Goal: Task Accomplishment & Management: Manage account settings

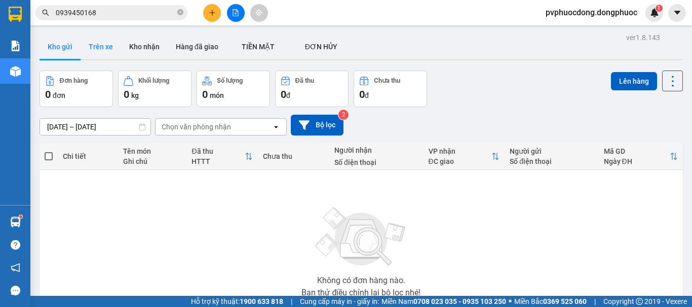
drag, startPoint x: 0, startPoint y: 0, endPoint x: 90, endPoint y: 46, distance: 100.9
click at [90, 46] on button "Trên xe" at bounding box center [101, 46] width 41 height 24
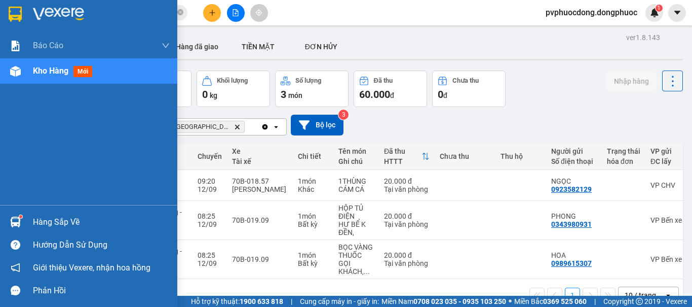
click at [60, 220] on div "Hàng sắp về" at bounding box center [101, 221] width 137 height 15
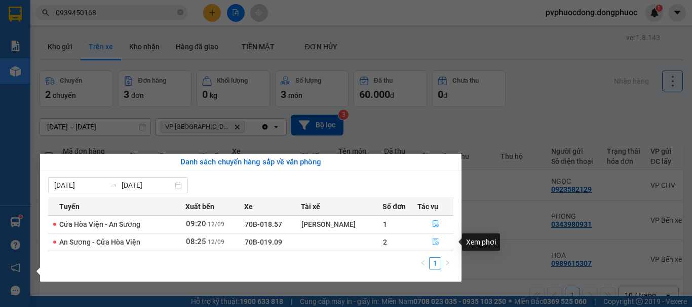
click at [436, 243] on icon "file-done" at bounding box center [435, 241] width 7 height 7
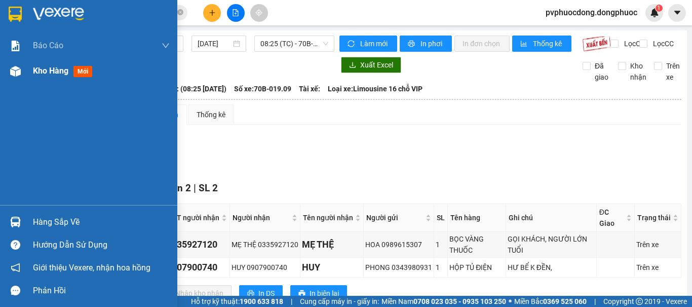
click at [49, 76] on div "Kho hàng mới" at bounding box center [64, 70] width 63 height 13
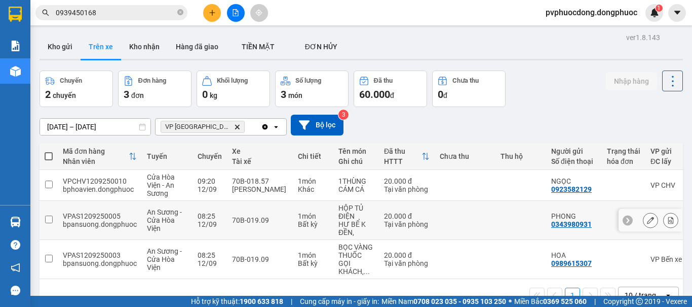
click at [298, 221] on div "Bất kỳ" at bounding box center [313, 224] width 30 height 8
checkbox input "true"
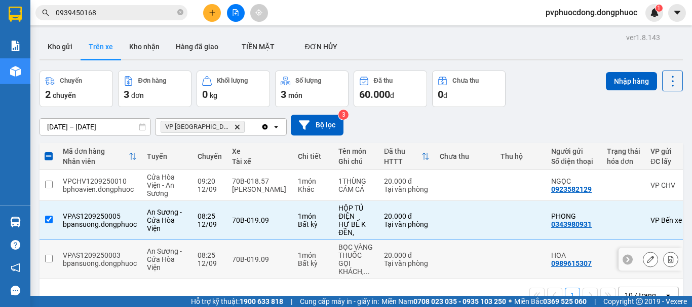
click at [283, 276] on td "70B-019.09" at bounding box center [260, 259] width 66 height 39
checkbox input "true"
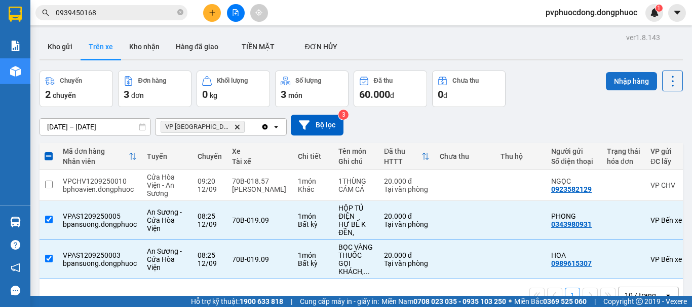
click at [623, 82] on button "Nhập hàng" at bounding box center [631, 81] width 51 height 18
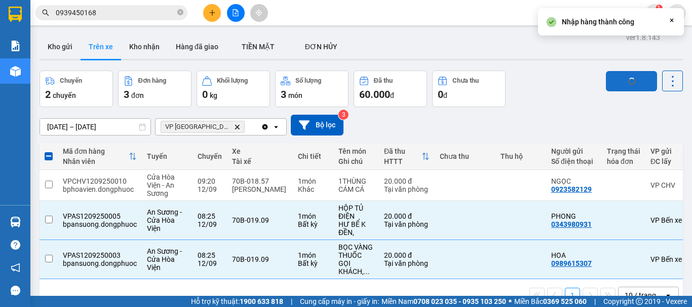
checkbox input "false"
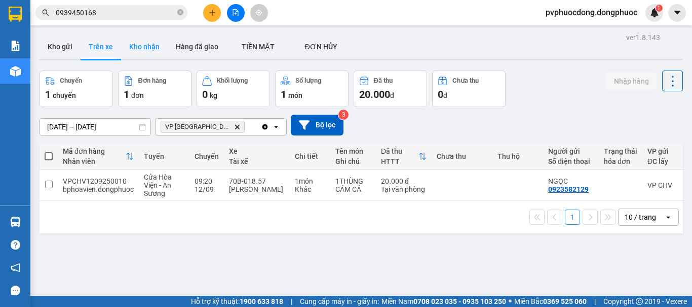
click at [151, 47] on button "Kho nhận" at bounding box center [144, 46] width 47 height 24
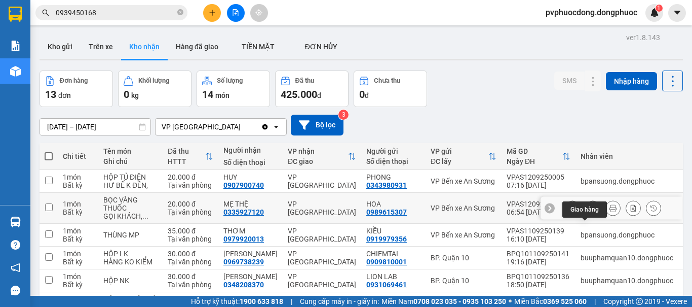
click at [586, 217] on button at bounding box center [593, 208] width 14 height 18
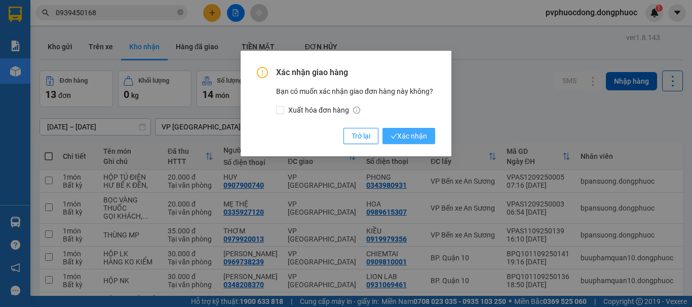
click at [418, 139] on span "Xác nhận" at bounding box center [409, 135] width 36 height 11
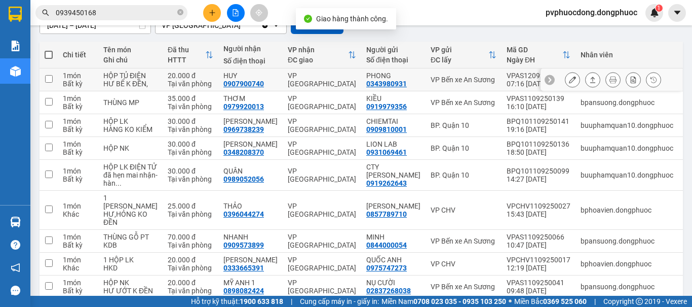
scroll to position [152, 0]
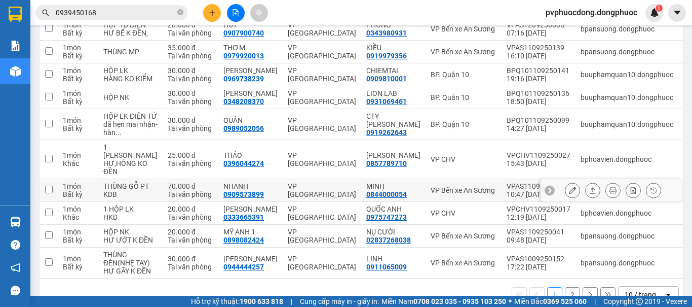
click at [589, 194] on icon at bounding box center [592, 189] width 7 height 7
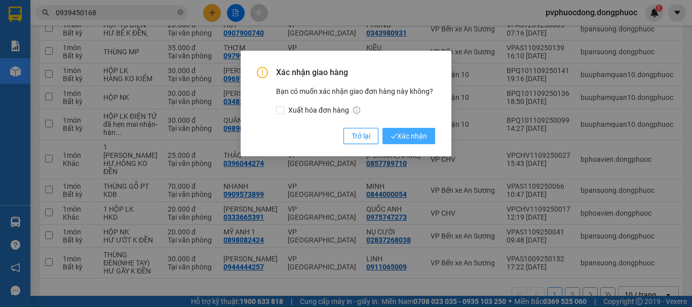
click at [430, 139] on button "Xác nhận" at bounding box center [409, 136] width 53 height 16
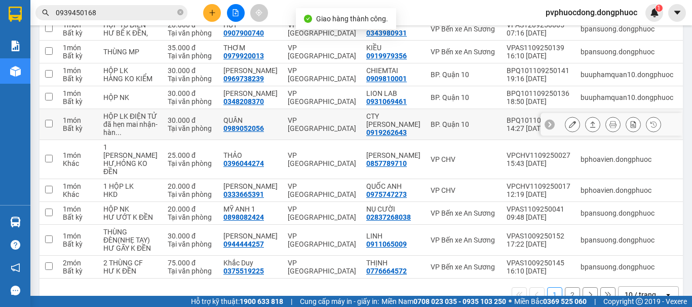
scroll to position [241, 0]
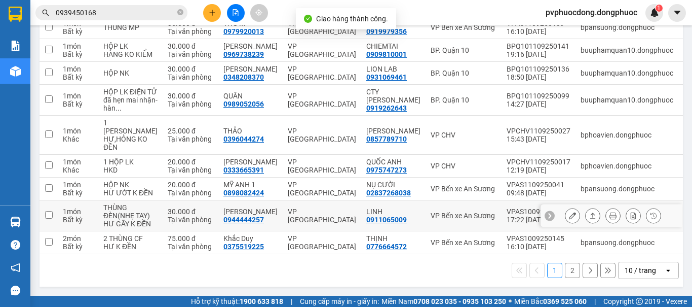
click at [589, 212] on icon at bounding box center [592, 215] width 7 height 7
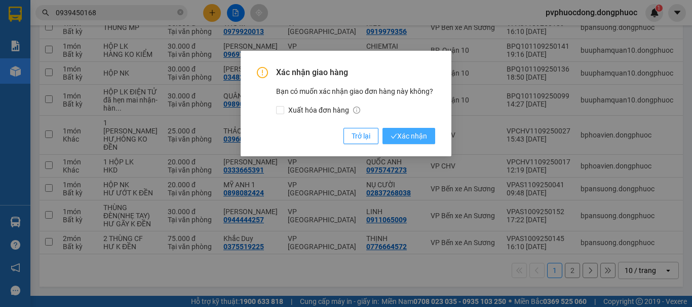
click at [419, 138] on span "Xác nhận" at bounding box center [409, 135] width 36 height 11
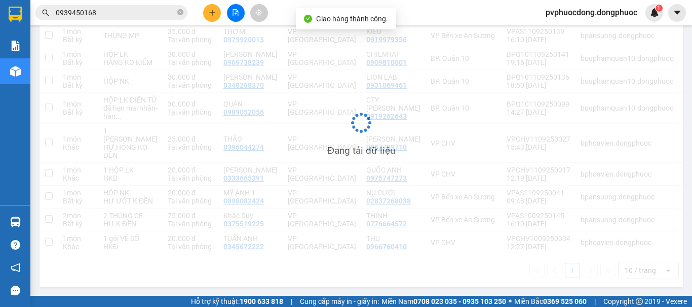
scroll to position [225, 0]
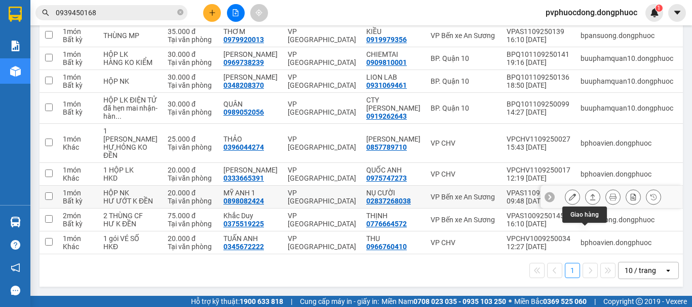
click at [589, 193] on icon at bounding box center [592, 196] width 7 height 7
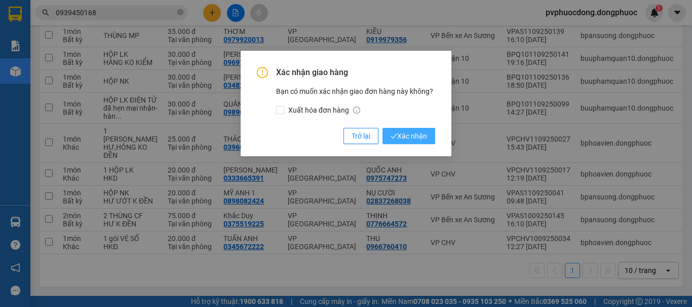
click at [399, 139] on span "Xác nhận" at bounding box center [409, 135] width 36 height 11
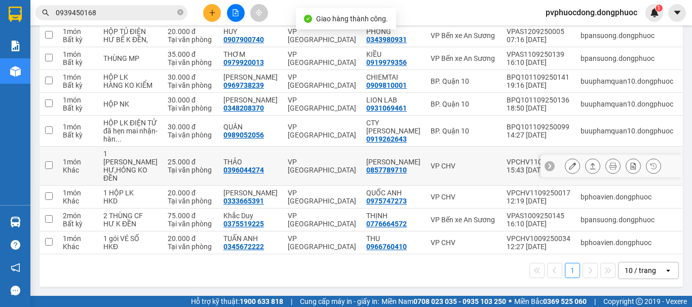
scroll to position [194, 0]
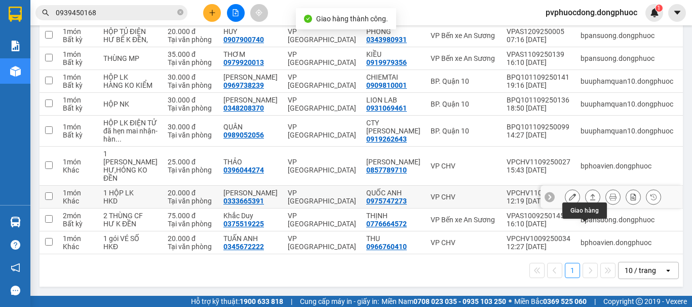
click at [589, 193] on icon at bounding box center [592, 196] width 7 height 7
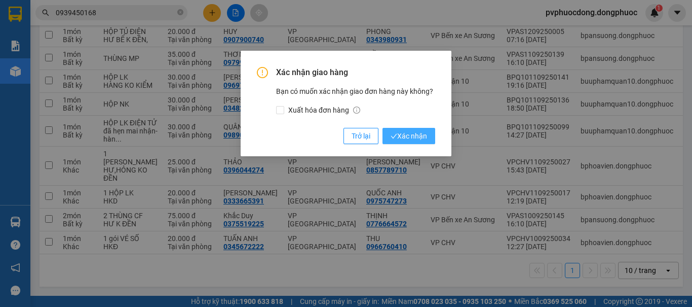
click at [402, 136] on span "Xác nhận" at bounding box center [409, 135] width 36 height 11
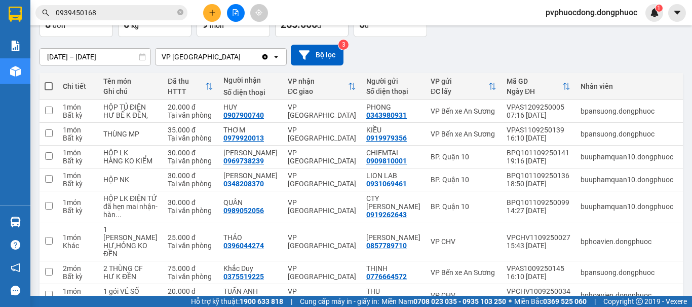
scroll to position [0, 0]
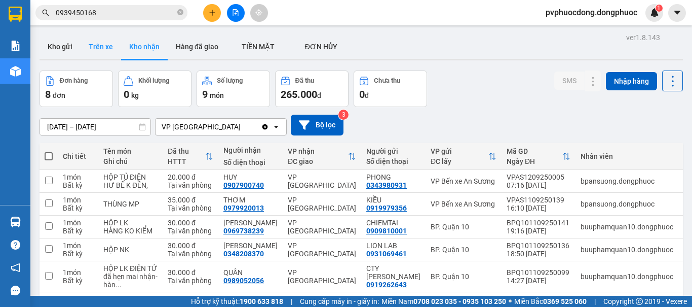
click at [108, 49] on button "Trên xe" at bounding box center [101, 46] width 41 height 24
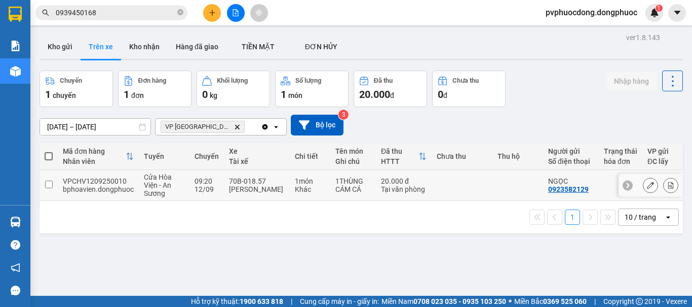
click at [282, 185] on div "[PERSON_NAME]" at bounding box center [257, 189] width 56 height 8
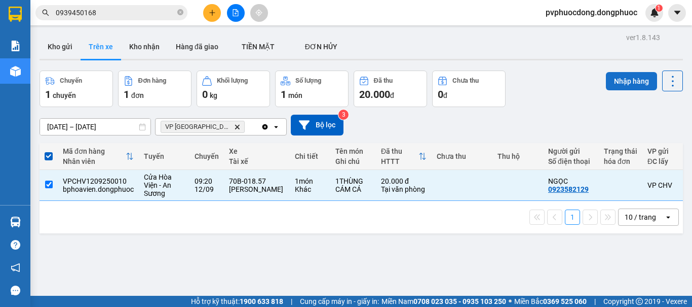
click at [634, 81] on button "Nhập hàng" at bounding box center [631, 81] width 51 height 18
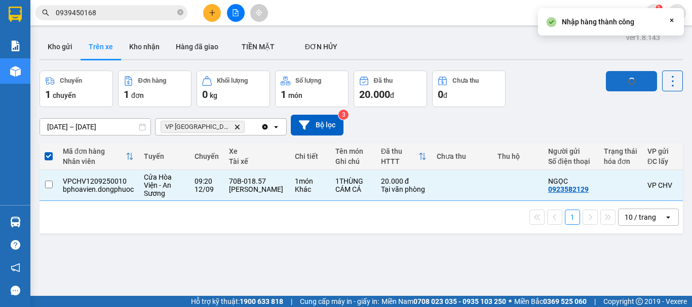
checkbox input "false"
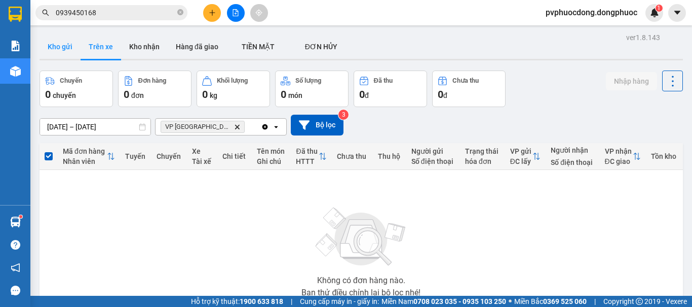
click at [57, 51] on button "Kho gửi" at bounding box center [60, 46] width 41 height 24
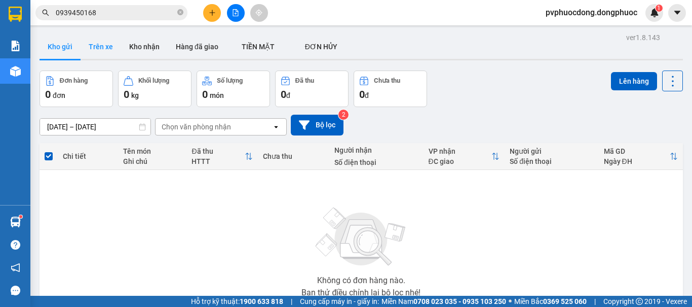
click at [99, 46] on button "Trên xe" at bounding box center [101, 46] width 41 height 24
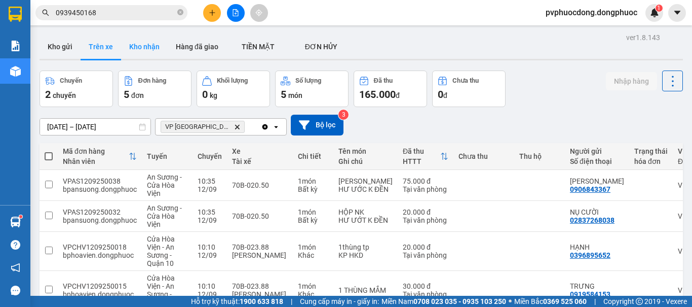
click at [159, 46] on button "Kho nhận" at bounding box center [144, 46] width 47 height 24
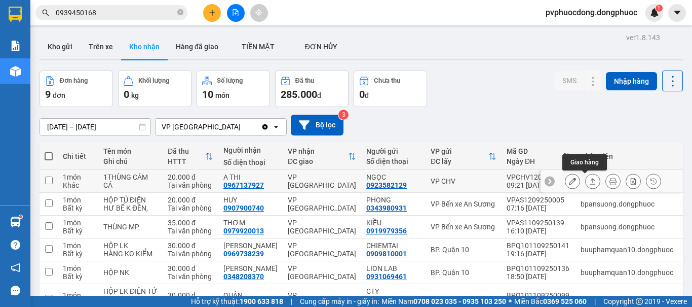
click at [588, 180] on button at bounding box center [593, 181] width 14 height 18
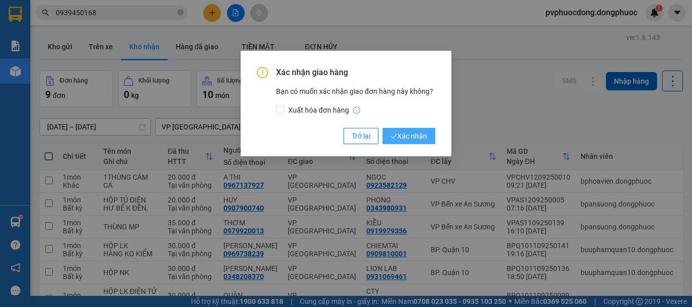
click at [423, 137] on span "Xác nhận" at bounding box center [409, 135] width 36 height 11
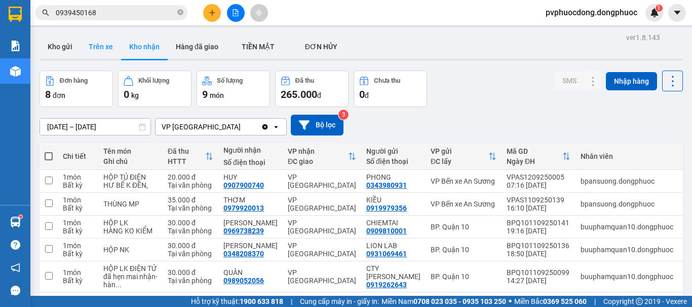
click at [105, 41] on button "Trên xe" at bounding box center [101, 46] width 41 height 24
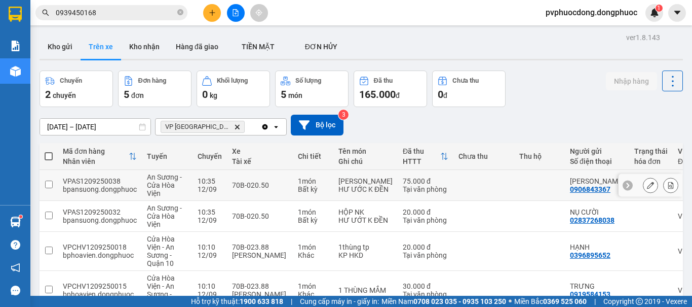
scroll to position [99, 0]
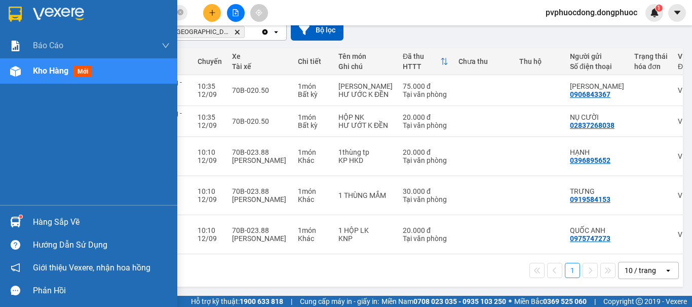
click at [42, 222] on div "Hàng sắp về" at bounding box center [101, 221] width 137 height 15
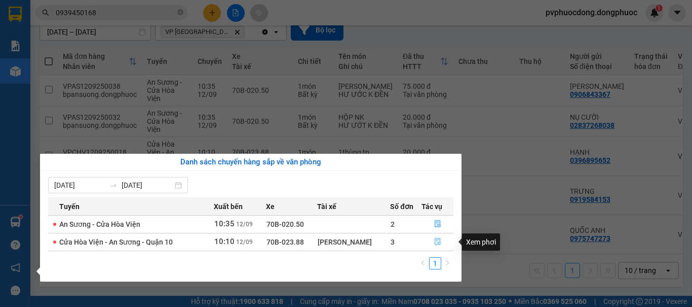
click at [438, 243] on icon "file-done" at bounding box center [437, 241] width 7 height 7
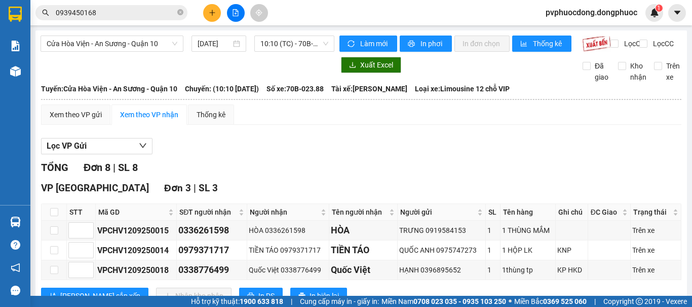
scroll to position [101, 0]
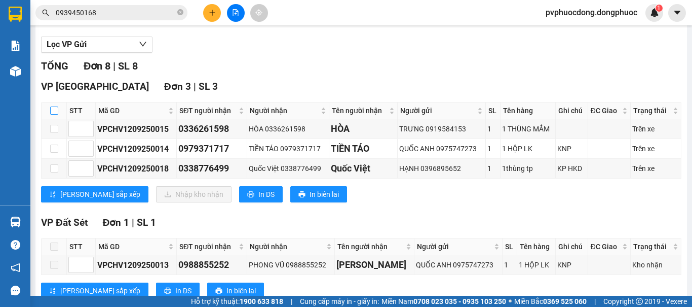
click at [53, 115] on input "checkbox" at bounding box center [54, 110] width 8 height 8
checkbox input "true"
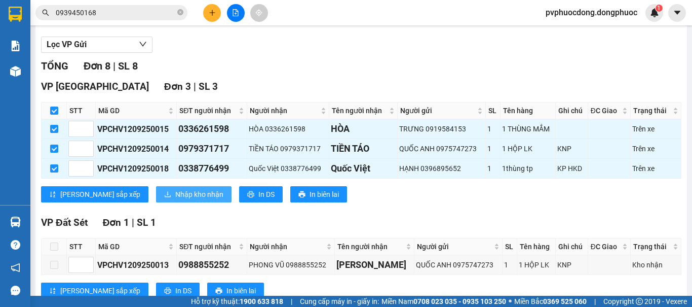
click at [175, 200] on span "Nhập kho nhận" at bounding box center [199, 194] width 48 height 11
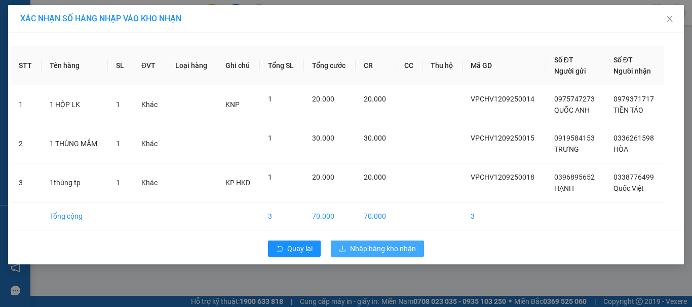
click at [419, 251] on button "Nhập hàng kho nhận" at bounding box center [377, 248] width 93 height 16
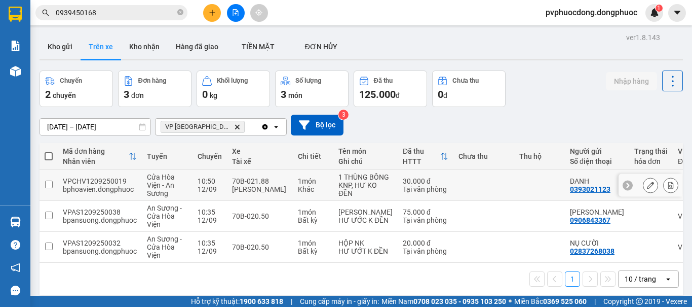
click at [246, 193] on div "[PERSON_NAME]" at bounding box center [260, 189] width 56 height 8
checkbox input "true"
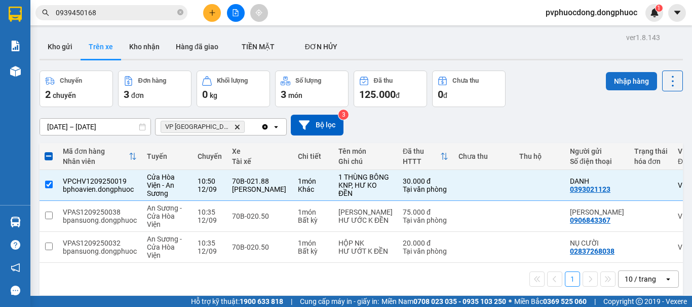
click at [610, 82] on button "Nhập hàng" at bounding box center [631, 81] width 51 height 18
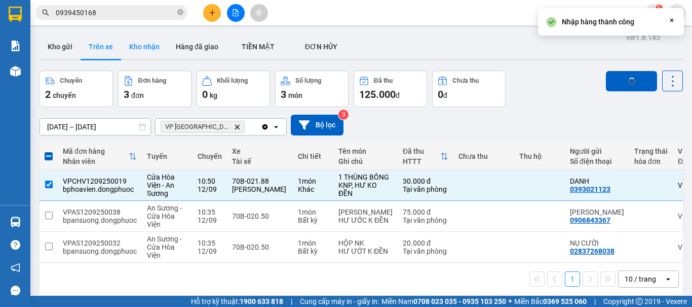
click at [156, 49] on button "Kho nhận" at bounding box center [144, 46] width 47 height 24
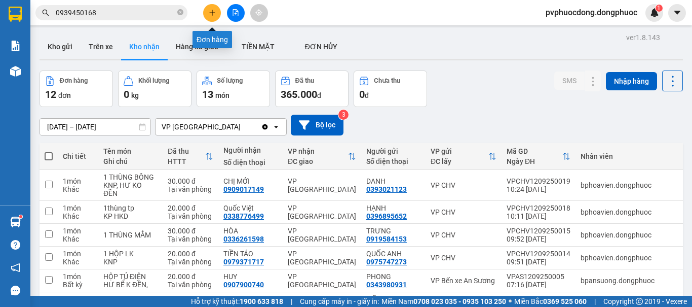
click at [210, 14] on icon "plus" at bounding box center [212, 12] width 7 height 7
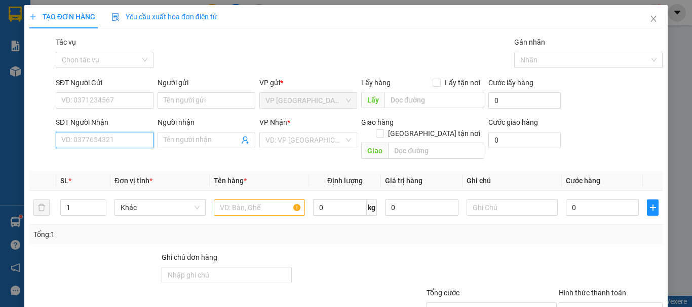
click at [139, 136] on input "SĐT Người Nhận" at bounding box center [105, 140] width 98 height 16
type input "0975992994"
click at [181, 137] on input "Người nhận" at bounding box center [202, 139] width 76 height 11
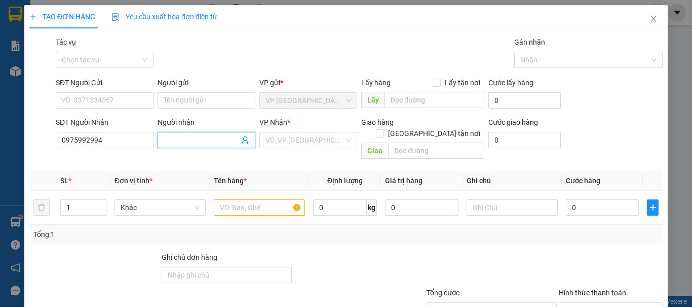
type input "D"
type input "[PERSON_NAME]"
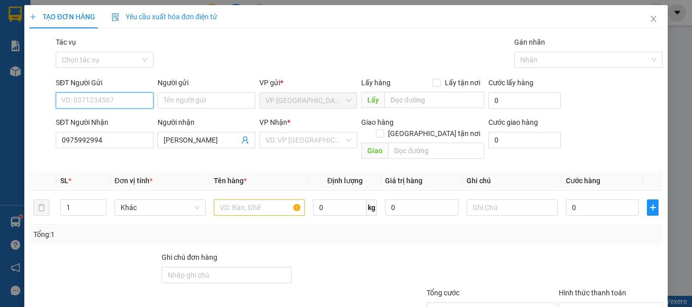
click at [137, 103] on input "SĐT Người Gửi" at bounding box center [105, 100] width 98 height 16
type input "0842212260"
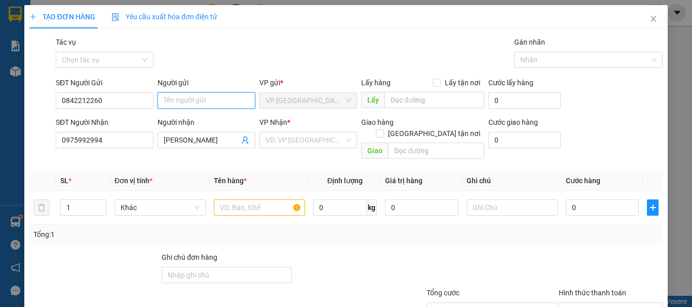
click at [206, 105] on input "Người gửi" at bounding box center [207, 100] width 98 height 16
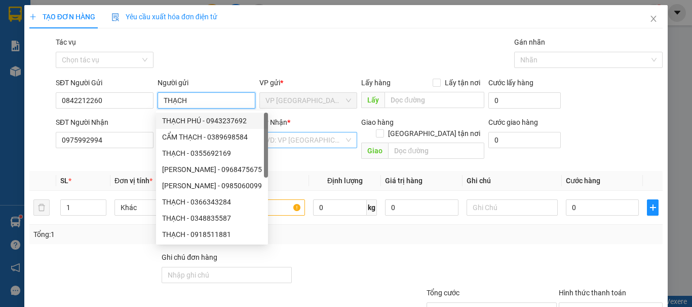
type input "THẠCH"
click at [323, 141] on input "search" at bounding box center [305, 139] width 79 height 15
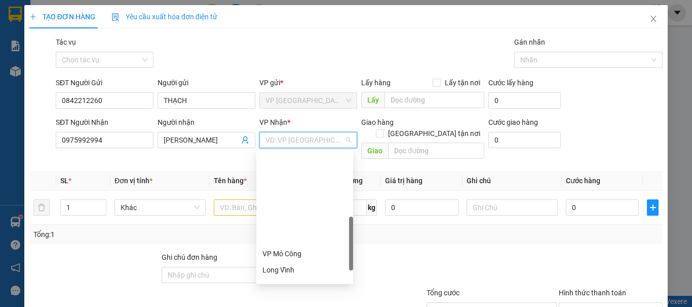
scroll to position [203, 0]
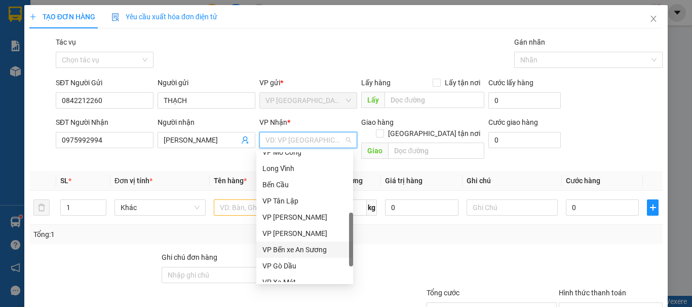
click at [313, 246] on div "VP Bến xe An Sương" at bounding box center [304, 249] width 85 height 11
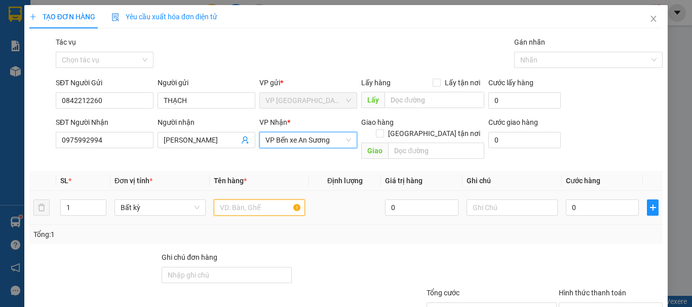
click at [258, 200] on input "text" at bounding box center [259, 207] width 91 height 16
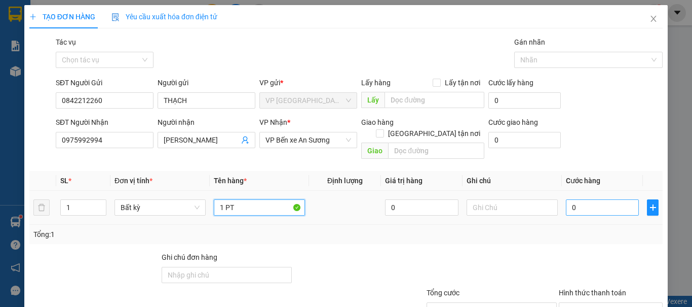
type input "1 PT"
click at [601, 199] on input "0" at bounding box center [602, 207] width 73 height 16
type input "2"
type input "20"
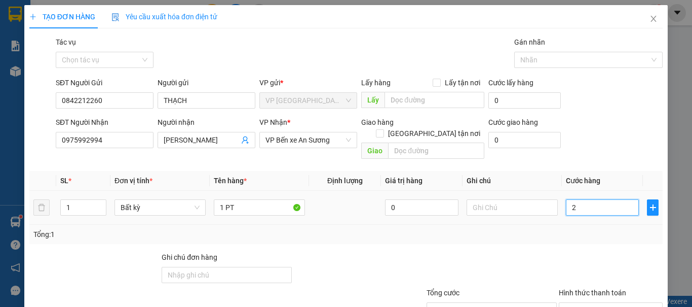
type input "20"
type input "20.000"
click at [482, 251] on div at bounding box center [492, 268] width 132 height 35
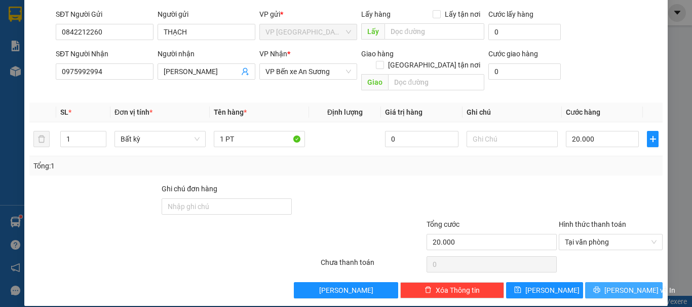
click at [606, 282] on button "[PERSON_NAME] và In" at bounding box center [624, 290] width 78 height 16
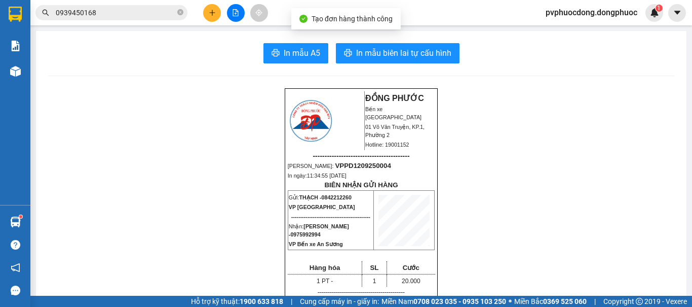
click at [15, 69] on img at bounding box center [15, 71] width 11 height 11
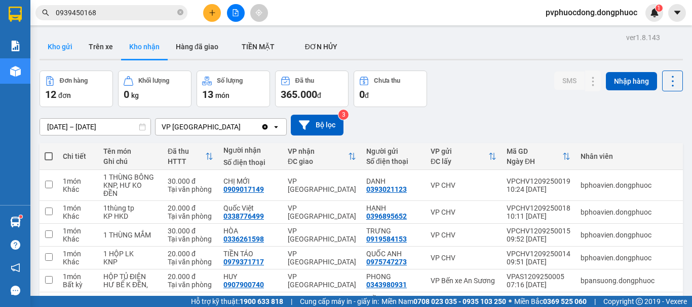
click at [60, 44] on button "Kho gửi" at bounding box center [60, 46] width 41 height 24
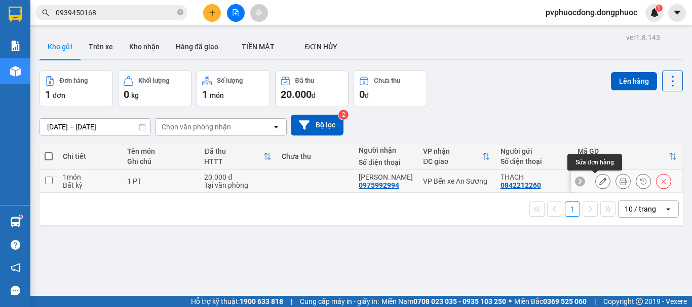
click at [599, 182] on icon at bounding box center [602, 180] width 7 height 7
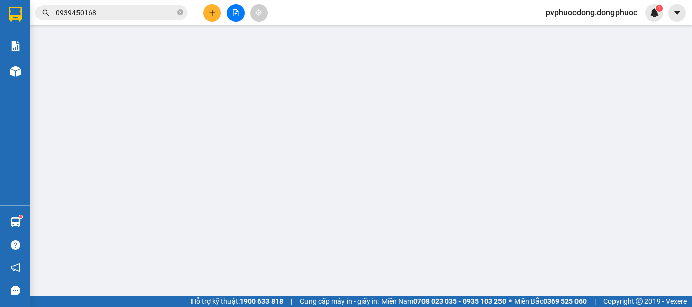
type input "0842212260"
type input "0975992994"
type input "20.000"
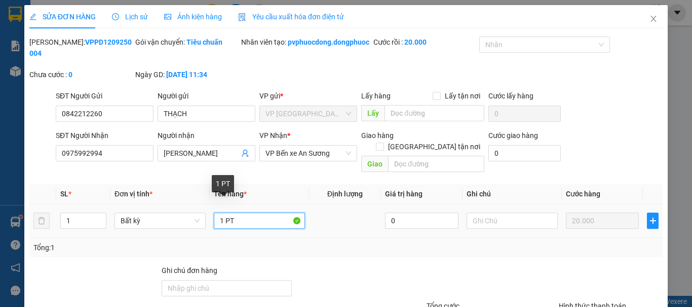
click at [222, 212] on input "1 PT" at bounding box center [259, 220] width 91 height 16
type input "1 BỌC PT"
click at [580, 242] on div "Tổng: 1" at bounding box center [345, 247] width 625 height 11
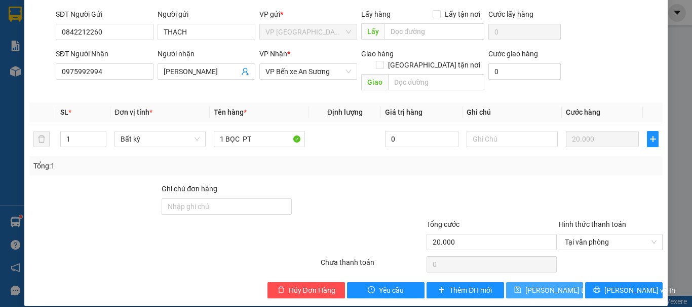
click at [549, 284] on span "[PERSON_NAME] thay đổi" at bounding box center [565, 289] width 81 height 11
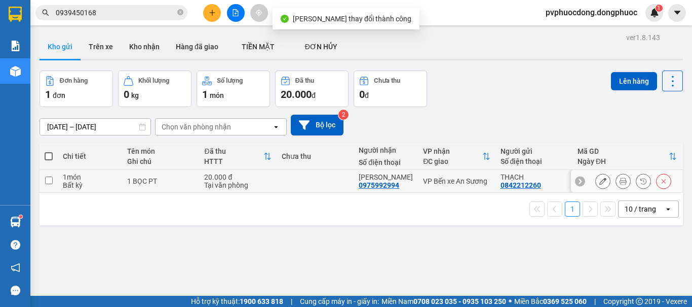
click at [616, 179] on button at bounding box center [623, 181] width 14 height 18
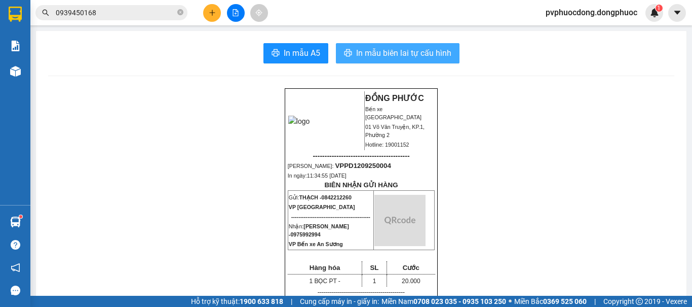
click at [433, 59] on span "In mẫu biên lai tự cấu hình" at bounding box center [403, 53] width 95 height 13
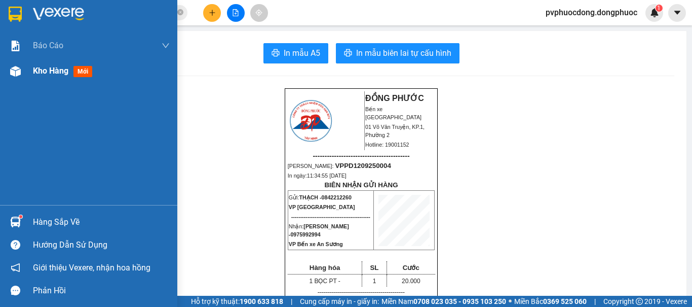
click at [11, 69] on img at bounding box center [15, 71] width 11 height 11
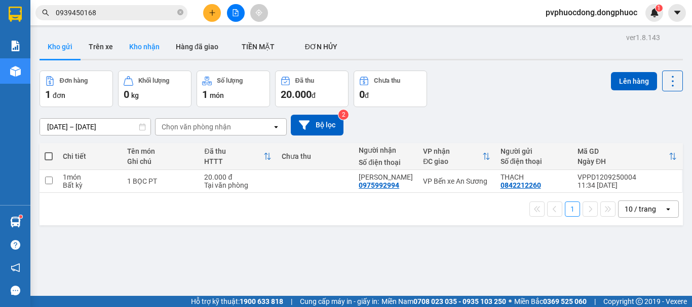
click at [153, 49] on button "Kho nhận" at bounding box center [144, 46] width 47 height 24
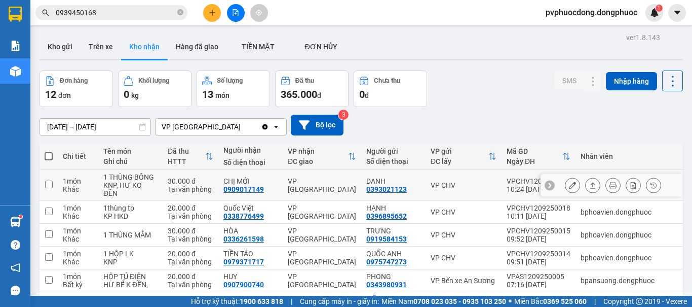
click at [589, 189] on icon at bounding box center [592, 184] width 7 height 7
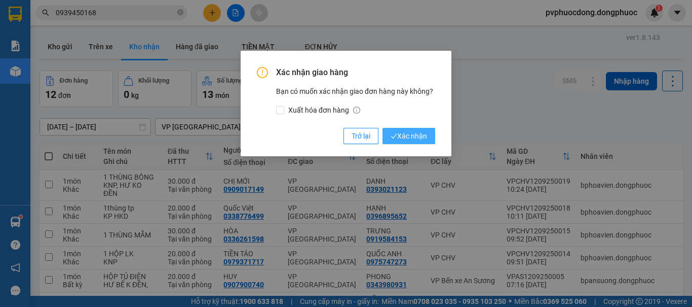
click at [432, 132] on button "Xác nhận" at bounding box center [409, 136] width 53 height 16
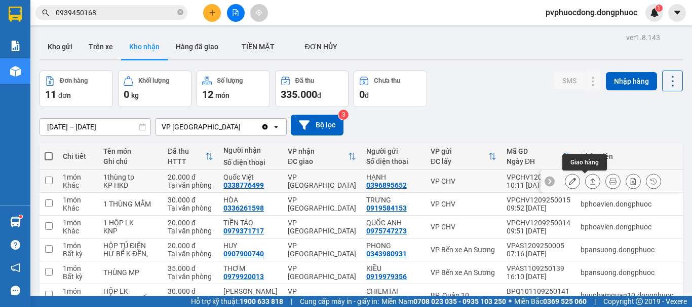
click at [586, 177] on button at bounding box center [593, 181] width 14 height 18
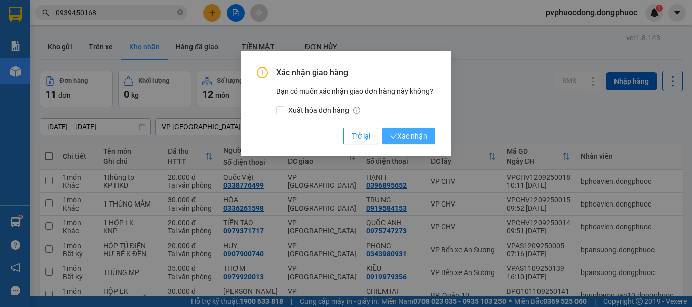
click at [424, 132] on span "Xác nhận" at bounding box center [409, 135] width 36 height 11
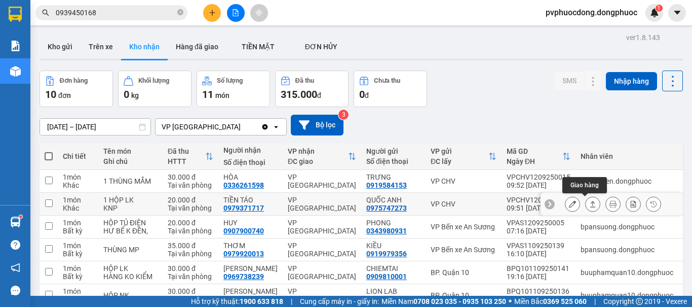
click at [589, 204] on icon at bounding box center [592, 203] width 7 height 7
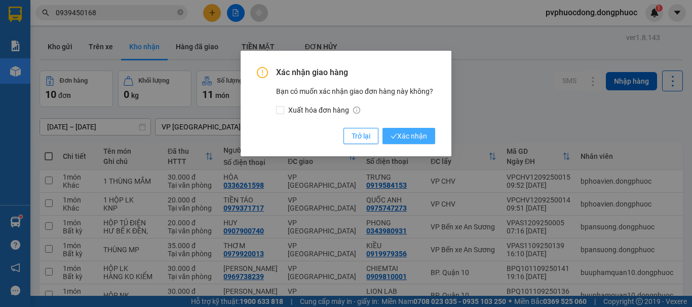
click at [421, 131] on span "Xác nhận" at bounding box center [409, 135] width 36 height 11
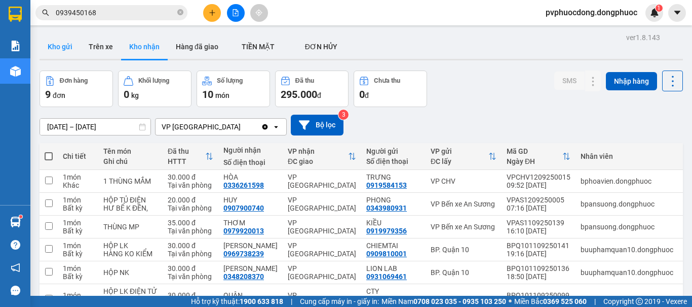
click at [73, 53] on button "Kho gửi" at bounding box center [60, 46] width 41 height 24
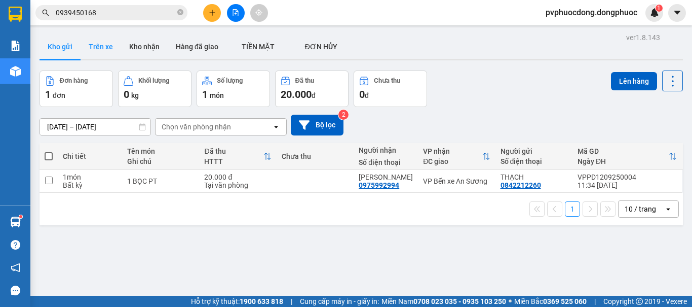
click at [87, 51] on button "Trên xe" at bounding box center [101, 46] width 41 height 24
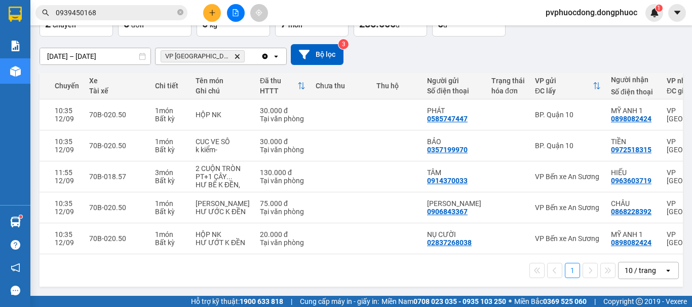
scroll to position [0, 164]
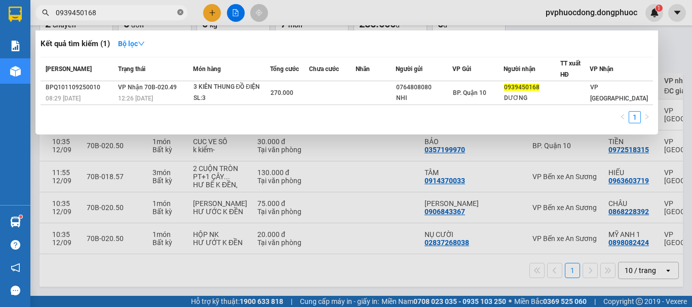
click at [179, 10] on icon "close-circle" at bounding box center [180, 12] width 6 height 6
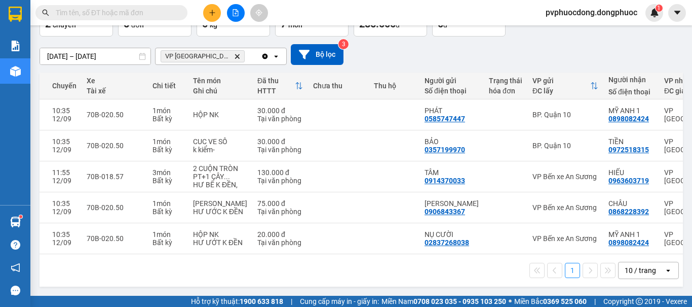
click at [111, 10] on input "text" at bounding box center [116, 12] width 120 height 11
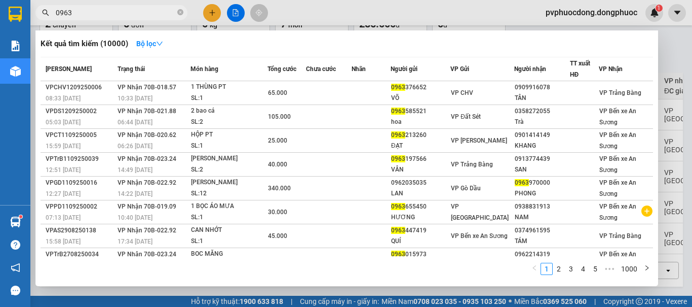
type input "0963"
click at [481, 288] on div at bounding box center [346, 153] width 692 height 307
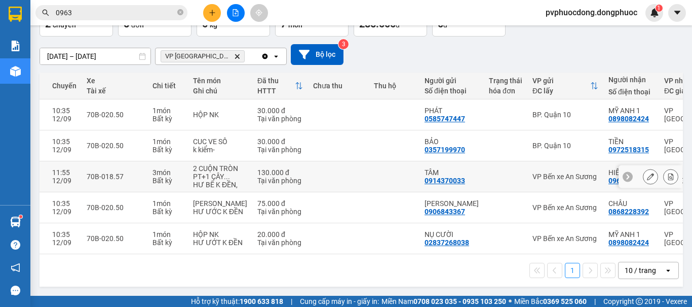
drag, startPoint x: 589, startPoint y: 168, endPoint x: 602, endPoint y: 144, distance: 27.0
click at [604, 161] on td "HIẾU 0963603719" at bounding box center [632, 176] width 56 height 31
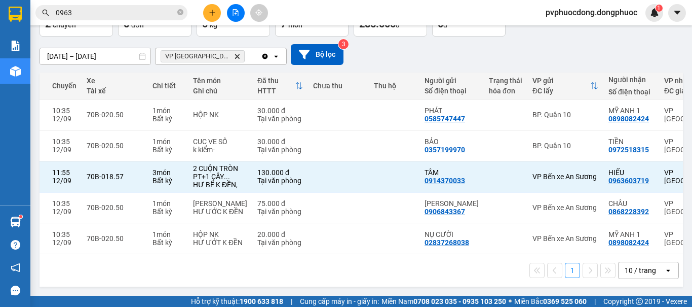
click at [457, 291] on main "ver 1.8.143 Kho gửi Trên xe Kho nhận Hàng đã giao TIỀN MẶT ĐƠN HỦY Chuyến 2 c…" at bounding box center [346, 147] width 692 height 295
click at [484, 161] on td at bounding box center [506, 176] width 44 height 31
checkbox input "false"
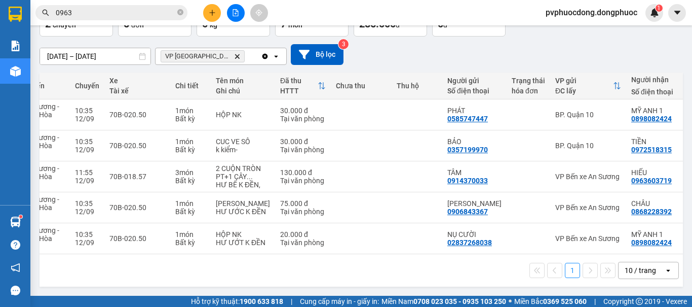
scroll to position [0, 230]
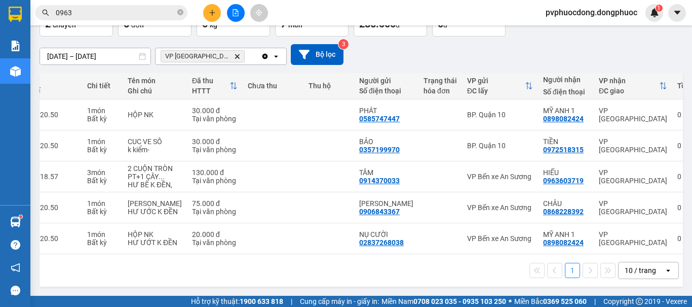
drag, startPoint x: 439, startPoint y: 258, endPoint x: 359, endPoint y: 263, distance: 80.2
click at [359, 263] on div "1 10 / trang open" at bounding box center [362, 270] width 644 height 32
click at [373, 252] on div "Mã đơn hàng Nhân viên Tuyến Chuyến Xe Tài xế Chi tiết Tên món Ghi chú Đã thu HT…" at bounding box center [362, 179] width 644 height 214
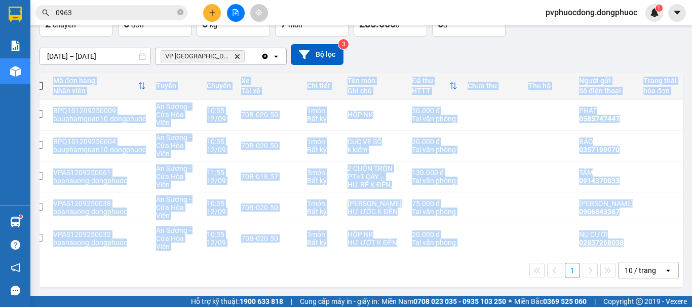
scroll to position [0, 0]
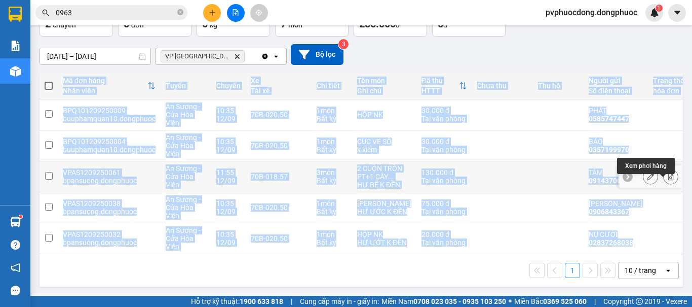
click at [664, 168] on button at bounding box center [671, 177] width 14 height 18
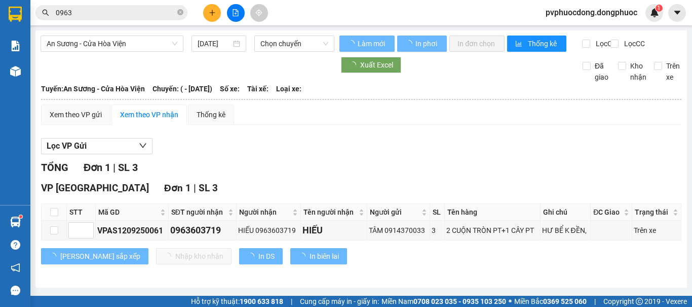
scroll to position [6, 0]
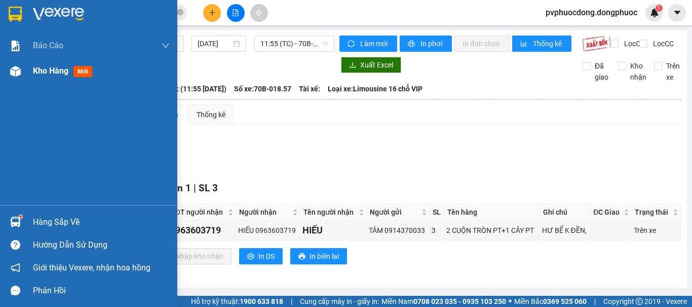
click at [9, 66] on div at bounding box center [16, 71] width 18 height 18
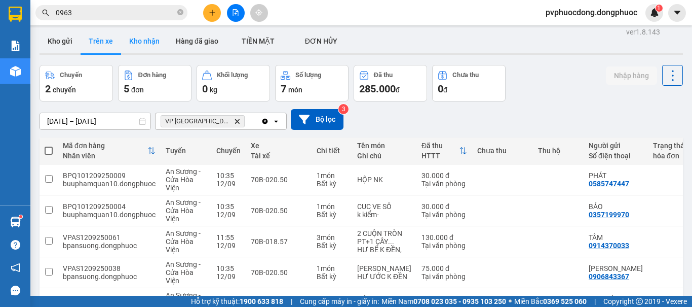
click at [153, 41] on button "Kho nhận" at bounding box center [144, 41] width 47 height 24
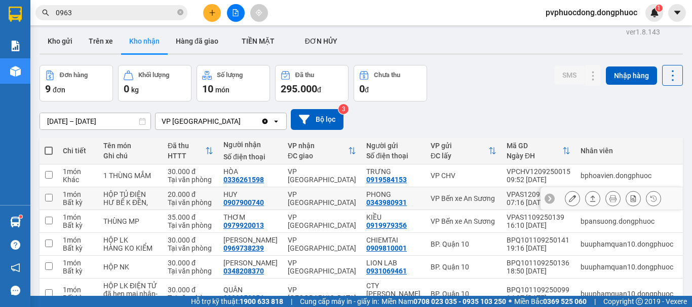
scroll to position [107, 0]
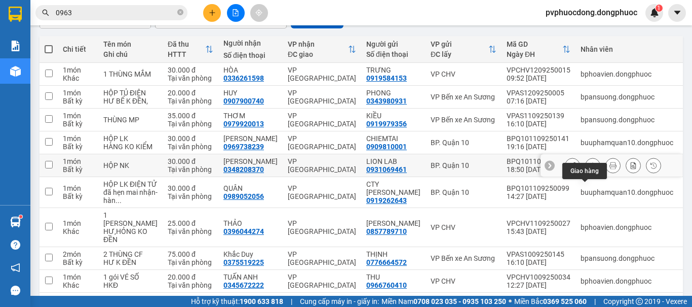
click at [588, 174] on button at bounding box center [593, 166] width 14 height 18
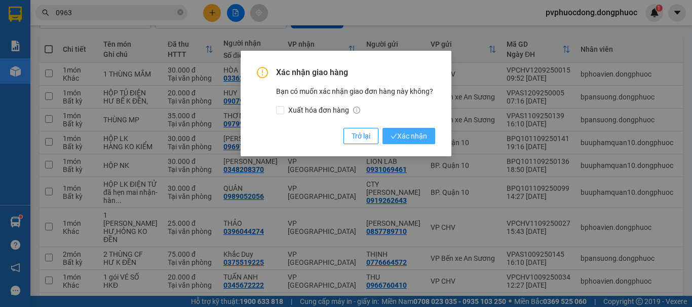
click at [423, 135] on span "Xác nhận" at bounding box center [409, 135] width 36 height 11
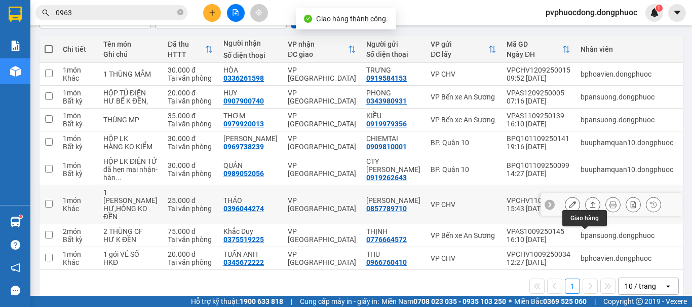
click at [589, 208] on icon at bounding box center [592, 204] width 7 height 7
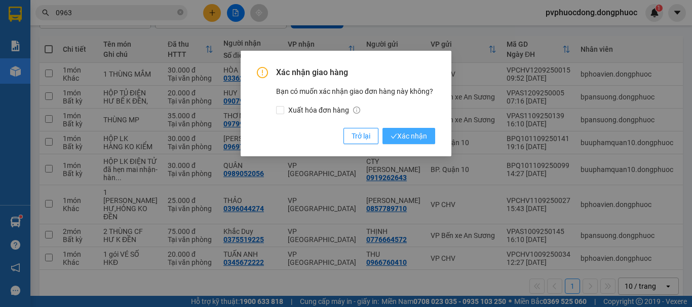
click at [421, 132] on span "Xác nhận" at bounding box center [409, 135] width 36 height 11
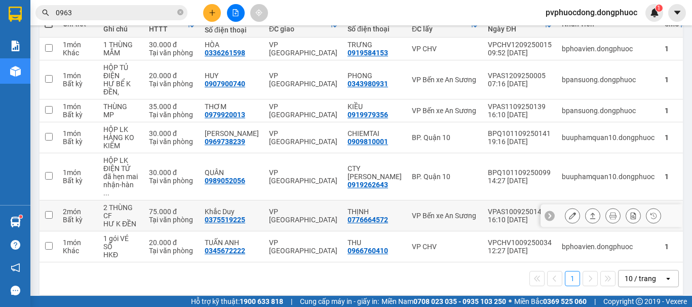
scroll to position [0, 0]
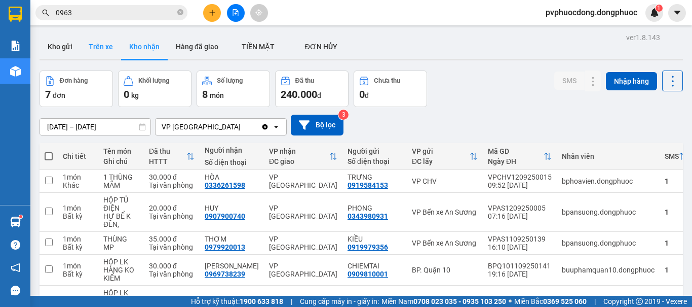
click at [103, 42] on button "Trên xe" at bounding box center [101, 46] width 41 height 24
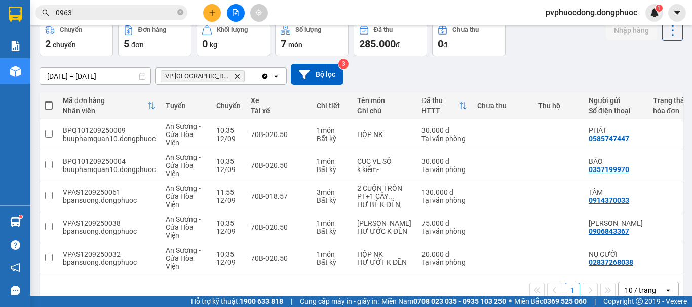
scroll to position [91, 0]
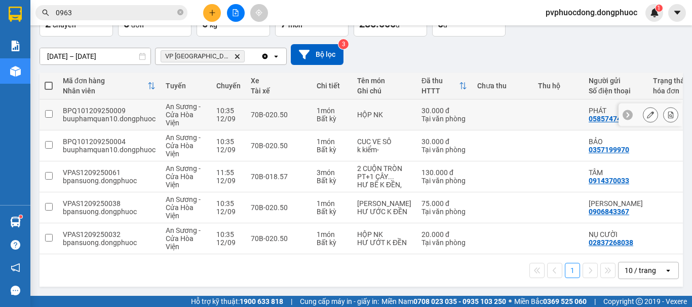
click at [237, 115] on div "12/09" at bounding box center [228, 119] width 24 height 8
checkbox input "true"
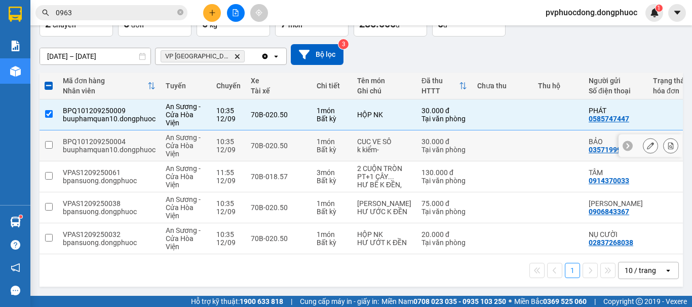
click at [254, 141] on div "70B-020.50" at bounding box center [279, 145] width 56 height 8
checkbox input "true"
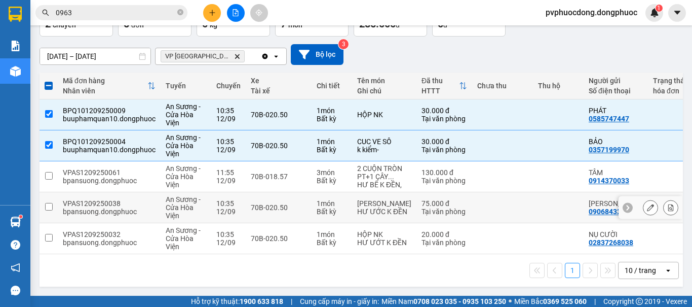
click at [286, 203] on div "70B-020.50" at bounding box center [279, 207] width 56 height 8
checkbox input "true"
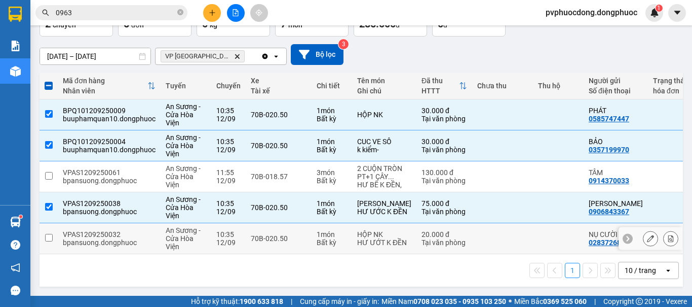
click at [279, 236] on div "70B-020.50" at bounding box center [279, 238] width 56 height 8
checkbox input "true"
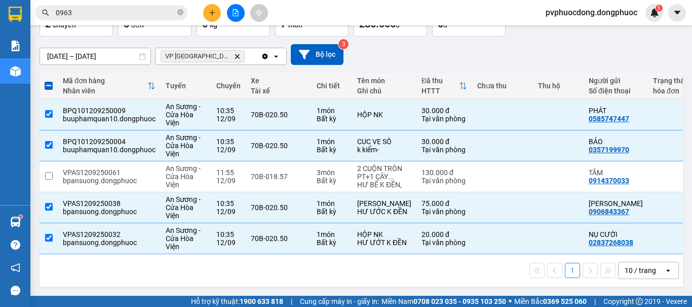
scroll to position [0, 0]
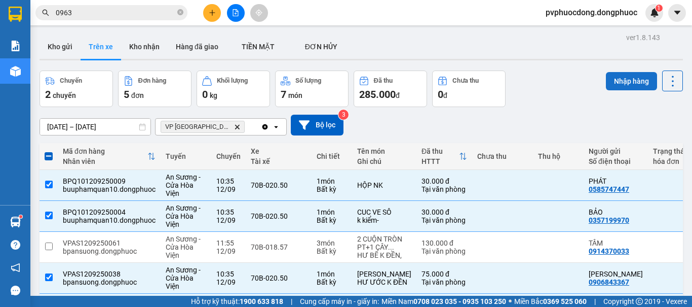
click at [620, 83] on button "Nhập hàng" at bounding box center [631, 81] width 51 height 18
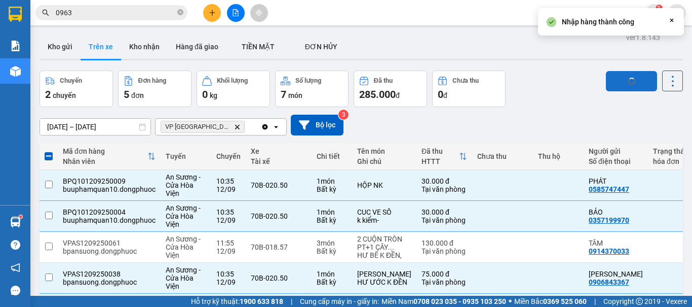
checkbox input "false"
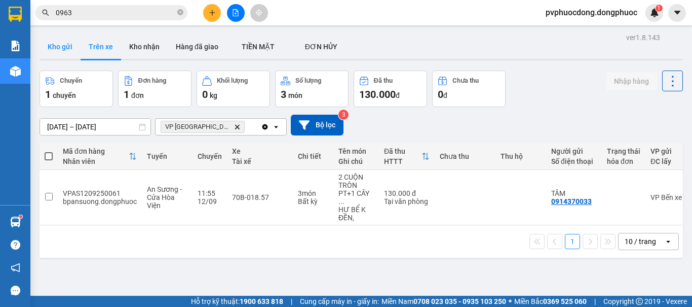
click at [57, 46] on button "Kho gửi" at bounding box center [60, 46] width 41 height 24
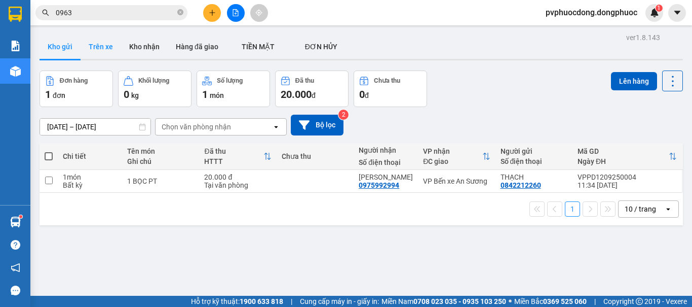
click at [108, 47] on button "Trên xe" at bounding box center [101, 46] width 41 height 24
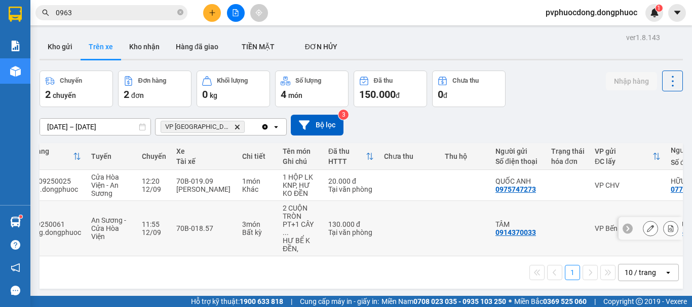
scroll to position [0, 53]
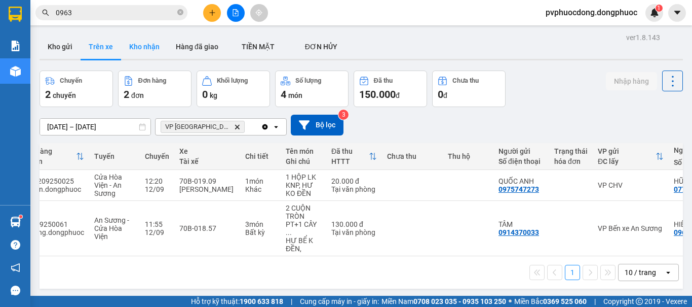
click at [143, 47] on button "Kho nhận" at bounding box center [144, 46] width 47 height 24
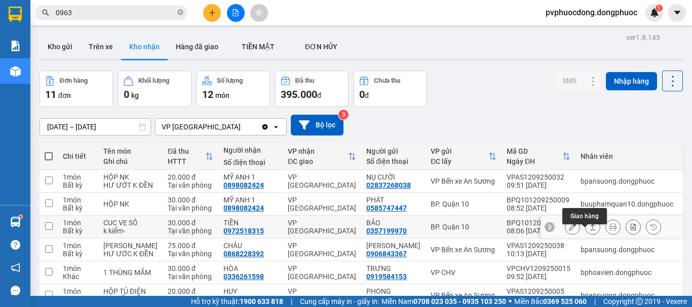
click at [589, 230] on icon at bounding box center [592, 226] width 7 height 7
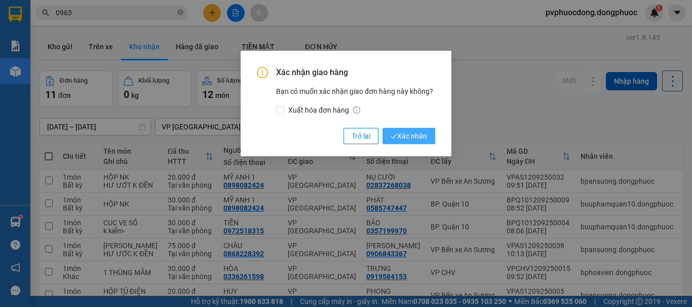
click at [418, 135] on span "Xác nhận" at bounding box center [409, 135] width 36 height 11
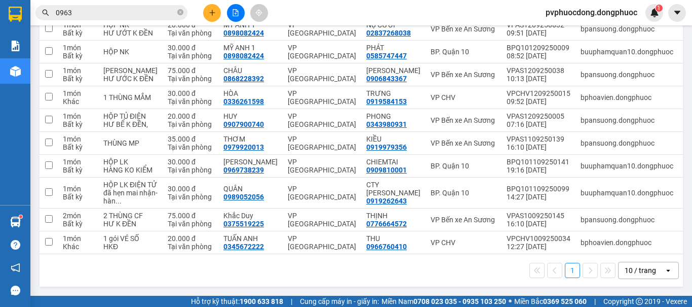
scroll to position [101, 0]
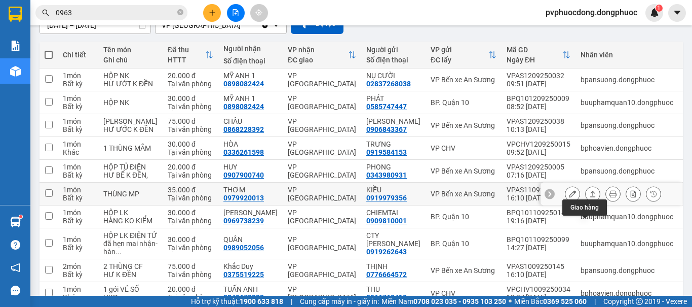
click at [589, 197] on icon at bounding box center [592, 193] width 7 height 7
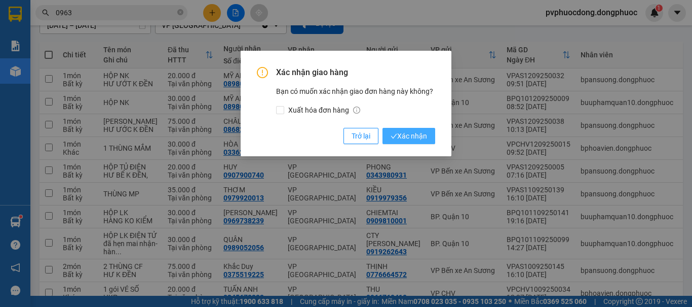
click at [409, 137] on span "Xác nhận" at bounding box center [409, 135] width 36 height 11
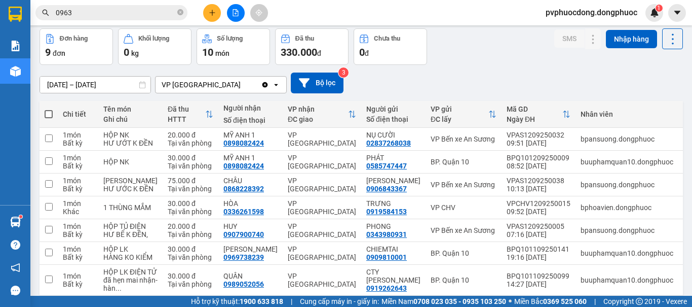
scroll to position [0, 0]
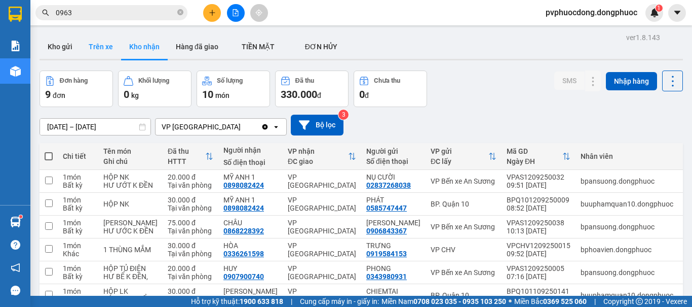
click at [104, 48] on button "Trên xe" at bounding box center [101, 46] width 41 height 24
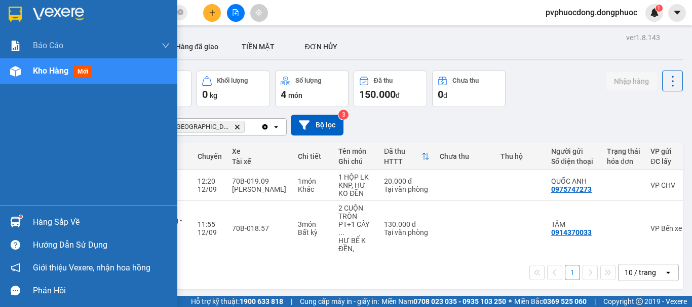
click at [33, 218] on div "Hàng sắp về" at bounding box center [101, 221] width 137 height 15
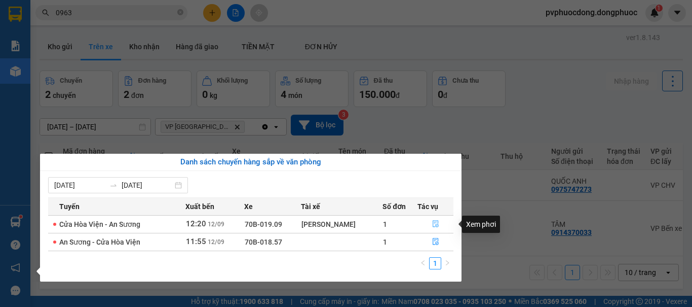
click at [436, 224] on icon "file-done" at bounding box center [436, 223] width 6 height 7
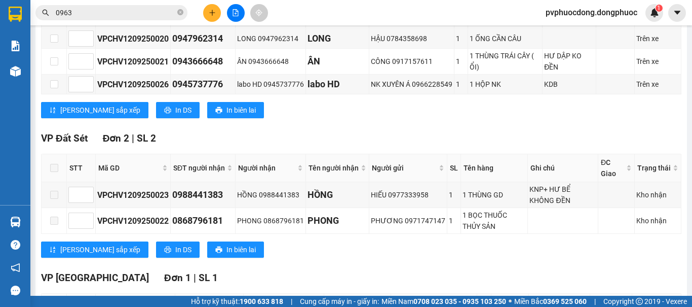
scroll to position [298, 0]
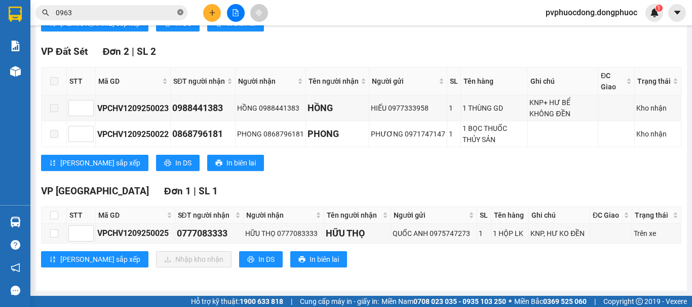
click at [178, 11] on icon "close-circle" at bounding box center [180, 12] width 6 height 6
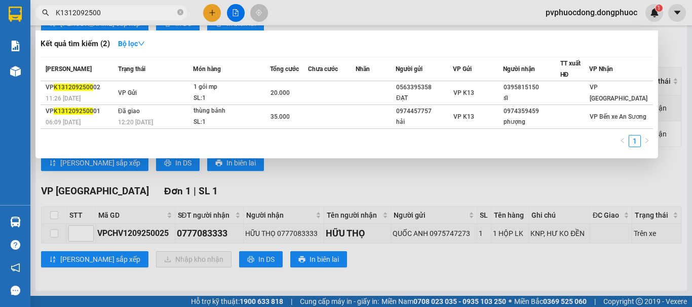
type input "K1312092500"
click at [275, 187] on div at bounding box center [346, 153] width 692 height 307
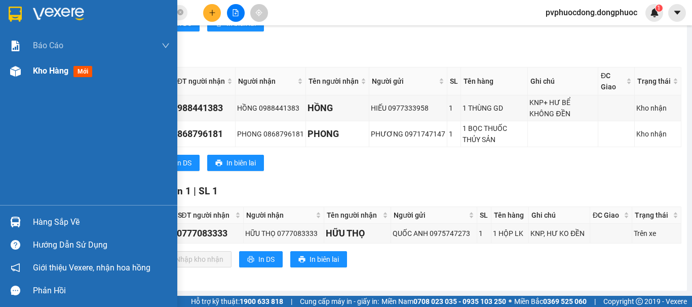
click at [34, 74] on span "Kho hàng" at bounding box center [50, 71] width 35 height 10
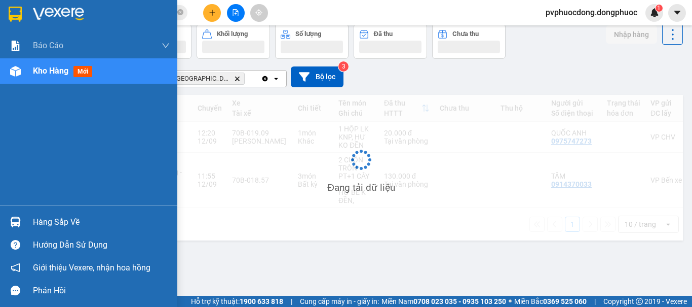
scroll to position [47, 0]
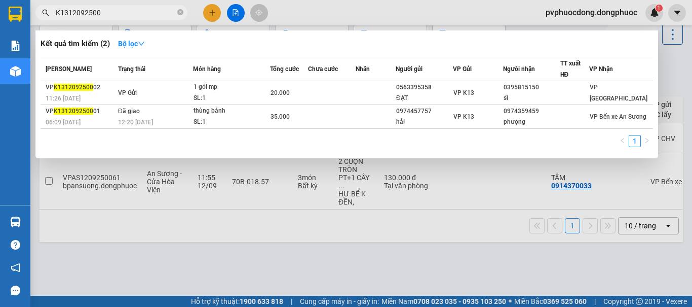
click at [155, 9] on input "K1312092500" at bounding box center [116, 12] width 120 height 11
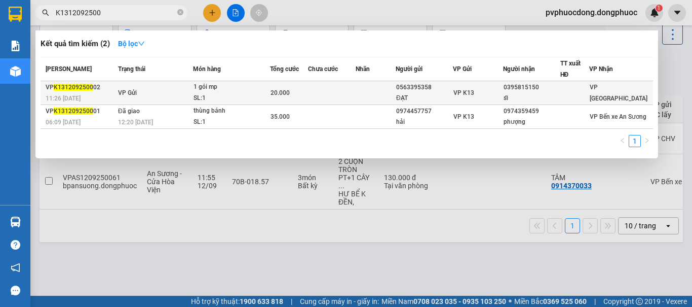
click at [98, 90] on div "VP K1312092500 02" at bounding box center [80, 87] width 69 height 11
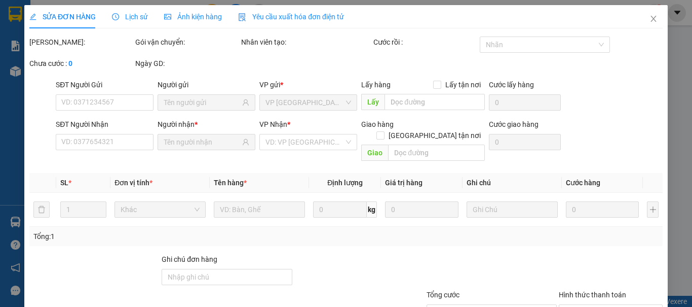
type input "0563395358"
type input "ĐẠT"
type input "0395815150"
type input "sĩ"
type input "20.000"
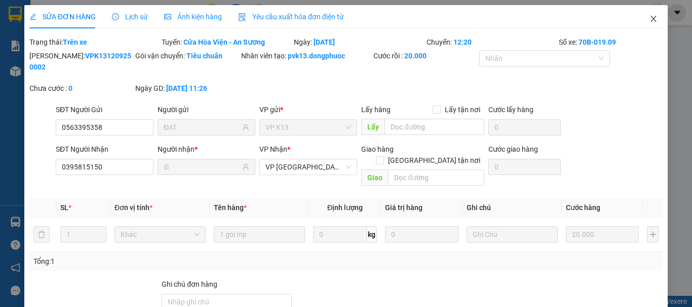
click at [650, 17] on icon "close" at bounding box center [654, 19] width 8 height 8
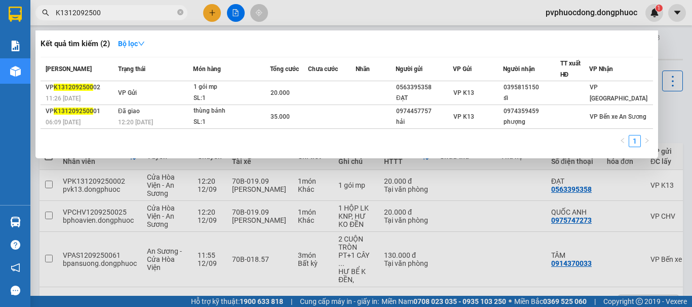
click at [137, 15] on input "K1312092500" at bounding box center [116, 12] width 120 height 11
click at [358, 178] on div at bounding box center [346, 153] width 692 height 307
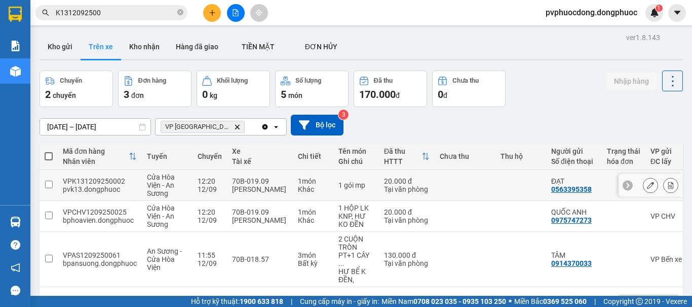
click at [356, 183] on div "1 gói mp" at bounding box center [356, 185] width 35 height 8
checkbox input "true"
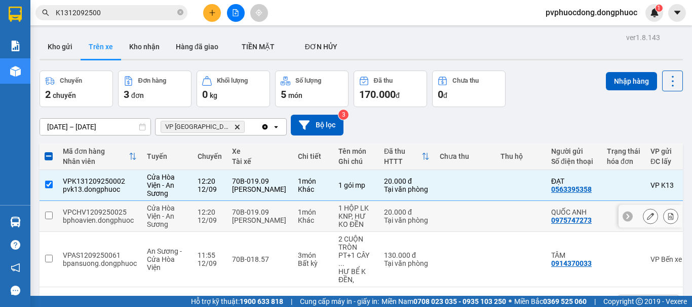
click at [356, 207] on div "1 HỘP LK" at bounding box center [356, 208] width 35 height 8
checkbox input "true"
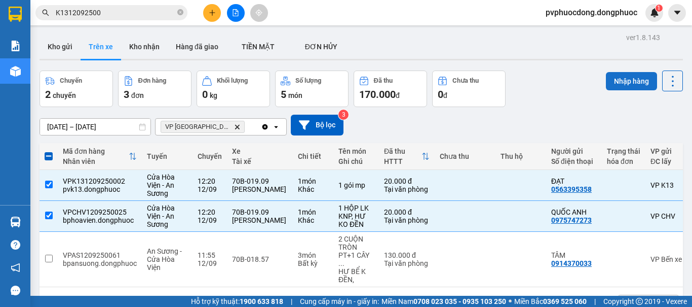
click at [615, 86] on button "Nhập hàng" at bounding box center [631, 81] width 51 height 18
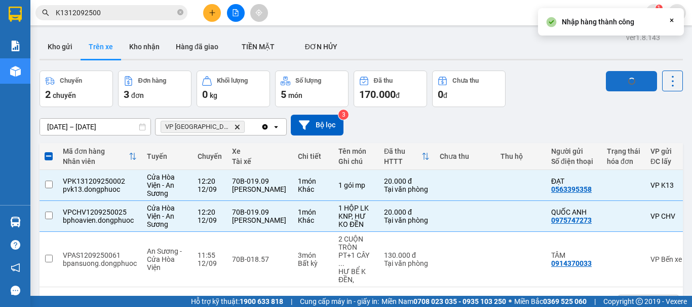
checkbox input "false"
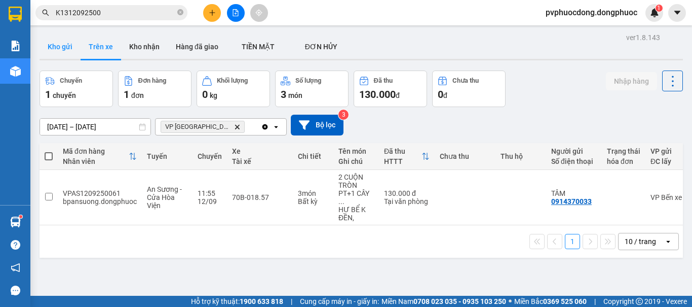
click at [53, 45] on button "Kho gửi" at bounding box center [60, 46] width 41 height 24
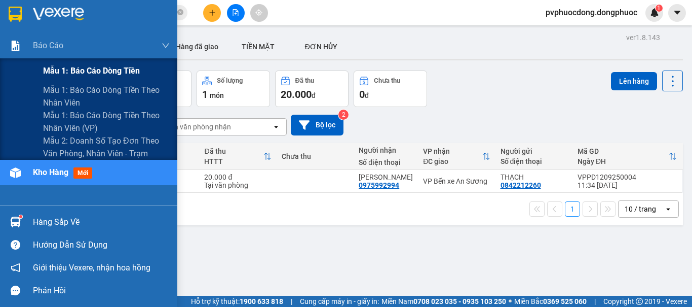
click at [50, 65] on span "Mẫu 1: Báo cáo dòng tiền" at bounding box center [91, 70] width 97 height 13
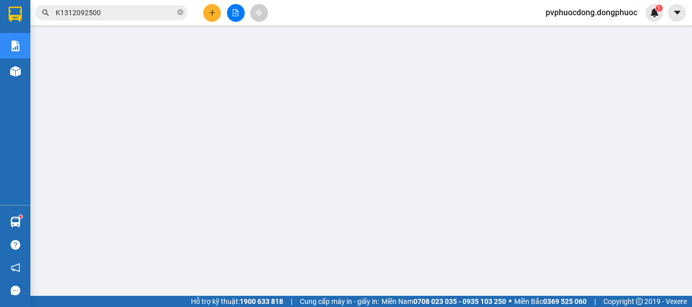
click at [214, 10] on icon "plus" at bounding box center [212, 12] width 7 height 7
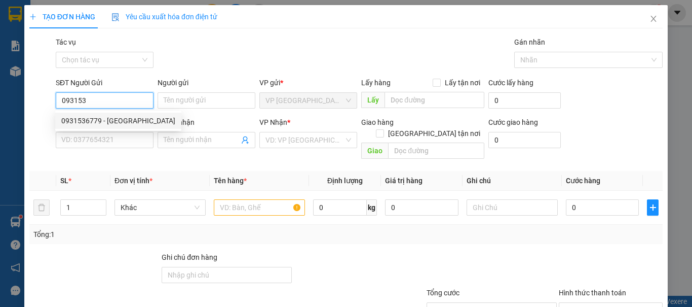
click at [100, 125] on div "0931536779 - [GEOGRAPHIC_DATA]" at bounding box center [118, 120] width 114 height 11
type input "0931536779"
type input "[PERSON_NAME]"
type input "0917007129"
type input "LƯƠNG"
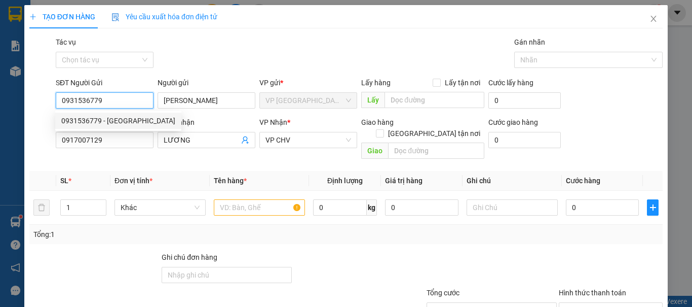
type input "20.000"
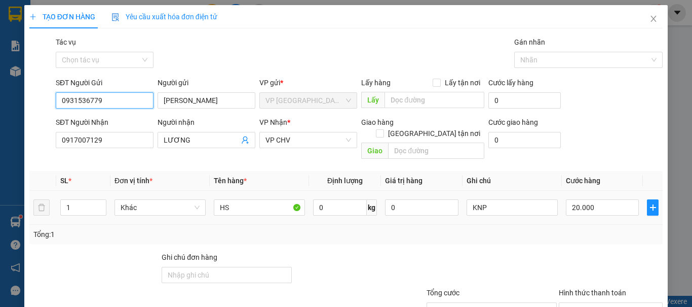
scroll to position [51, 0]
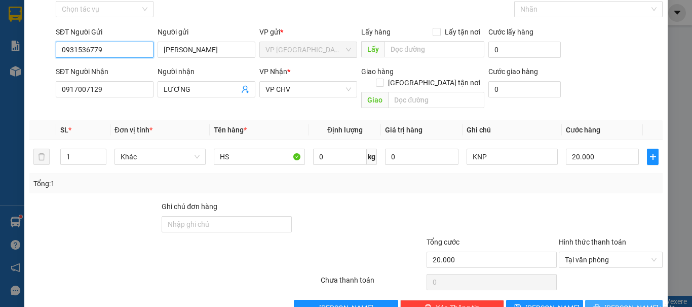
type input "0931536779"
click at [607, 299] on button "[PERSON_NAME] và In" at bounding box center [624, 307] width 78 height 16
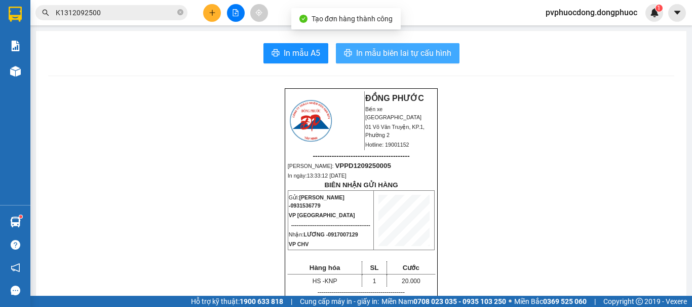
click at [396, 49] on span "In mẫu biên lai tự cấu hình" at bounding box center [403, 53] width 95 height 13
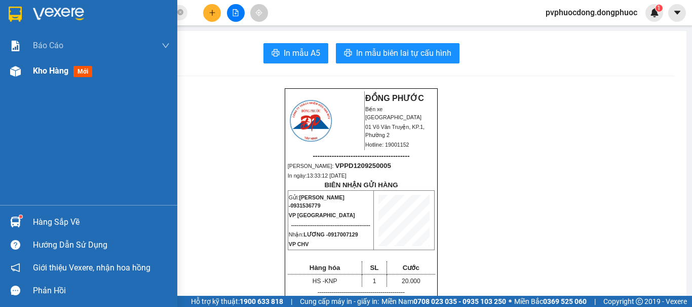
click at [11, 70] on img at bounding box center [15, 71] width 11 height 11
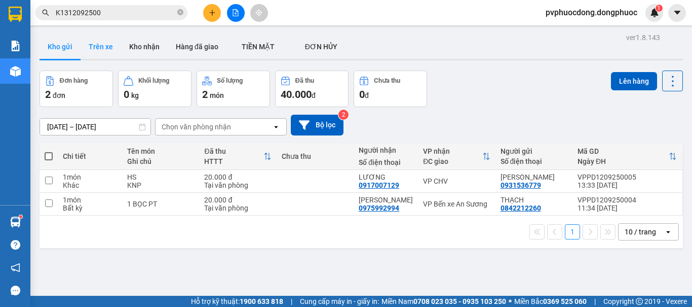
click at [106, 50] on button "Trên xe" at bounding box center [101, 46] width 41 height 24
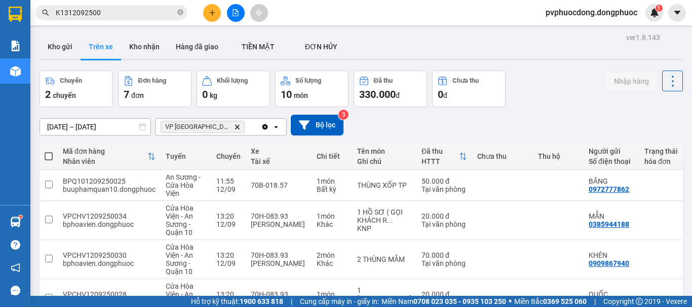
scroll to position [101, 0]
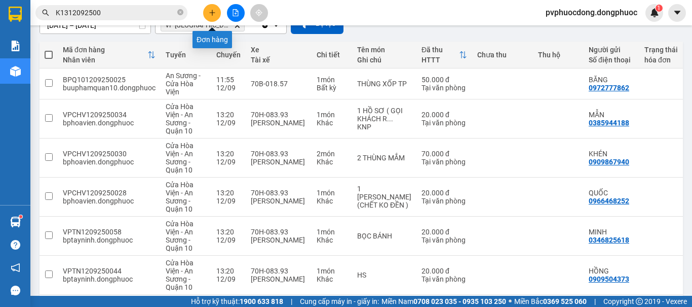
click at [212, 19] on button at bounding box center [212, 13] width 18 height 18
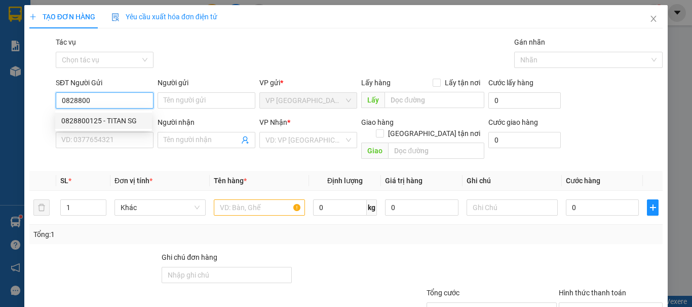
click at [133, 116] on div "0828800125 - TITAN SG" at bounding box center [103, 120] width 85 height 11
type input "0828800125"
type input "TITAN SG"
type input "0918668425"
type input "[PERSON_NAME]"
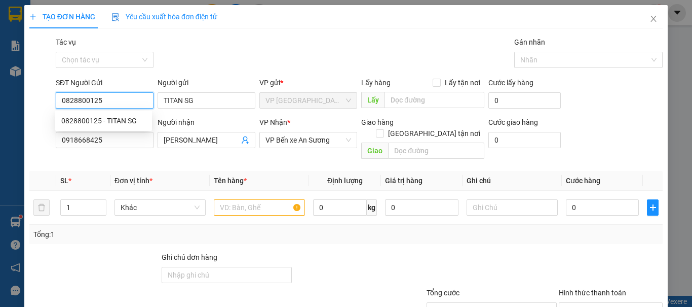
type input "20.000"
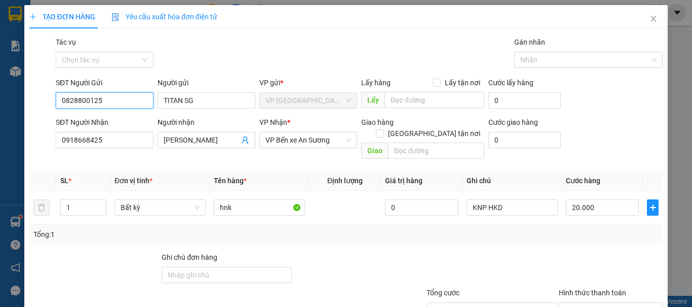
scroll to position [68, 0]
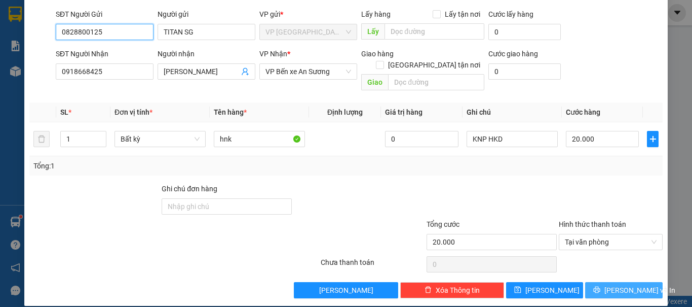
type input "0828800125"
click at [616, 284] on span "[PERSON_NAME] và In" at bounding box center [640, 289] width 71 height 11
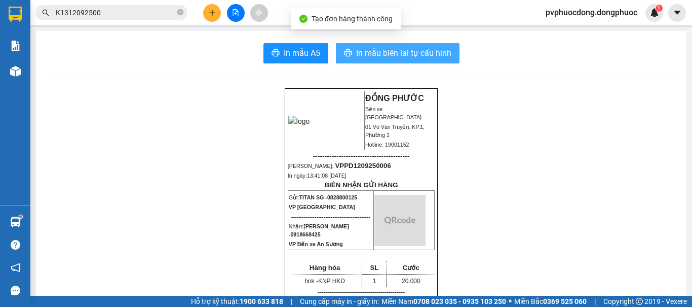
click at [383, 50] on span "In mẫu biên lai tự cấu hình" at bounding box center [403, 53] width 95 height 13
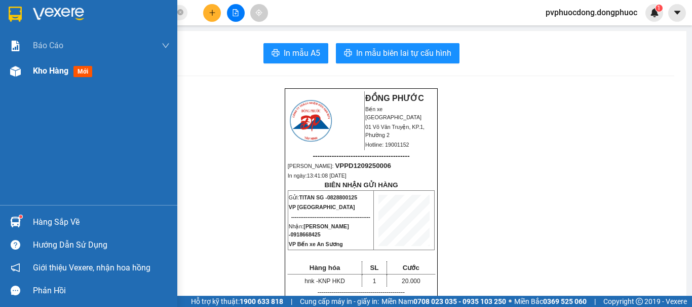
click at [17, 79] on div at bounding box center [16, 71] width 18 height 18
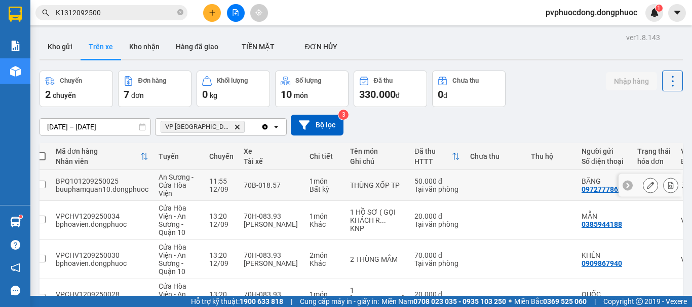
scroll to position [152, 0]
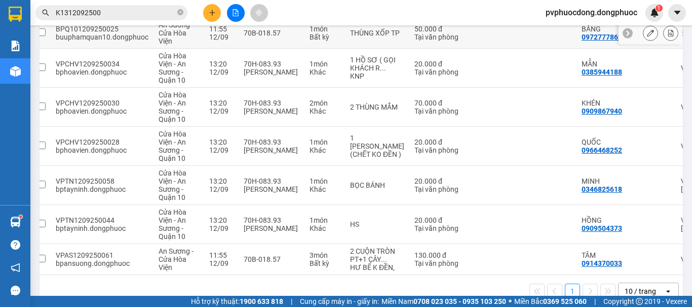
click at [327, 39] on div "Bất kỳ" at bounding box center [325, 37] width 30 height 8
checkbox input "true"
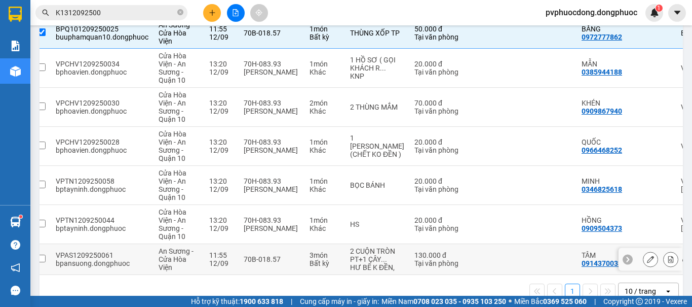
click at [337, 275] on td "3 món Bất kỳ" at bounding box center [325, 259] width 41 height 31
checkbox input "true"
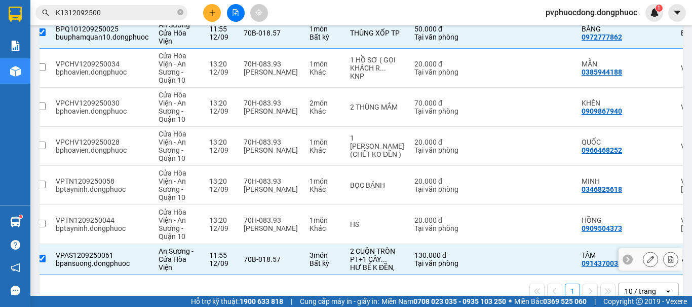
scroll to position [0, 0]
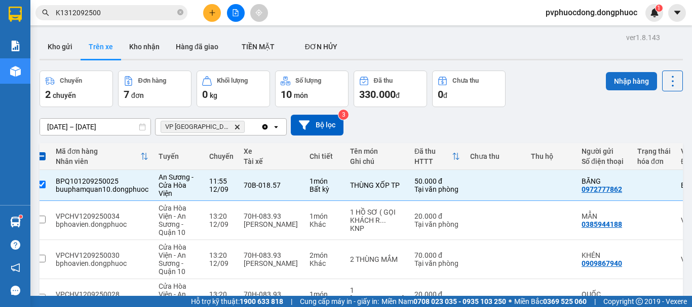
click at [619, 73] on button "Nhập hàng" at bounding box center [631, 81] width 51 height 18
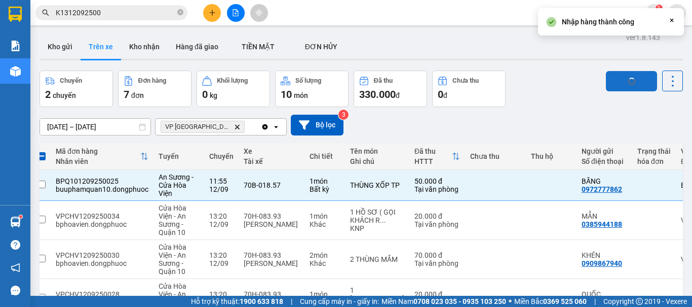
checkbox input "false"
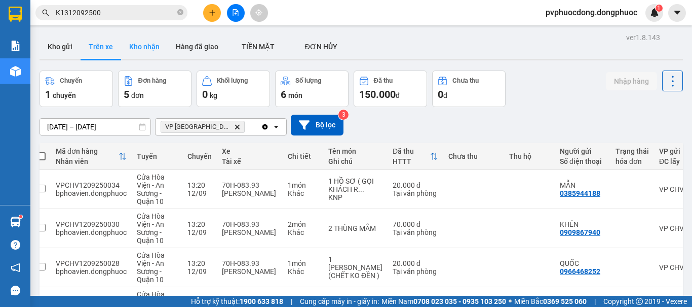
click at [164, 55] on button "Kho nhận" at bounding box center [144, 46] width 47 height 24
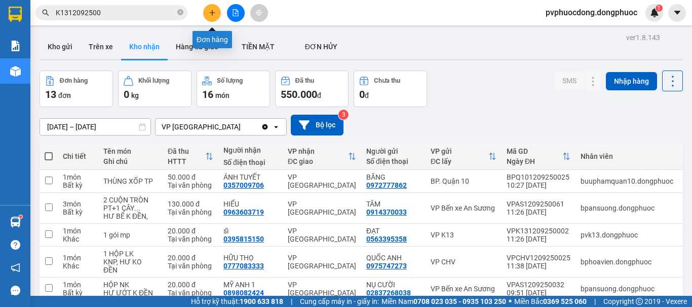
click at [210, 14] on icon "plus" at bounding box center [212, 12] width 7 height 7
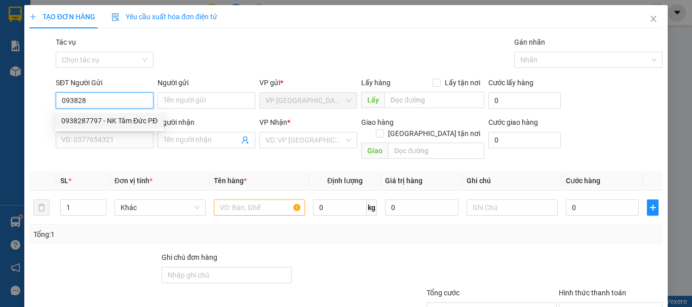
click at [123, 119] on div "0938287797 - NK Tâm Đức PĐ" at bounding box center [109, 120] width 96 height 11
type input "0938287797"
type input "NK Tâm Đức PĐ"
type input "0913610025"
type input "LABO DIAMOND"
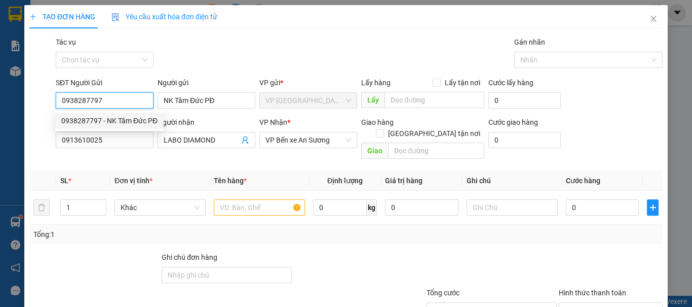
type input "20.000"
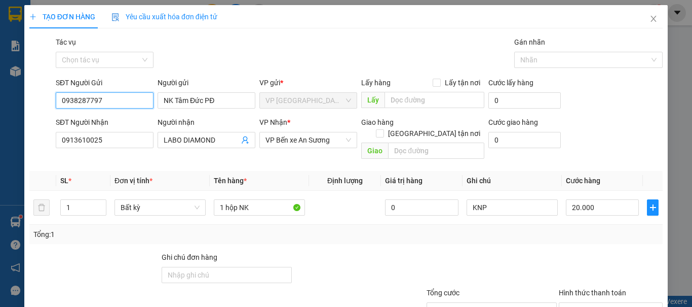
scroll to position [68, 0]
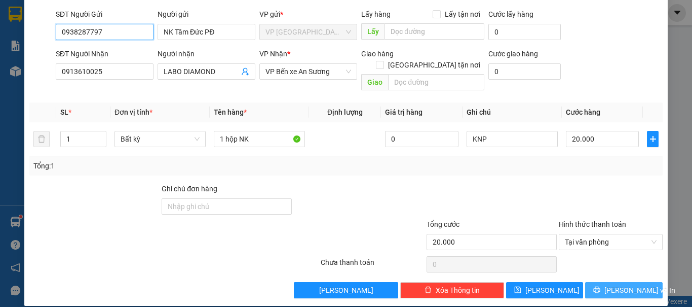
type input "0938287797"
click at [615, 284] on span "[PERSON_NAME] và In" at bounding box center [640, 289] width 71 height 11
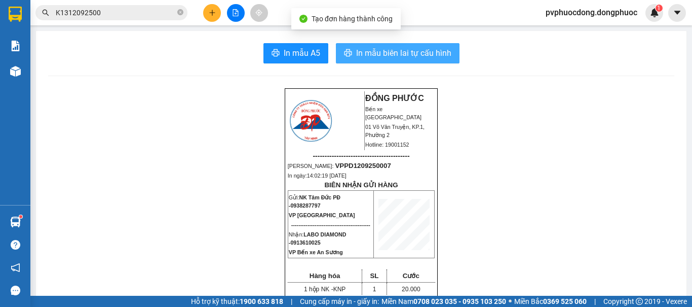
click at [358, 49] on span "In mẫu biên lai tự cấu hình" at bounding box center [403, 53] width 95 height 13
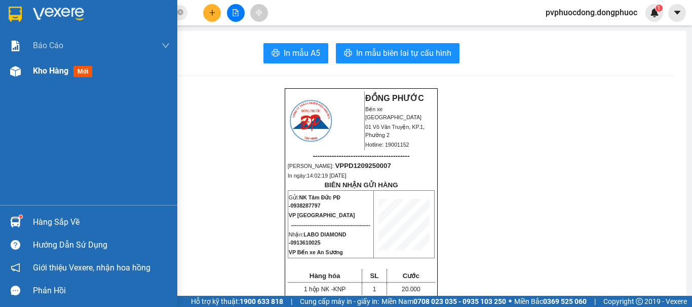
click at [19, 73] on img at bounding box center [15, 71] width 11 height 11
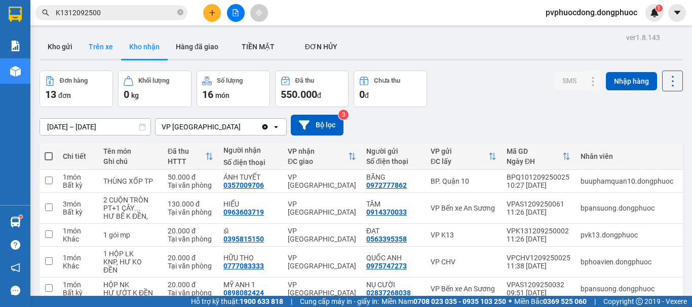
click at [108, 54] on button "Trên xe" at bounding box center [101, 46] width 41 height 24
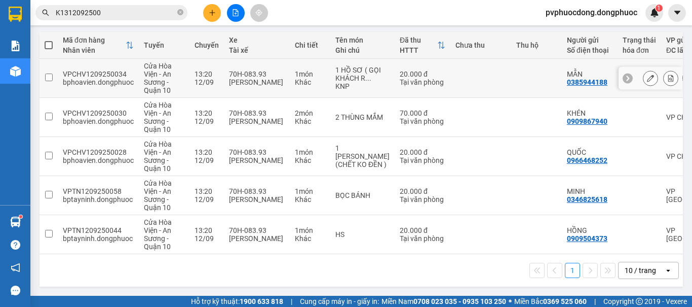
click at [400, 78] on div "Tại văn phòng" at bounding box center [423, 82] width 46 height 8
checkbox input "true"
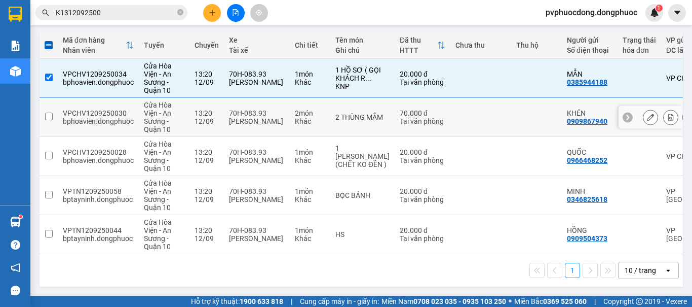
click at [372, 112] on td "2 THÙNG MẮM" at bounding box center [362, 117] width 64 height 39
checkbox input "true"
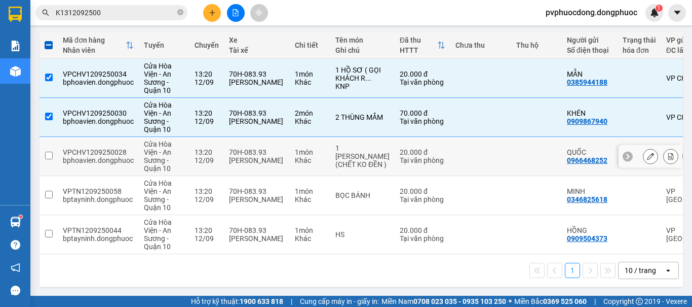
click at [364, 150] on div "1 [PERSON_NAME] (CHẾT KO ĐỀN )" at bounding box center [362, 156] width 54 height 24
checkbox input "true"
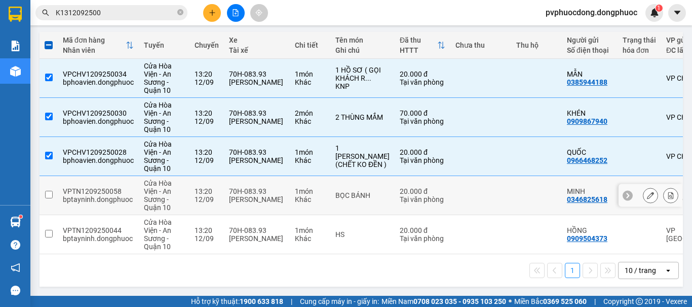
click at [365, 194] on div "BỌC BÁNH" at bounding box center [362, 195] width 54 height 8
checkbox input "true"
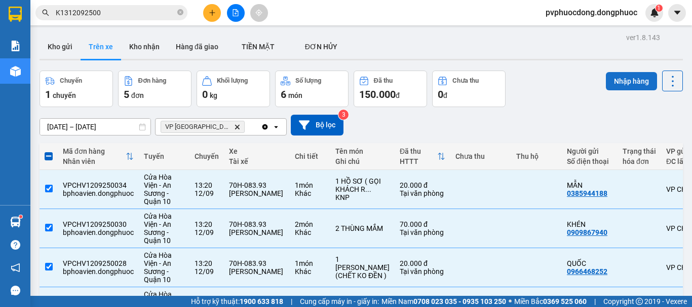
click at [616, 87] on button "Nhập hàng" at bounding box center [631, 81] width 51 height 18
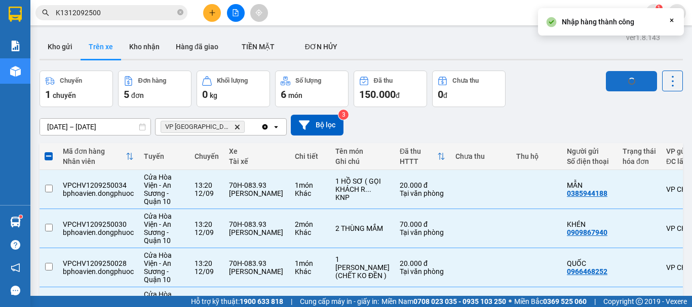
checkbox input "false"
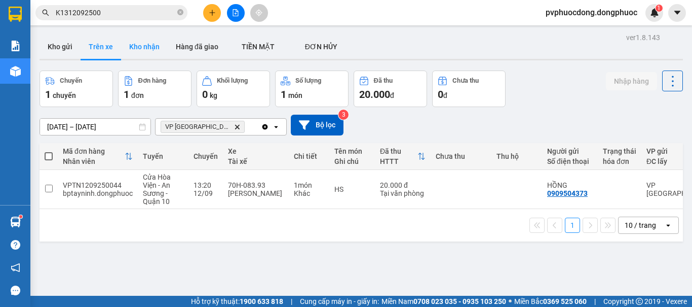
click at [154, 46] on button "Kho nhận" at bounding box center [144, 46] width 47 height 24
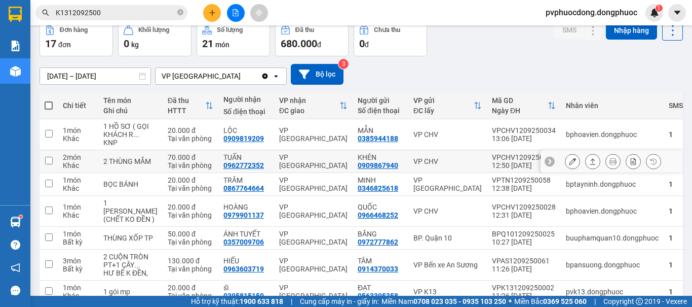
scroll to position [101, 0]
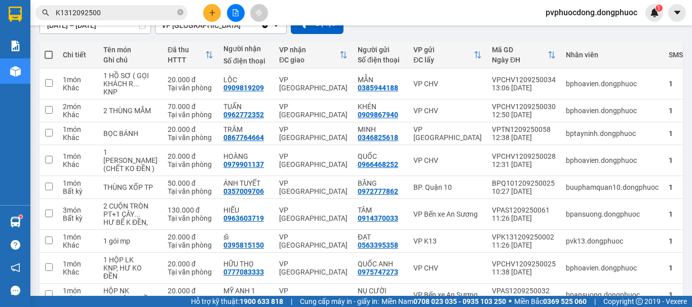
click at [208, 11] on button at bounding box center [212, 13] width 18 height 18
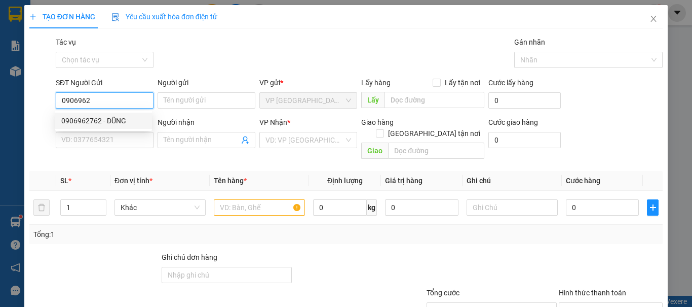
click at [87, 124] on div "0906962762 - DŨNG" at bounding box center [103, 120] width 85 height 11
type input "0906962762"
type input "DŨNG"
type input "0965330088"
type input "HÒA"
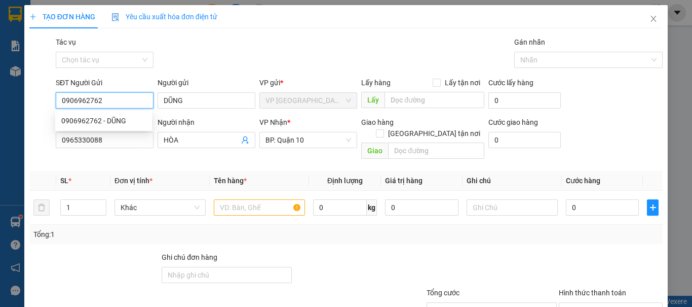
type input "40.000"
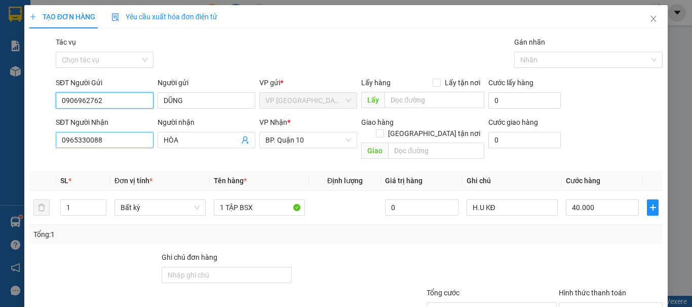
type input "0906962762"
drag, startPoint x: 112, startPoint y: 143, endPoint x: 20, endPoint y: 153, distance: 92.8
click at [21, 156] on div "TẠO ĐƠN HÀNG Yêu cầu xuất hóa đơn điện tử Transit Pickup Surcharge Ids Transit …" at bounding box center [346, 153] width 692 height 307
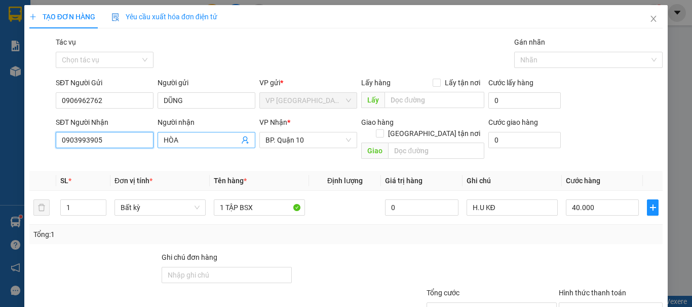
type input "0903993905"
click at [190, 134] on input "HÒA" at bounding box center [202, 139] width 76 height 11
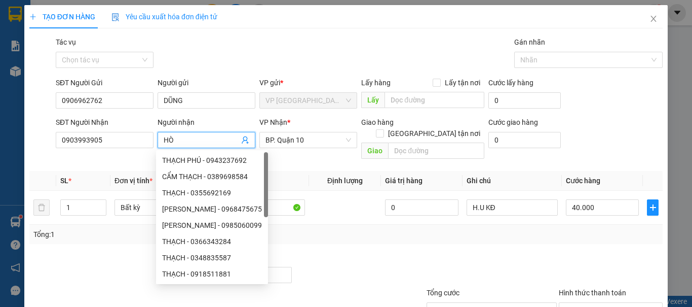
type input "H"
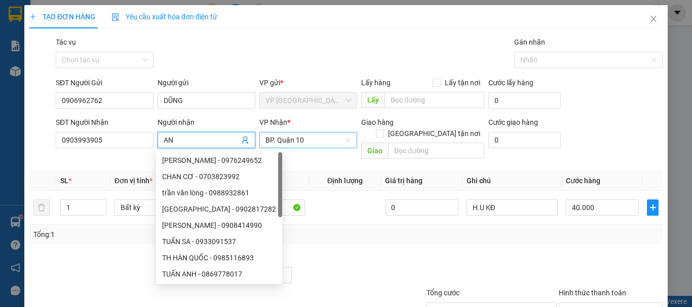
click at [331, 144] on span "BP. Quận 10" at bounding box center [309, 139] width 86 height 15
type input "AN"
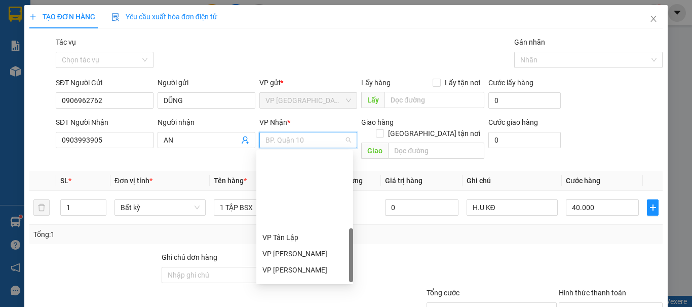
scroll to position [259, 0]
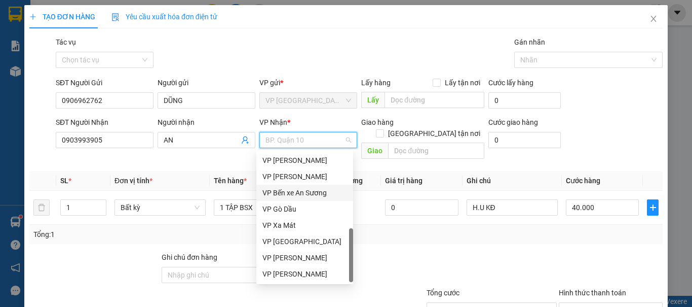
click at [322, 192] on div "VP Bến xe An Sương" at bounding box center [304, 192] width 85 height 11
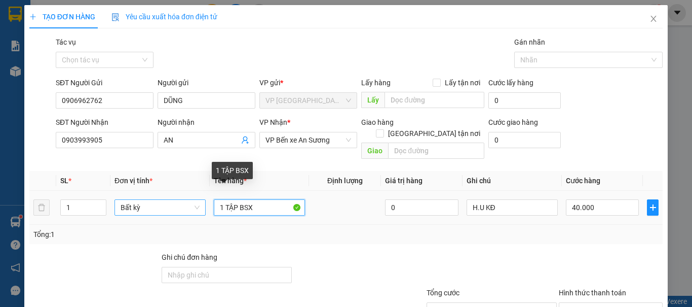
drag, startPoint x: 206, startPoint y: 197, endPoint x: 179, endPoint y: 201, distance: 27.2
click at [179, 201] on tr "1 Bất kỳ 1 TẬP BSX 0 H.U KĐ 40.000" at bounding box center [345, 208] width 633 height 34
type input "1 HS"
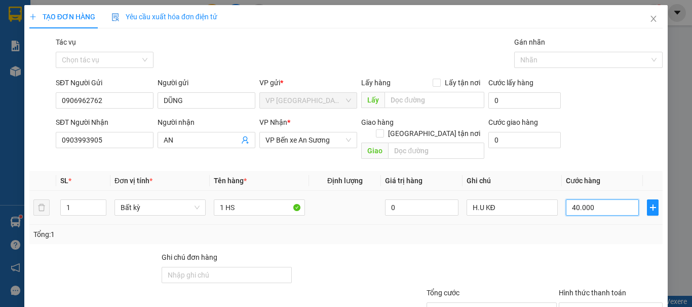
click at [607, 199] on input "40.000" at bounding box center [602, 207] width 73 height 16
type input "2"
type input "20"
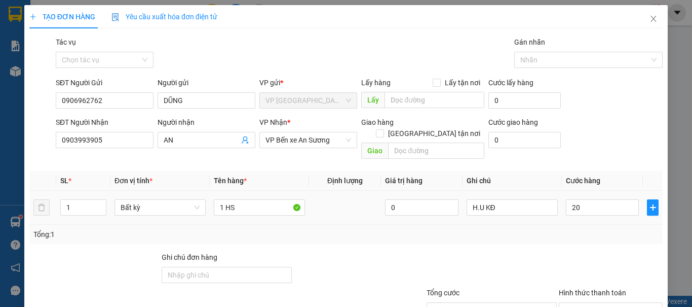
click at [573, 209] on td "20" at bounding box center [602, 208] width 81 height 34
type input "20.000"
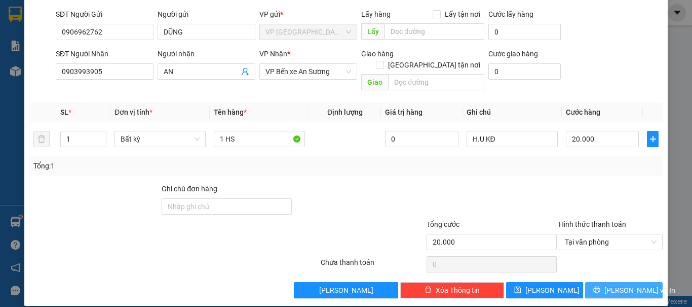
click at [613, 284] on span "[PERSON_NAME] và In" at bounding box center [640, 289] width 71 height 11
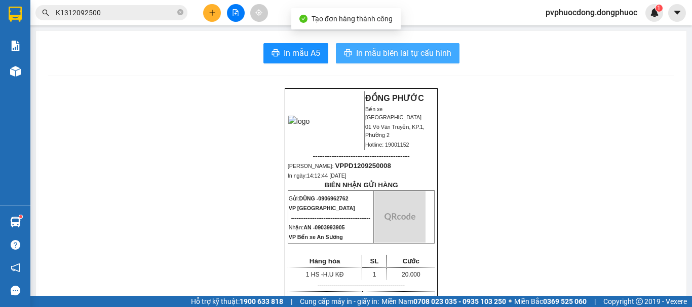
click at [384, 55] on span "In mẫu biên lai tự cấu hình" at bounding box center [403, 53] width 95 height 13
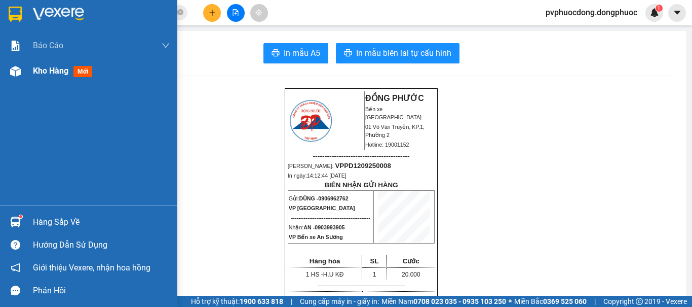
click at [11, 68] on img at bounding box center [15, 71] width 11 height 11
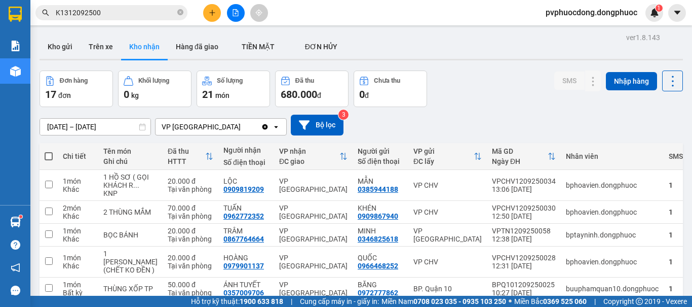
click at [31, 44] on main "ver 1.8.143 Kho gửi Trên xe Kho nhận Hàng đã giao TIỀN MẶT ĐƠN HỦY Đơn hàng 1…" at bounding box center [346, 147] width 692 height 295
click at [55, 48] on button "Kho gửi" at bounding box center [60, 46] width 41 height 24
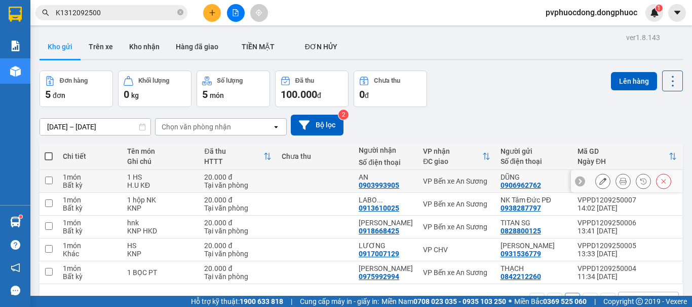
scroll to position [47, 0]
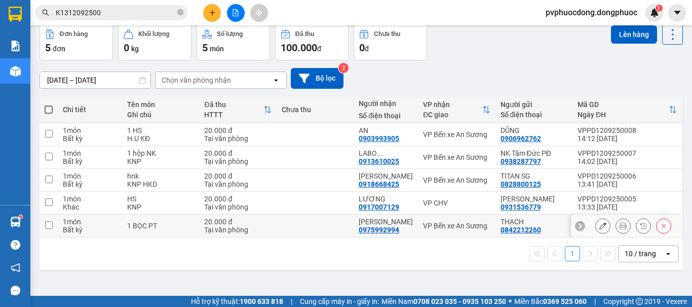
click at [315, 228] on td at bounding box center [315, 225] width 77 height 23
checkbox input "true"
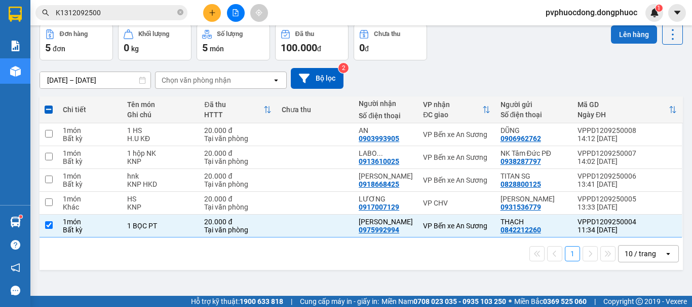
click at [613, 31] on button "Lên hàng" at bounding box center [634, 34] width 46 height 18
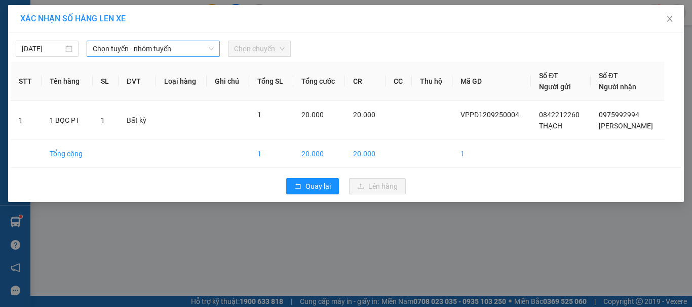
click at [144, 45] on span "Chọn tuyến - nhóm tuyến" at bounding box center [153, 48] width 121 height 15
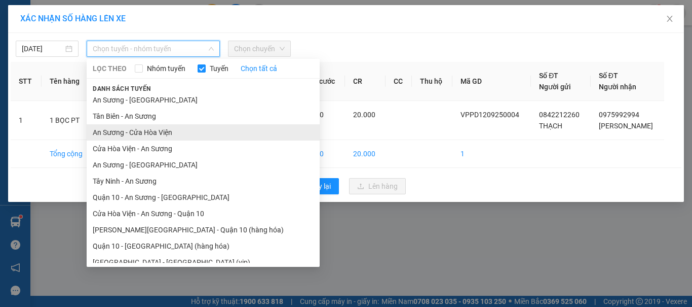
scroll to position [58, 0]
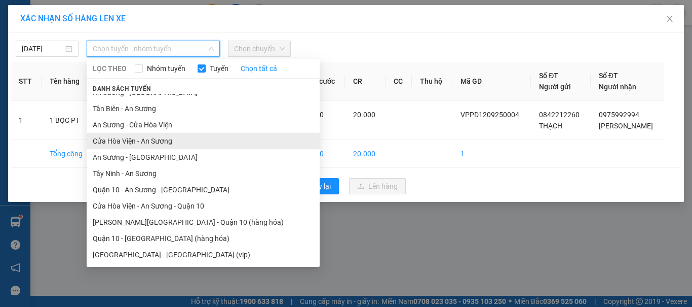
click at [149, 146] on li "Cửa Hòa Viện - An Sương" at bounding box center [203, 141] width 233 height 16
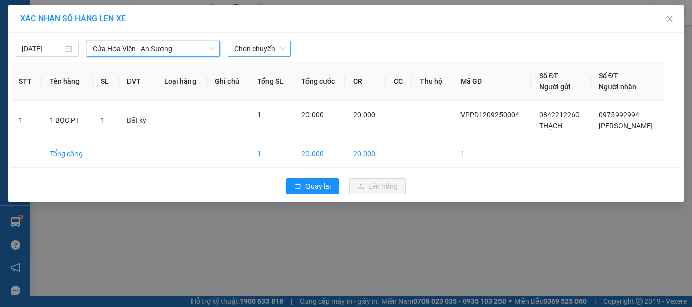
click at [253, 46] on span "Chọn chuyến" at bounding box center [259, 48] width 51 height 15
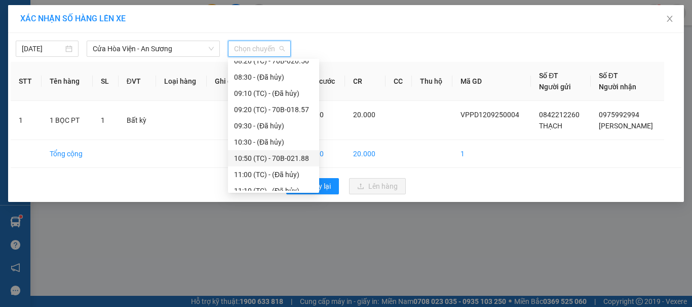
scroll to position [288, 0]
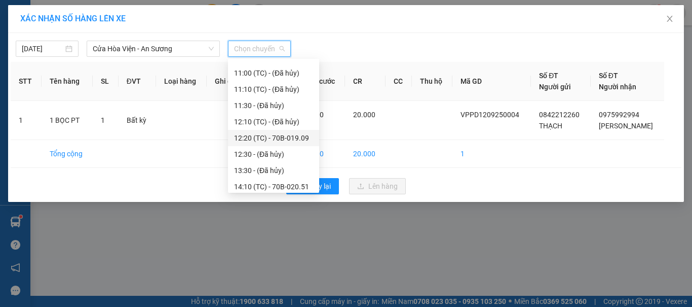
click at [298, 134] on div "12:20 (TC) - 70B-019.09" at bounding box center [273, 137] width 79 height 11
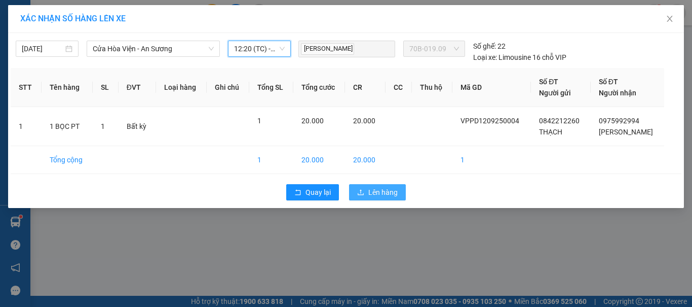
click at [368, 194] on button "Lên hàng" at bounding box center [377, 192] width 57 height 16
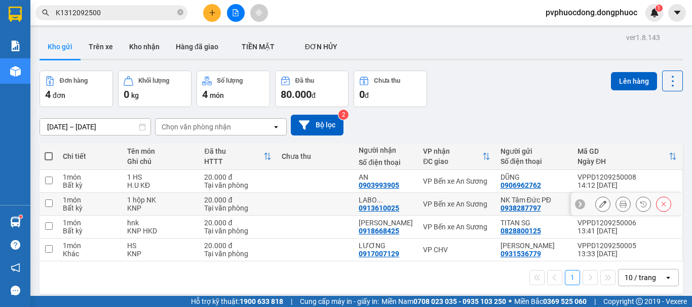
click at [354, 204] on td "LABO ... 0913610025" at bounding box center [386, 204] width 64 height 23
checkbox input "true"
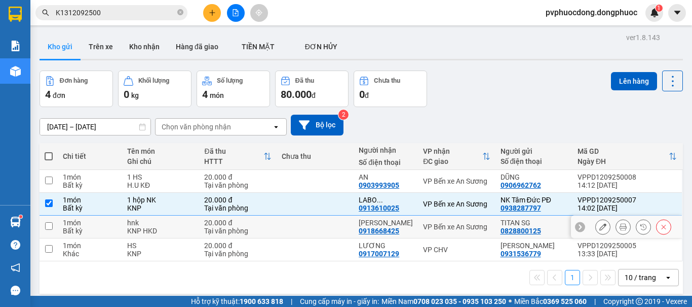
click at [341, 221] on td at bounding box center [315, 226] width 77 height 23
checkbox input "true"
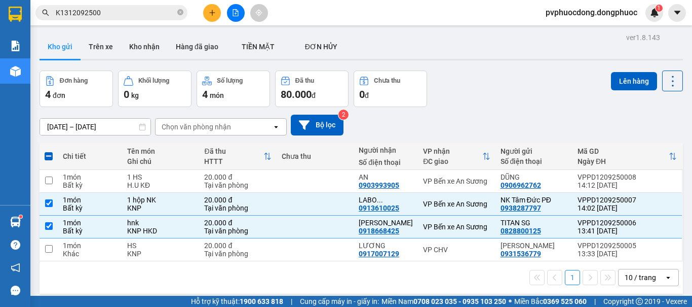
click at [615, 79] on button "Lên hàng" at bounding box center [634, 81] width 46 height 18
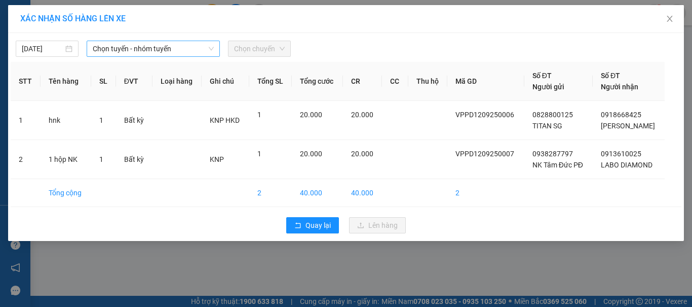
click at [168, 47] on span "Chọn tuyến - nhóm tuyến" at bounding box center [153, 48] width 121 height 15
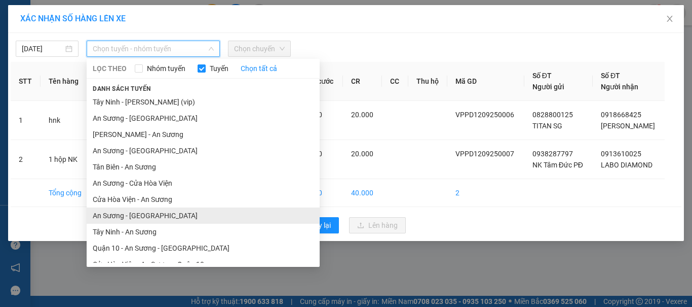
scroll to position [58, 0]
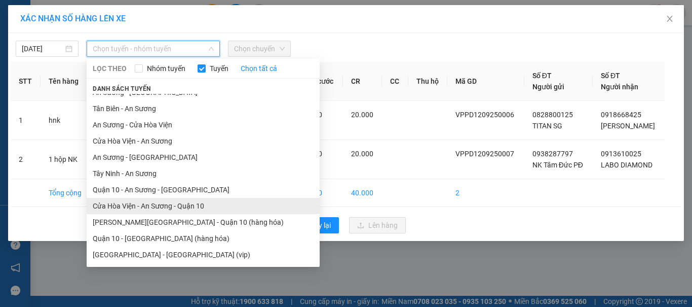
click at [137, 207] on li "Cửa Hòa Viện - An Sương - Quận 10" at bounding box center [203, 206] width 233 height 16
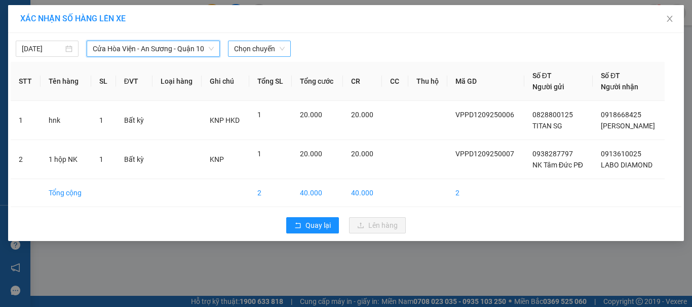
click at [271, 50] on span "Chọn chuyến" at bounding box center [259, 48] width 51 height 15
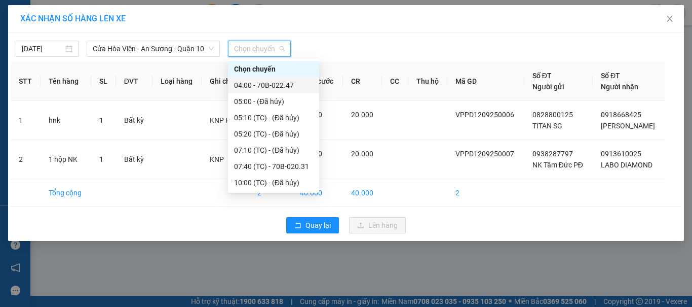
scroll to position [49, 0]
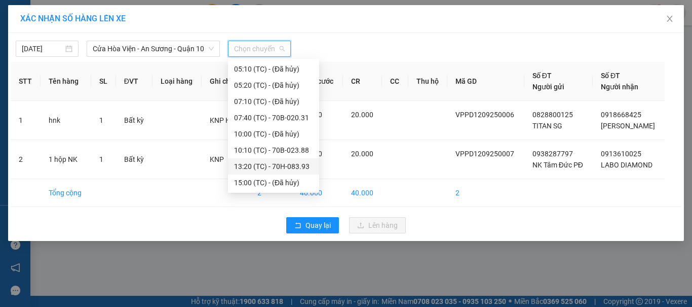
click at [295, 163] on div "13:20 (TC) - 70H-083.93" at bounding box center [273, 166] width 79 height 11
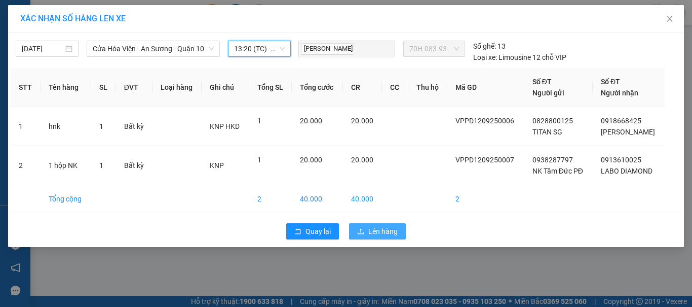
click at [367, 233] on button "Lên hàng" at bounding box center [377, 231] width 57 height 16
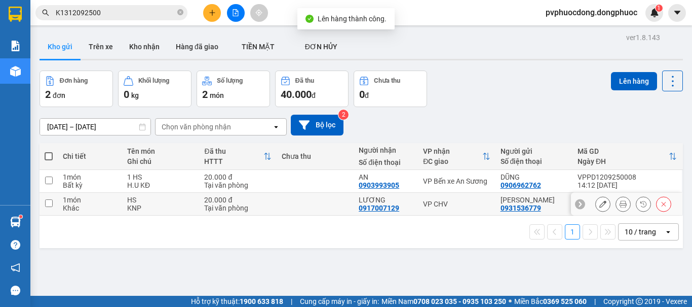
click at [241, 200] on div "20.000 đ" at bounding box center [237, 200] width 67 height 8
checkbox input "true"
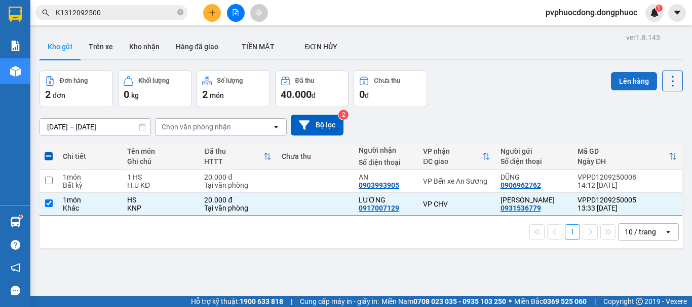
click at [622, 81] on button "Lên hàng" at bounding box center [634, 81] width 46 height 18
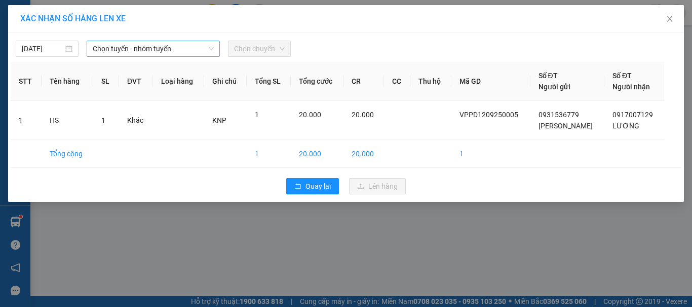
click at [164, 47] on span "Chọn tuyến - nhóm tuyến" at bounding box center [153, 48] width 121 height 15
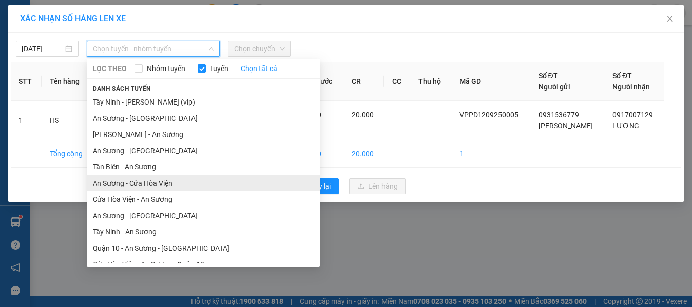
click at [122, 183] on li "An Sương - Cửa Hòa Viện" at bounding box center [203, 183] width 233 height 16
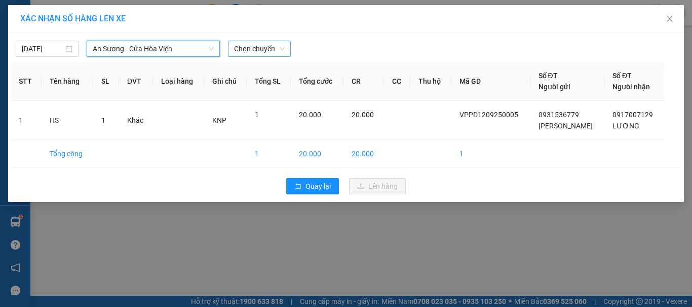
click at [254, 50] on span "Chọn chuyến" at bounding box center [259, 48] width 51 height 15
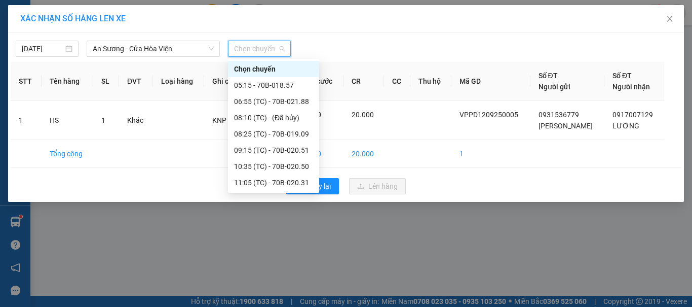
scroll to position [101, 0]
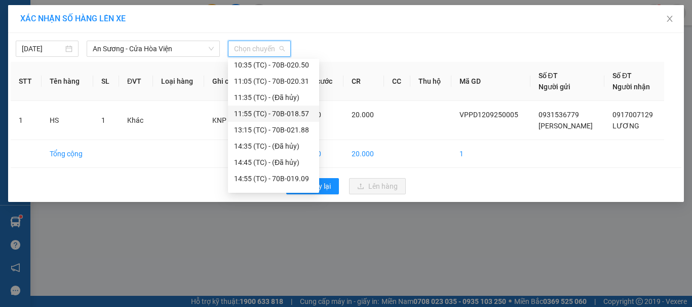
click at [299, 114] on div "11:55 (TC) - 70B-018.57" at bounding box center [273, 113] width 79 height 11
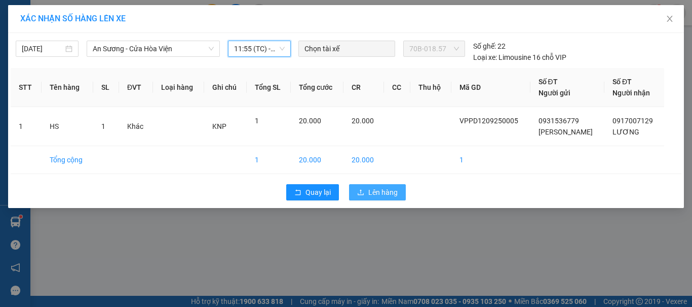
click at [373, 185] on button "Lên hàng" at bounding box center [377, 192] width 57 height 16
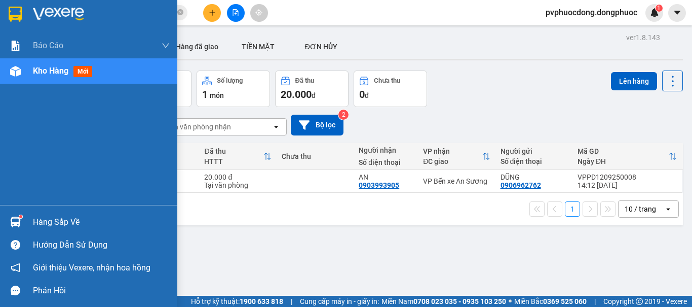
click at [19, 222] on img at bounding box center [15, 221] width 11 height 11
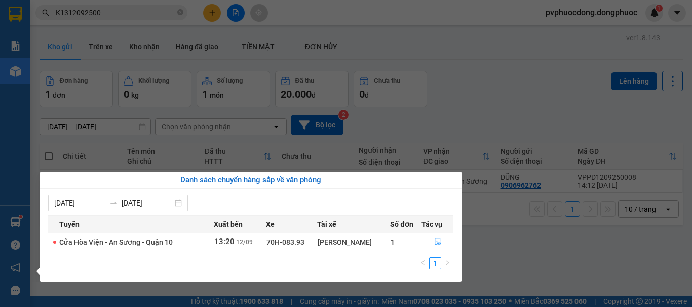
click at [573, 258] on section "Kết quả tìm kiếm ( 2 ) Bộ lọc Mã ĐH Trạng thái Món hàng Tổng cước Chưa cước Nhã…" at bounding box center [346, 153] width 692 height 307
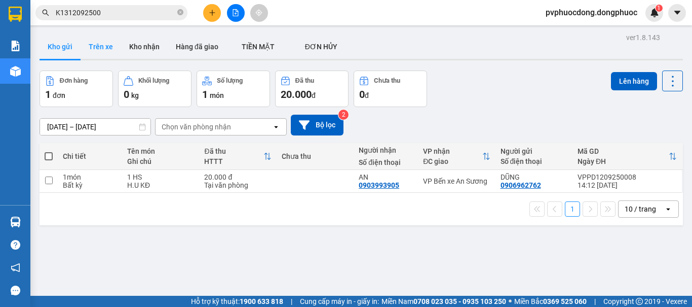
click at [104, 44] on button "Trên xe" at bounding box center [101, 46] width 41 height 24
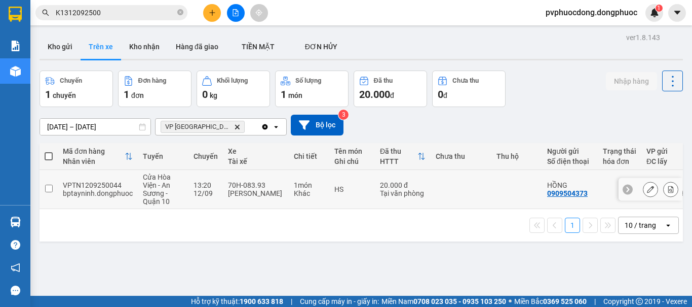
click at [264, 193] on div "[PERSON_NAME]" at bounding box center [256, 193] width 56 height 8
checkbox input "true"
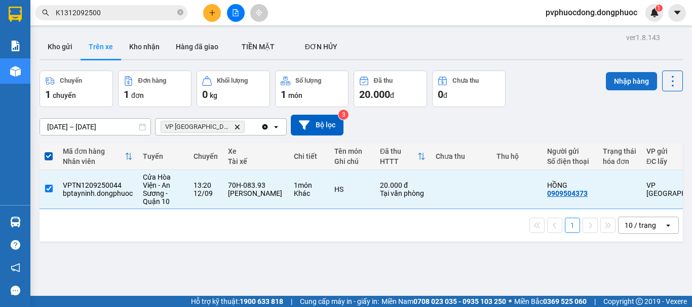
click at [614, 84] on button "Nhập hàng" at bounding box center [631, 81] width 51 height 18
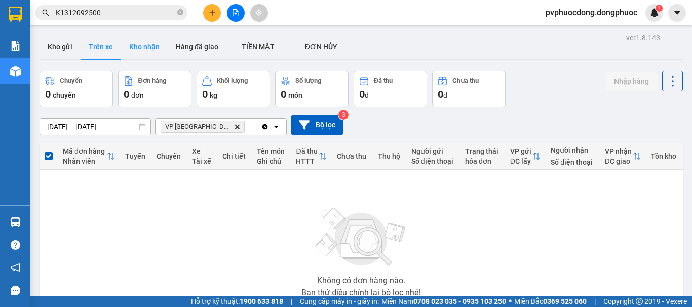
click at [131, 53] on button "Kho nhận" at bounding box center [144, 46] width 47 height 24
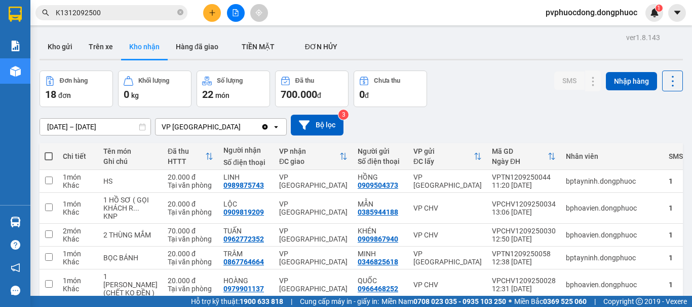
click at [105, 54] on button "Trên xe" at bounding box center [101, 46] width 41 height 24
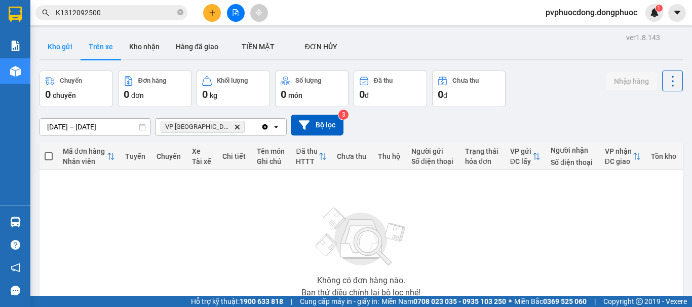
click at [78, 47] on button "Kho gửi" at bounding box center [60, 46] width 41 height 24
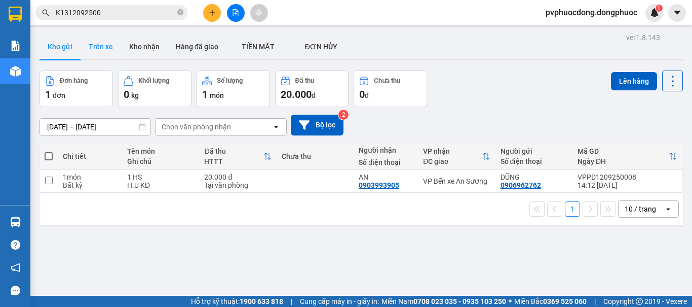
click at [97, 46] on button "Trên xe" at bounding box center [101, 46] width 41 height 24
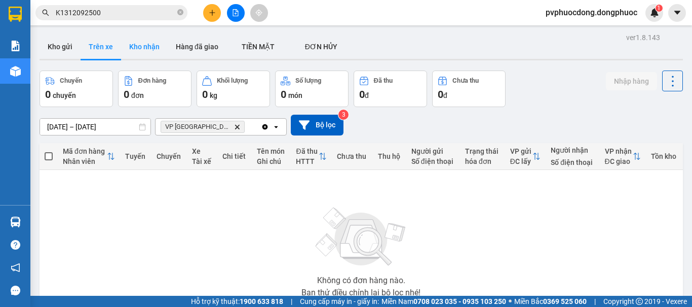
click at [153, 42] on button "Kho nhận" at bounding box center [144, 46] width 47 height 24
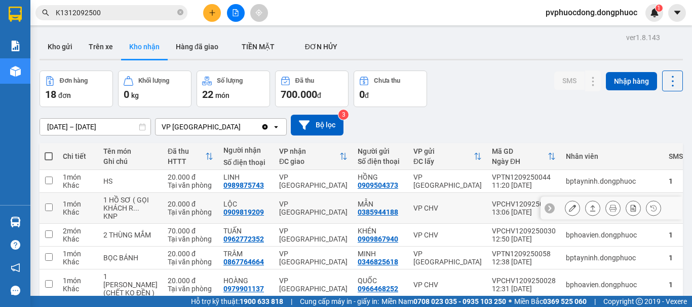
scroll to position [101, 0]
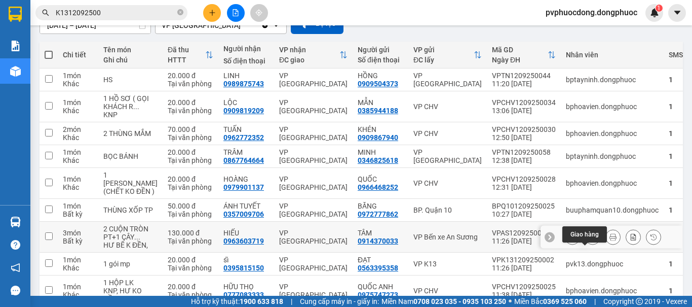
click at [589, 240] on icon at bounding box center [592, 236] width 7 height 7
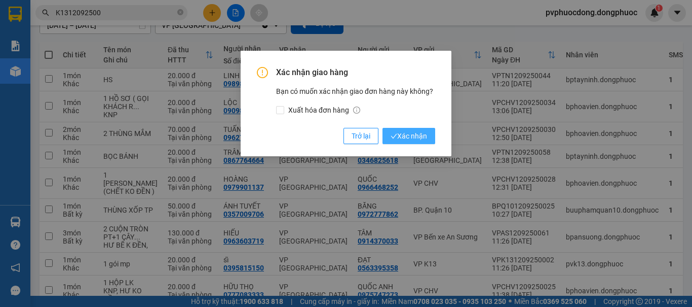
click at [407, 138] on span "Xác nhận" at bounding box center [409, 135] width 36 height 11
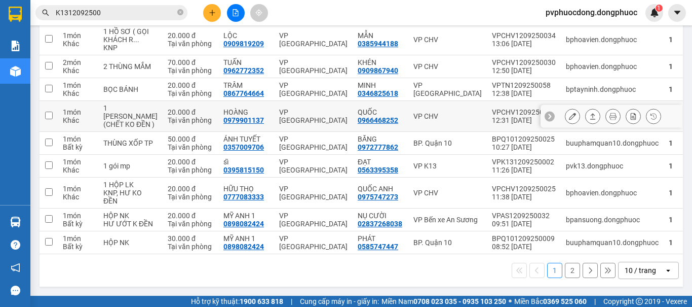
scroll to position [0, 0]
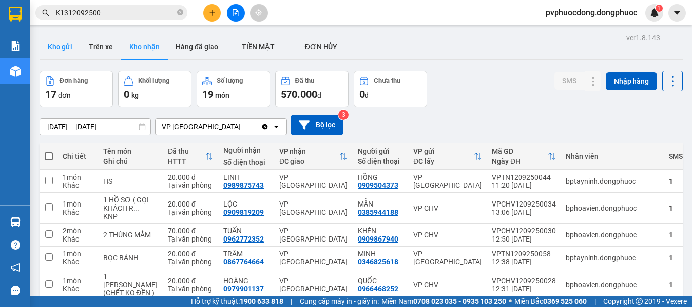
click at [72, 51] on button "Kho gửi" at bounding box center [60, 46] width 41 height 24
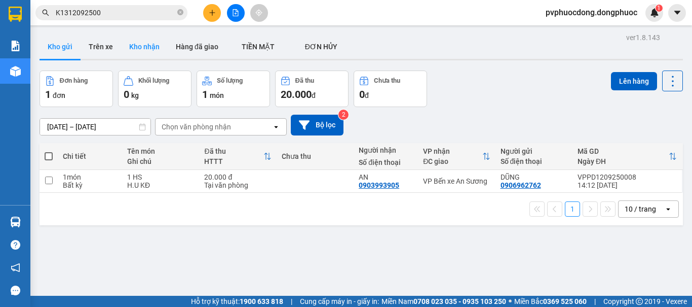
click at [128, 48] on button "Kho nhận" at bounding box center [144, 46] width 47 height 24
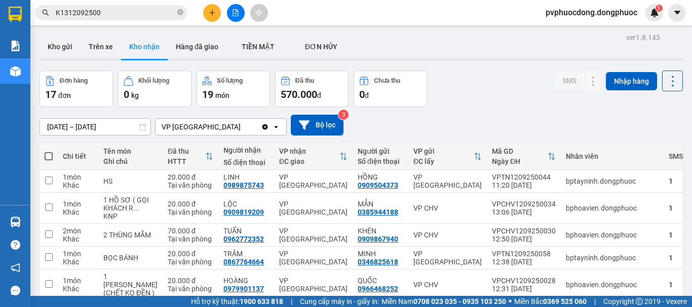
scroll to position [51, 0]
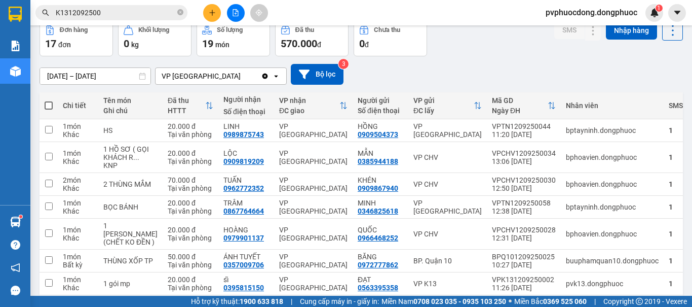
click at [535, 68] on div "10/09/2025 – 12/09/2025 Press the down arrow key to interact with the calendar …" at bounding box center [362, 74] width 644 height 21
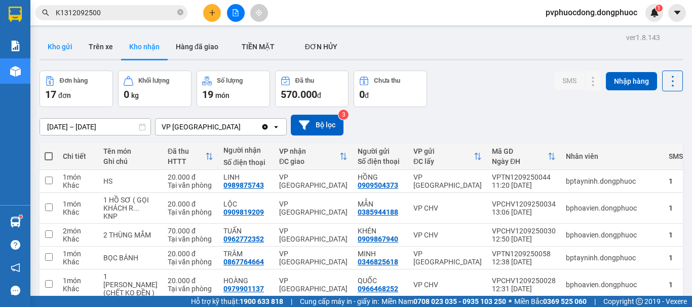
click at [56, 48] on button "Kho gửi" at bounding box center [60, 46] width 41 height 24
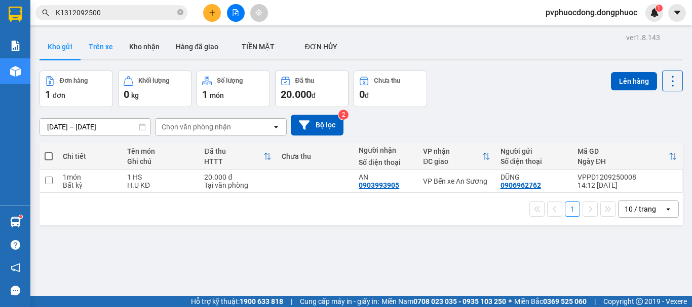
click at [99, 47] on button "Trên xe" at bounding box center [101, 46] width 41 height 24
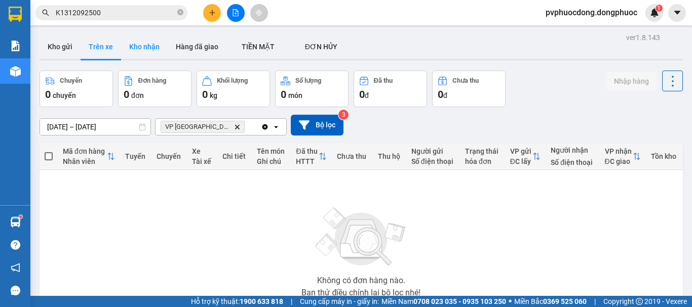
click at [138, 48] on button "Kho nhận" at bounding box center [144, 46] width 47 height 24
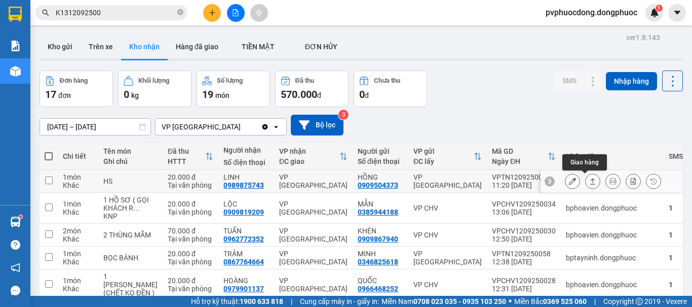
click at [589, 180] on icon at bounding box center [592, 180] width 7 height 7
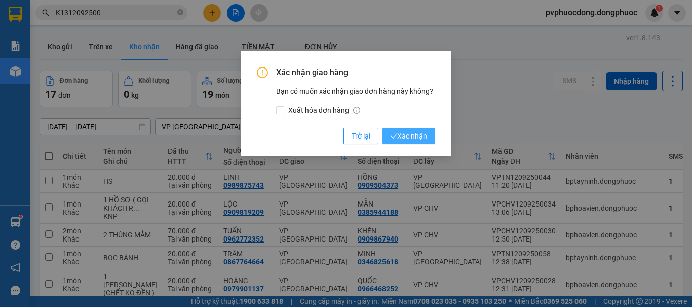
click at [402, 134] on span "Xác nhận" at bounding box center [409, 135] width 36 height 11
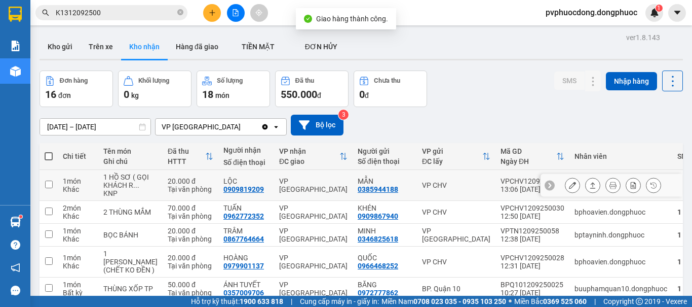
scroll to position [101, 0]
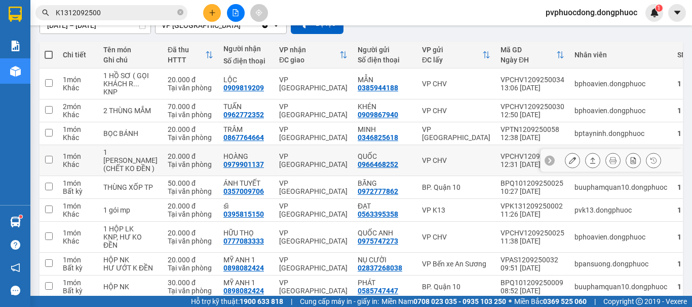
click at [586, 166] on button at bounding box center [593, 161] width 14 height 18
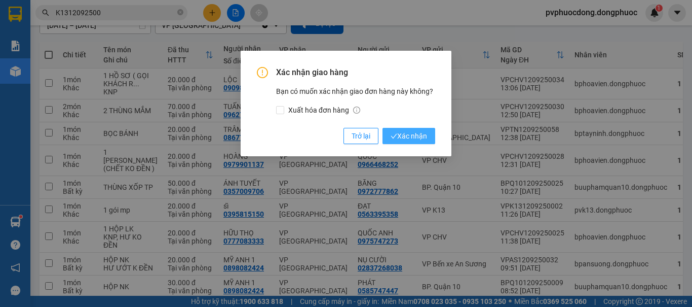
click at [417, 137] on span "Xác nhận" at bounding box center [409, 135] width 36 height 11
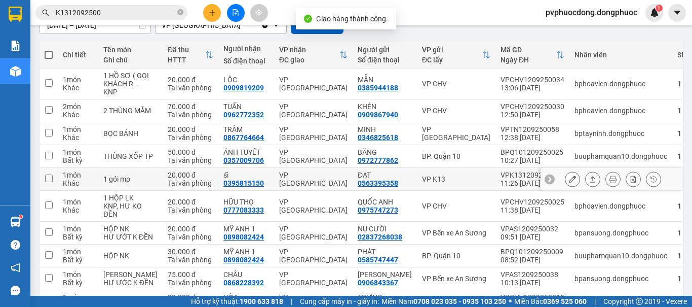
scroll to position [152, 0]
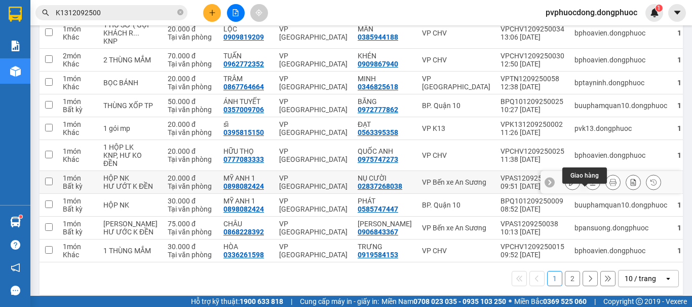
click at [589, 185] on icon at bounding box center [592, 181] width 7 height 7
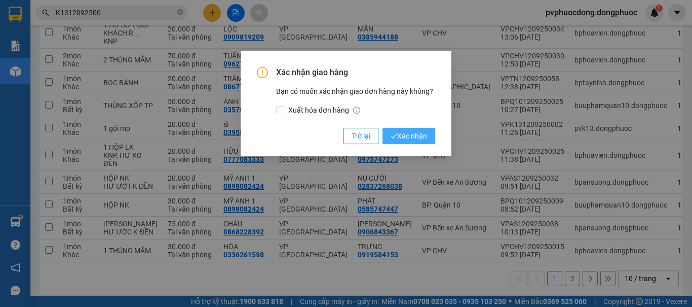
click at [423, 136] on span "Xác nhận" at bounding box center [409, 135] width 36 height 11
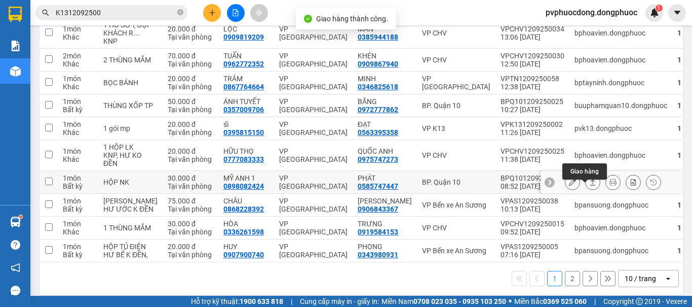
click at [586, 189] on button at bounding box center [593, 182] width 14 height 18
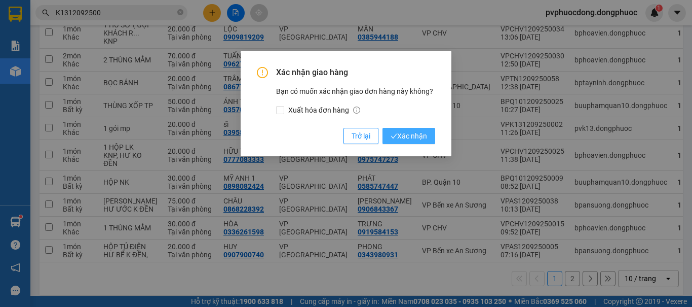
click at [418, 132] on span "Xác nhận" at bounding box center [409, 135] width 36 height 11
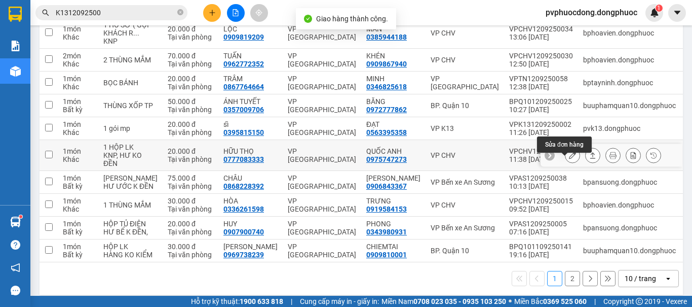
click at [589, 159] on icon at bounding box center [592, 155] width 7 height 7
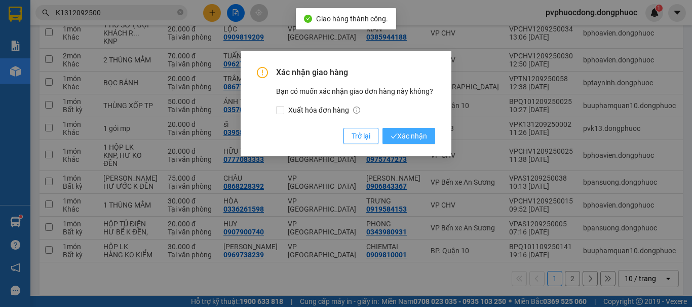
click at [430, 134] on button "Xác nhận" at bounding box center [409, 136] width 53 height 16
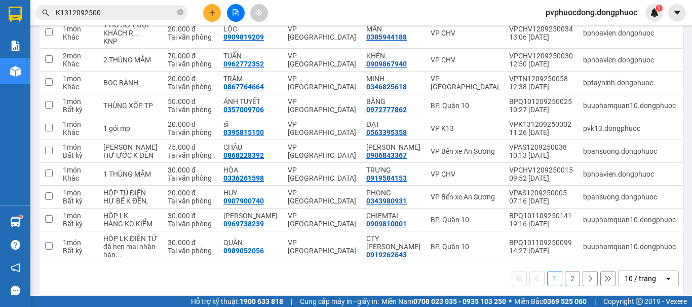
click at [37, 164] on div "ver 1.8.143 Kho gửi Trên xe Kho nhận Hàng đã giao TIỀN MẶT ĐƠN HỦY Đơn hàng 1…" at bounding box center [361, 88] width 652 height 420
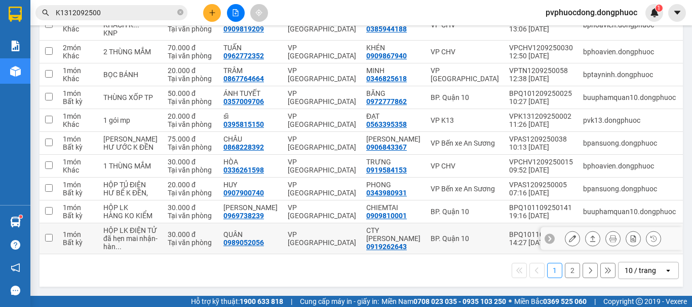
click at [586, 236] on button at bounding box center [593, 239] width 14 height 18
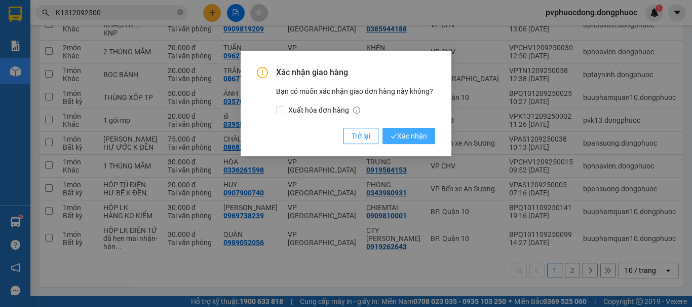
click at [394, 136] on icon "check" at bounding box center [394, 136] width 6 height 5
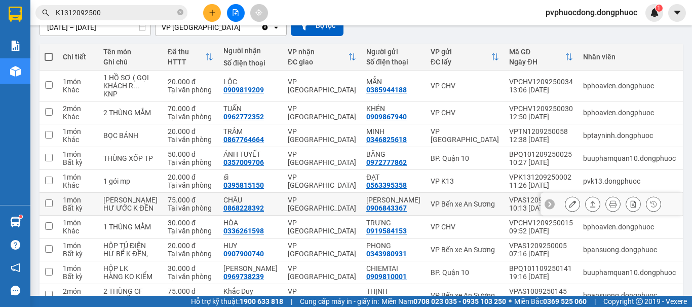
scroll to position [201, 0]
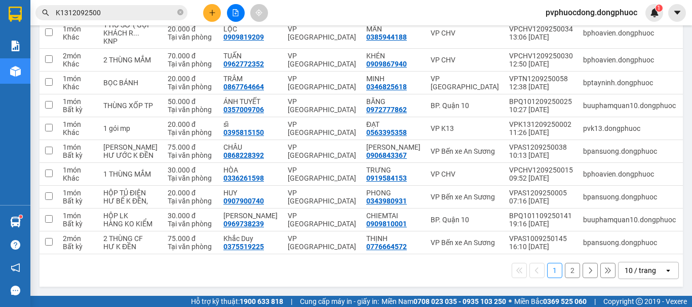
click at [568, 270] on button "2" at bounding box center [572, 269] width 15 height 15
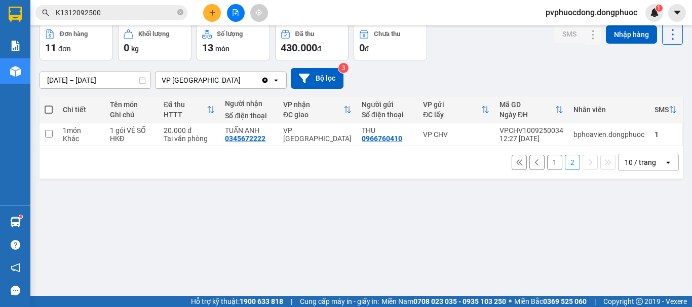
click at [547, 163] on button "1" at bounding box center [554, 162] width 15 height 15
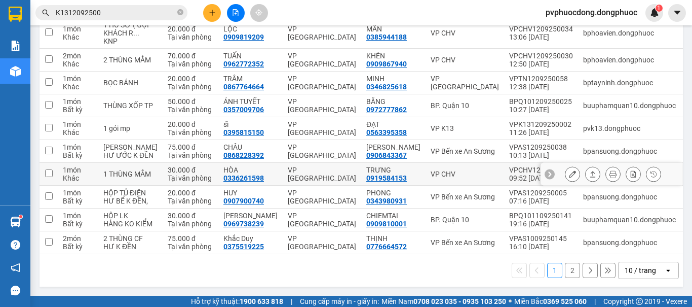
scroll to position [201, 0]
click at [210, 11] on icon "plus" at bounding box center [212, 12] width 7 height 7
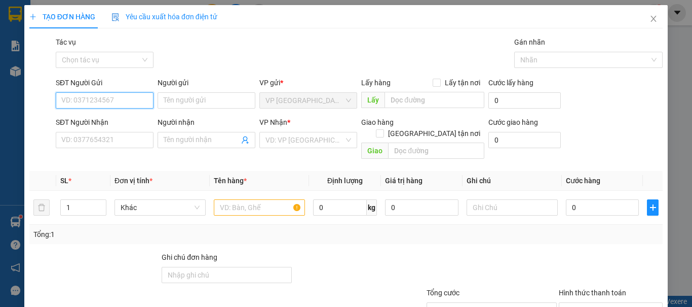
click at [131, 104] on input "SĐT Người Gửi" at bounding box center [105, 100] width 98 height 16
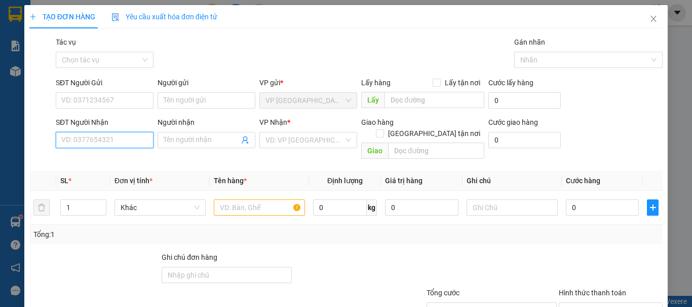
click at [96, 143] on input "SĐT Người Nhận" at bounding box center [105, 140] width 98 height 16
click at [95, 158] on div "0979391859 - PHONG" at bounding box center [103, 160] width 85 height 11
type input "0979391859"
type input "PHONG"
type input "150.000"
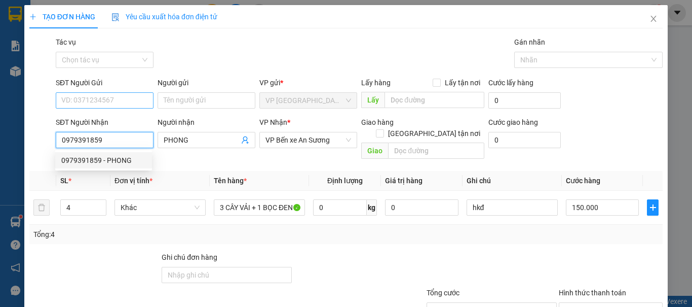
type input "0979391859"
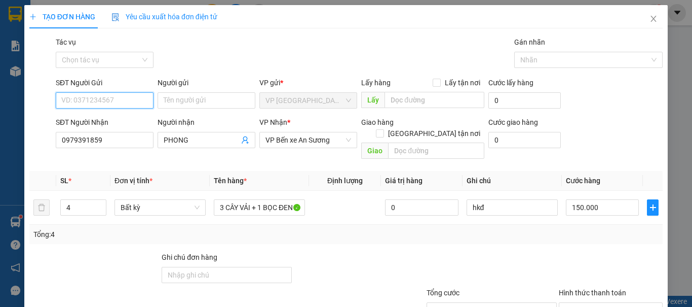
click at [113, 97] on input "SĐT Người Gửi" at bounding box center [105, 100] width 98 height 16
click at [118, 120] on div "0888289168 - MY" at bounding box center [103, 120] width 85 height 11
type input "0888289168"
type input "MY"
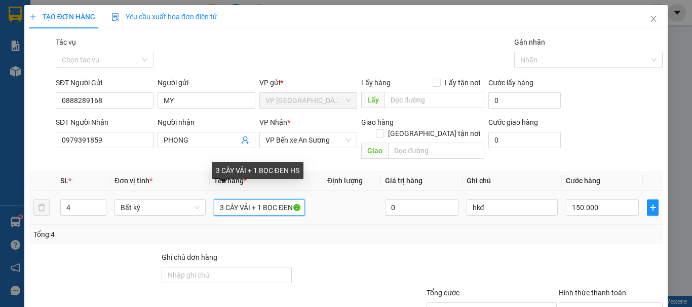
scroll to position [0, 12]
drag, startPoint x: 297, startPoint y: 196, endPoint x: 253, endPoint y: 195, distance: 44.1
click at [253, 199] on input "3 CÂY VẢI + 1 BỌC ĐEN HS" at bounding box center [259, 207] width 91 height 16
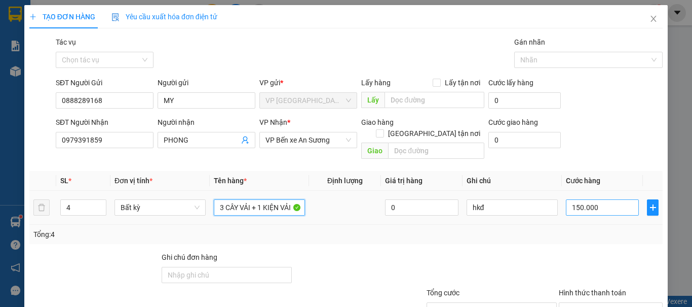
type input "3 CÂY VẢI + 1 KIỆN VẢI"
click at [608, 199] on input "150.000" at bounding box center [602, 207] width 73 height 16
type input "1"
type input "11"
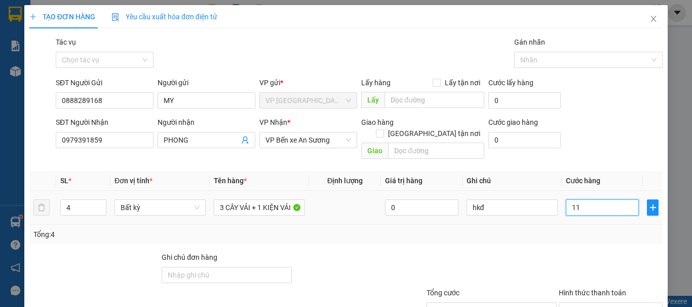
type input "110"
type input "110.000"
click at [577, 230] on div "Tổng: 4" at bounding box center [345, 233] width 633 height 19
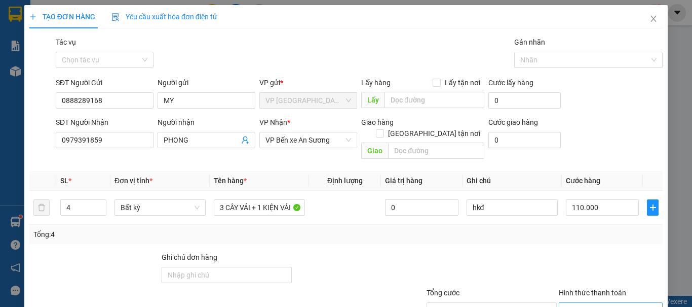
scroll to position [68, 0]
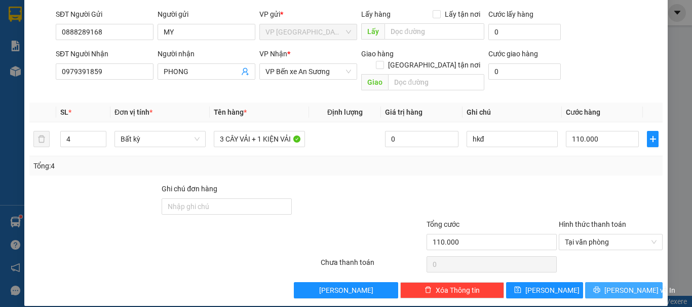
click at [627, 284] on span "[PERSON_NAME] và In" at bounding box center [640, 289] width 71 height 11
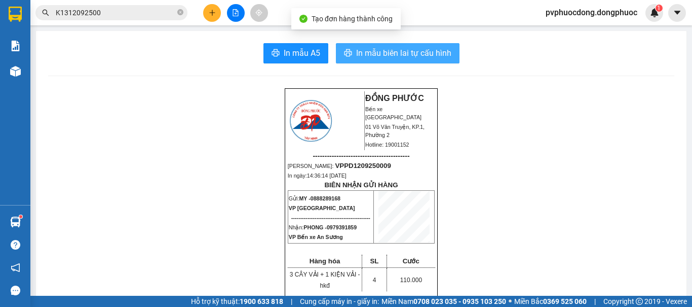
click at [365, 48] on span "In mẫu biên lai tự cấu hình" at bounding box center [403, 53] width 95 height 13
click at [235, 8] on button at bounding box center [236, 13] width 18 height 18
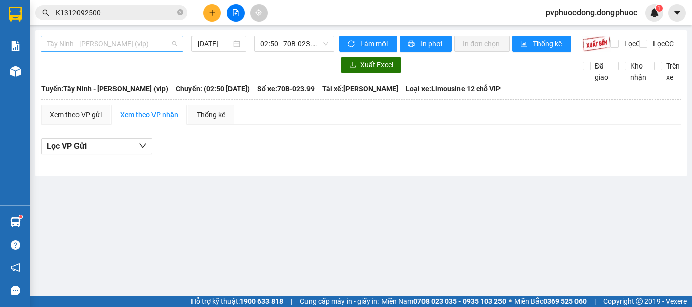
click at [166, 48] on span "Tây Ninh - [PERSON_NAME] (vip)" at bounding box center [112, 43] width 131 height 15
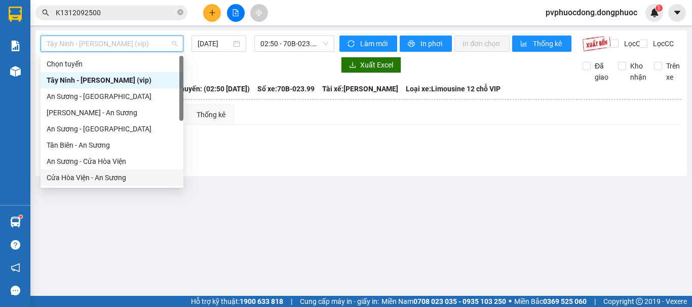
click at [113, 176] on div "Cửa Hòa Viện - An Sương" at bounding box center [112, 177] width 131 height 11
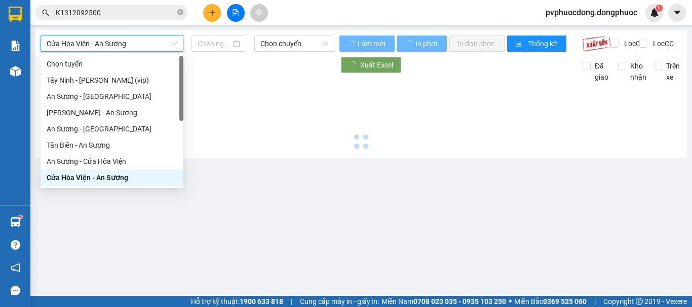
type input "[DATE]"
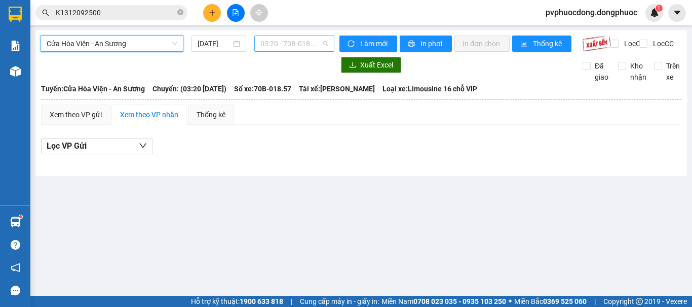
click at [288, 36] on span "03:20 - 70B-018.57" at bounding box center [294, 43] width 68 height 15
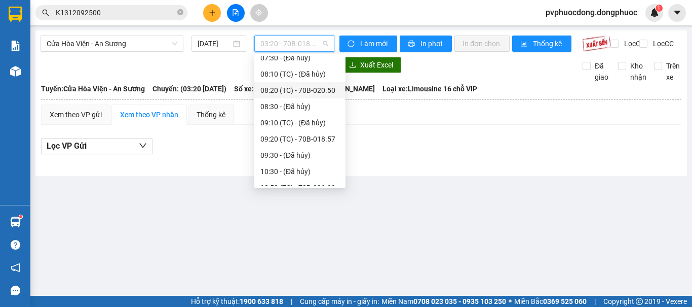
scroll to position [355, 0]
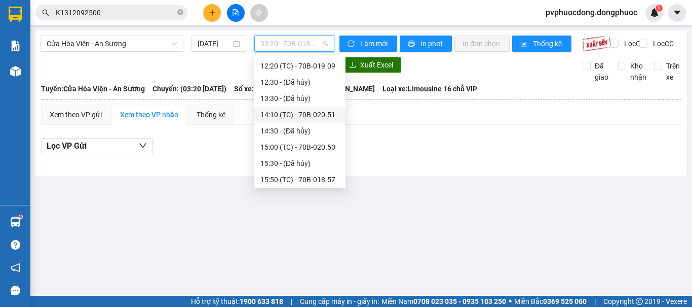
click at [331, 118] on div "14:10 (TC) - 70B-020.51" at bounding box center [299, 114] width 79 height 11
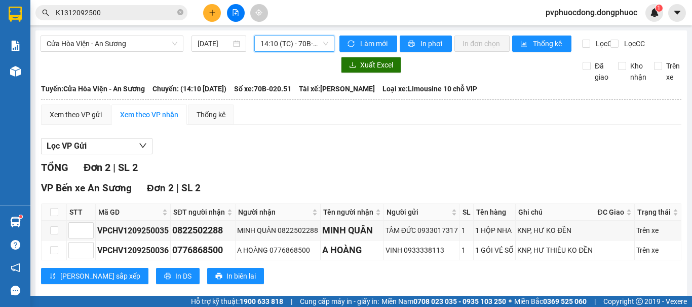
scroll to position [43, 0]
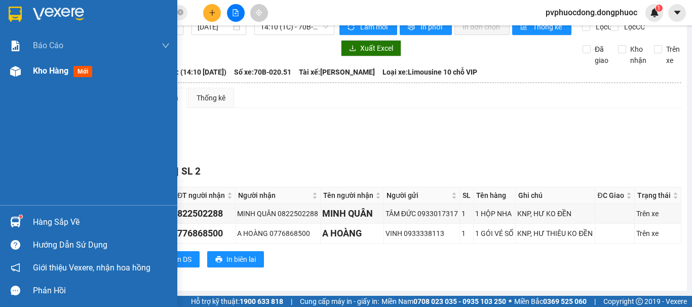
click at [40, 69] on span "Kho hàng" at bounding box center [50, 71] width 35 height 10
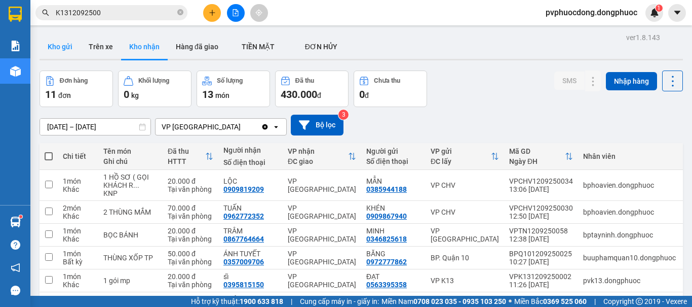
click at [48, 43] on button "Kho gửi" at bounding box center [60, 46] width 41 height 24
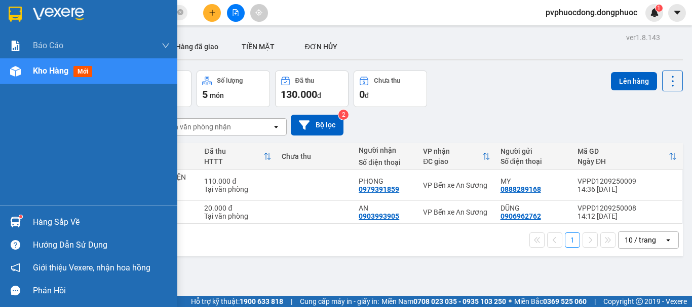
click at [53, 221] on div "Hàng sắp về" at bounding box center [101, 221] width 137 height 15
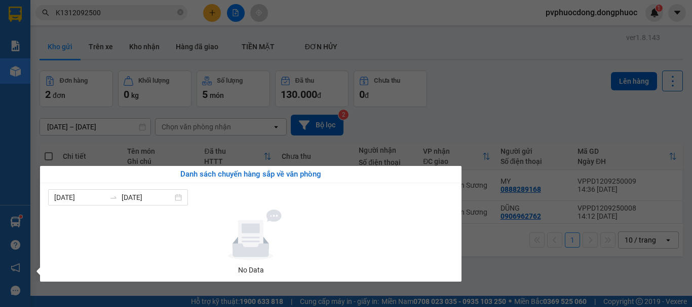
click at [520, 120] on section "Kết quả tìm kiếm ( 2 ) Bộ lọc Mã ĐH Trạng thái Món hàng Tổng cước Chưa cước Nhã…" at bounding box center [346, 153] width 692 height 307
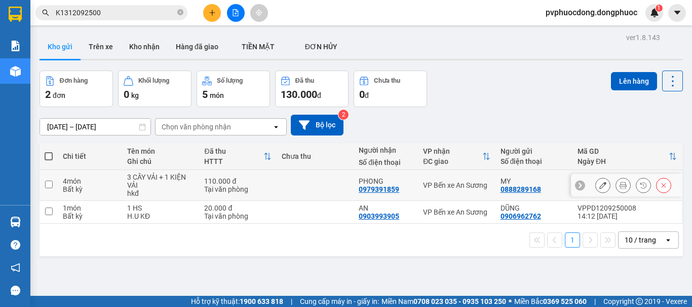
click at [123, 184] on td "3 CÂY VẢI + 1 KIỆN VẢI hkđ" at bounding box center [160, 185] width 77 height 31
checkbox input "true"
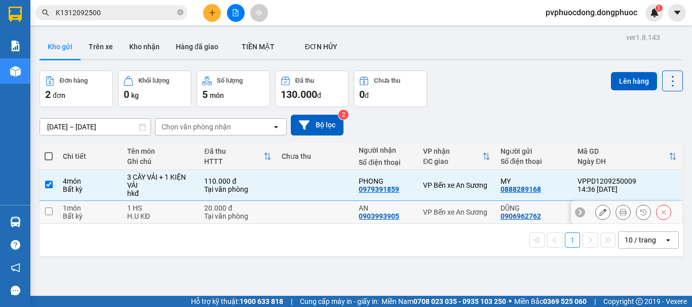
click at [120, 210] on td "1 món Bất kỳ" at bounding box center [90, 212] width 64 height 23
checkbox input "true"
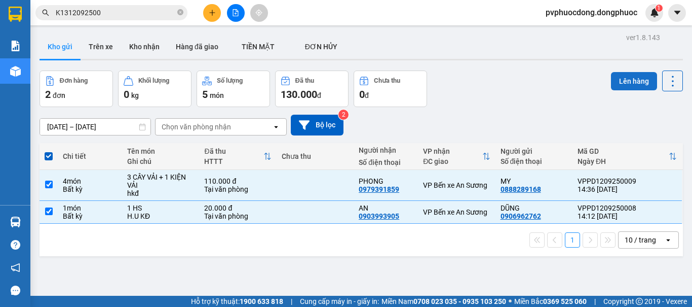
click at [612, 85] on button "Lên hàng" at bounding box center [634, 81] width 46 height 18
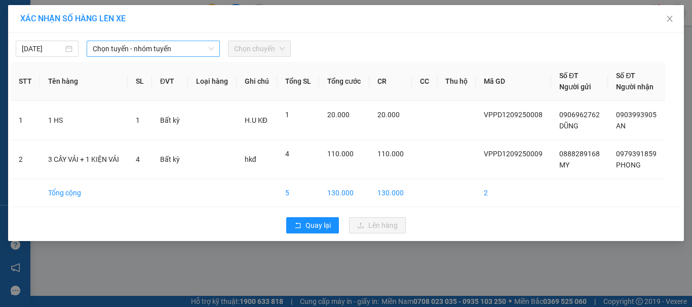
click at [109, 54] on span "Chọn tuyến - nhóm tuyến" at bounding box center [153, 48] width 121 height 15
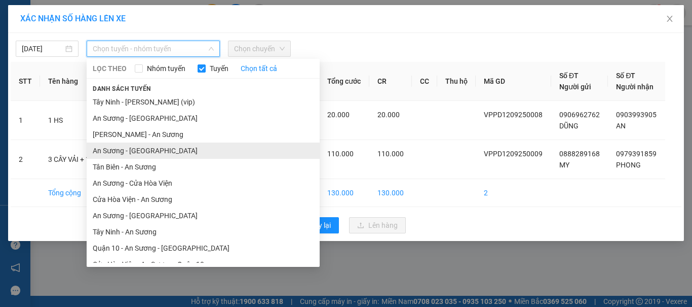
scroll to position [58, 0]
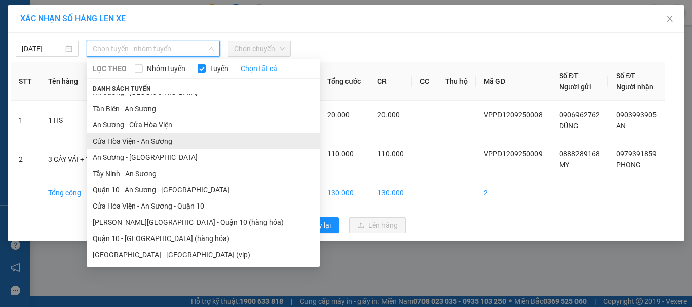
click at [141, 142] on li "Cửa Hòa Viện - An Sương" at bounding box center [203, 141] width 233 height 16
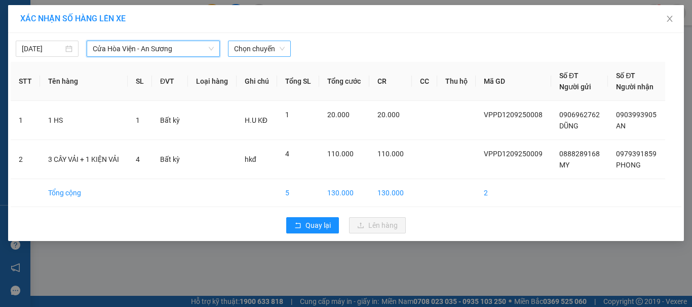
click at [252, 50] on span "Chọn chuyến" at bounding box center [259, 48] width 51 height 15
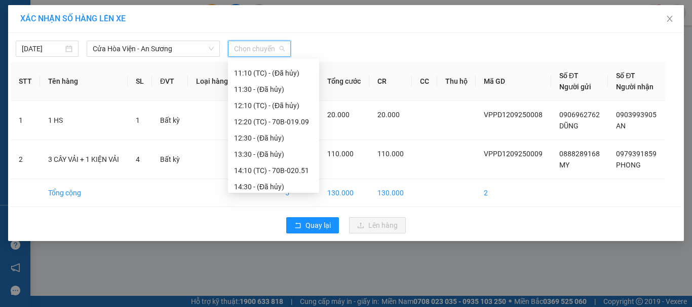
scroll to position [355, 0]
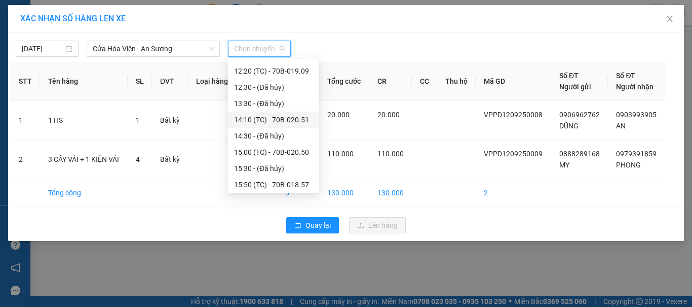
click at [285, 122] on div "14:10 (TC) - 70B-020.51" at bounding box center [273, 119] width 79 height 11
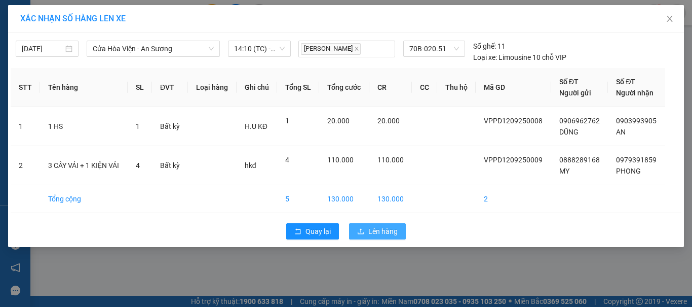
click at [365, 232] on button "Lên hàng" at bounding box center [377, 231] width 57 height 16
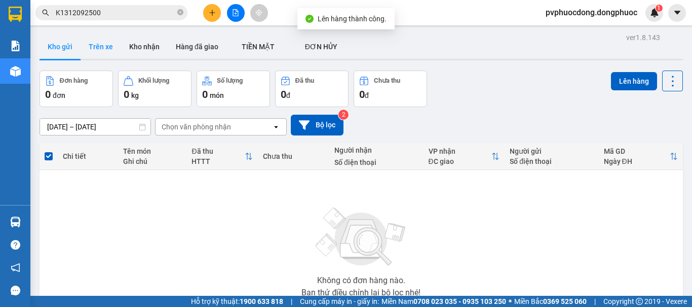
click at [94, 45] on button "Trên xe" at bounding box center [101, 46] width 41 height 24
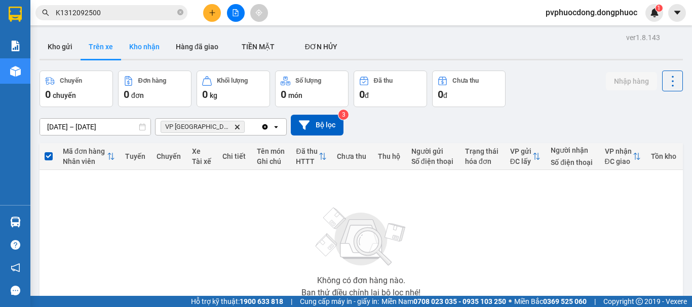
click at [130, 47] on button "Kho nhận" at bounding box center [144, 46] width 47 height 24
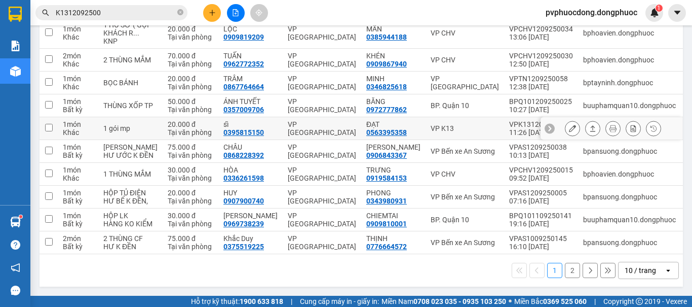
scroll to position [201, 0]
click at [589, 216] on icon at bounding box center [592, 219] width 7 height 7
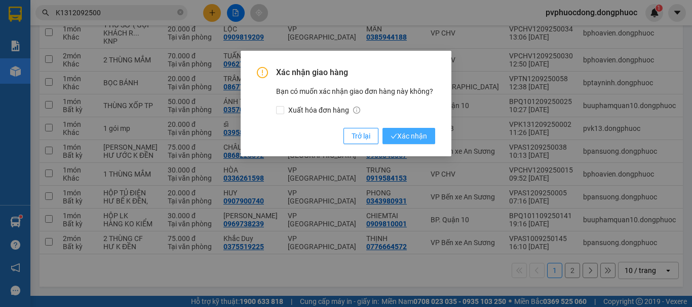
click at [421, 135] on span "Xác nhận" at bounding box center [409, 135] width 36 height 11
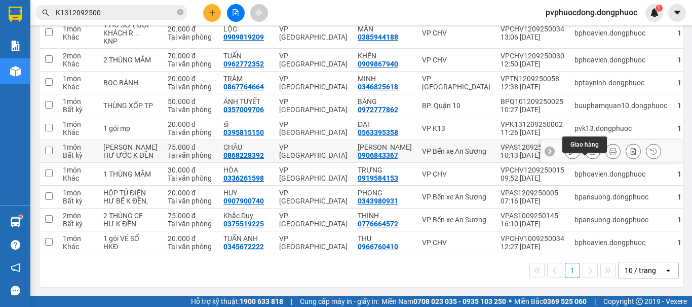
click at [589, 147] on icon at bounding box center [592, 150] width 7 height 7
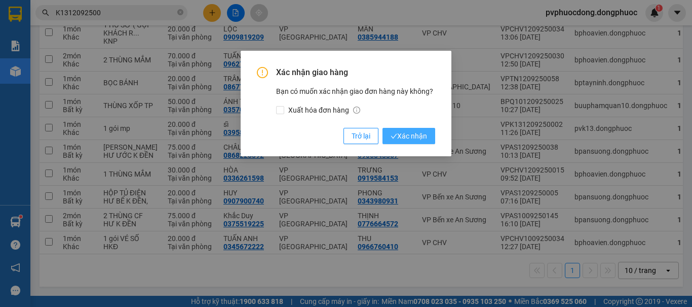
click at [400, 132] on span "Xác nhận" at bounding box center [409, 135] width 36 height 11
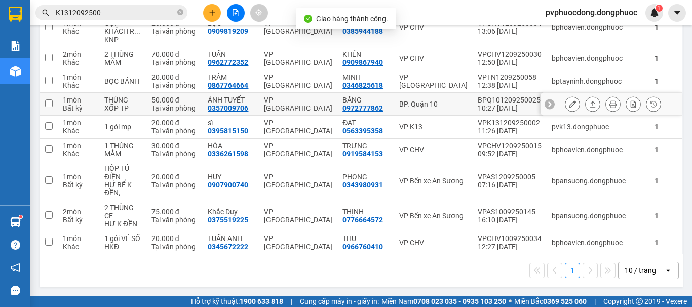
scroll to position [119, 0]
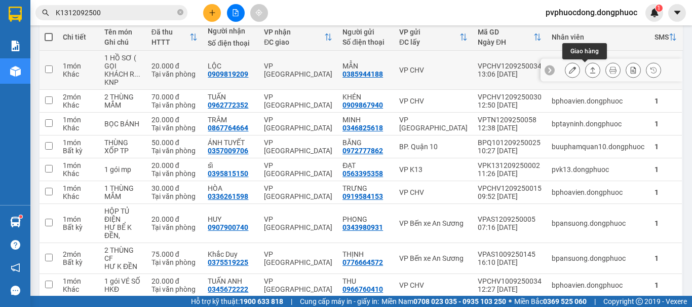
click at [590, 69] on icon at bounding box center [593, 70] width 6 height 6
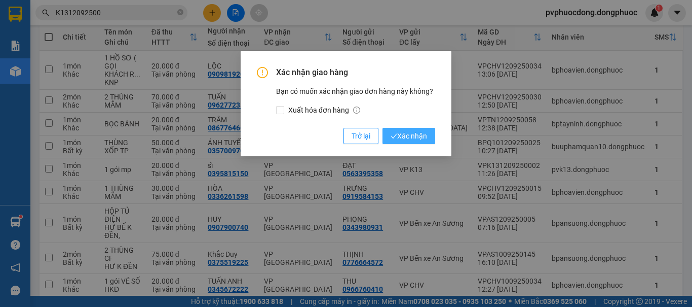
click at [414, 132] on span "Xác nhận" at bounding box center [409, 135] width 36 height 11
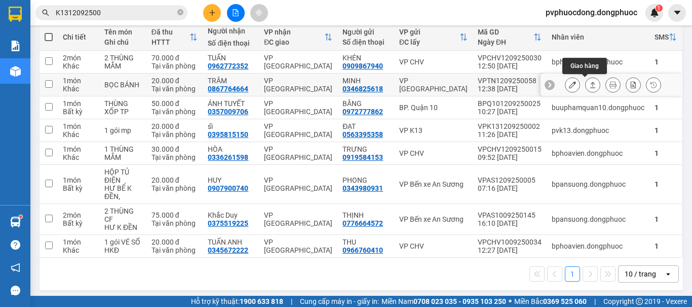
click at [589, 88] on icon at bounding box center [592, 84] width 7 height 7
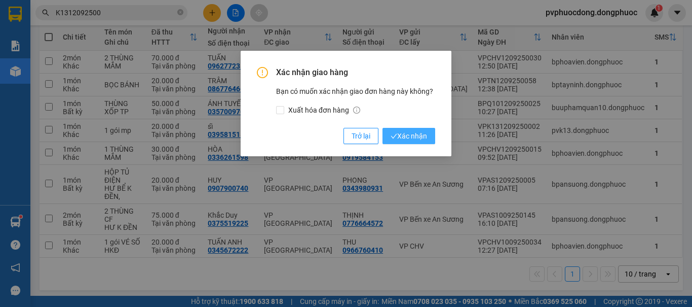
click at [422, 138] on span "Xác nhận" at bounding box center [409, 135] width 36 height 11
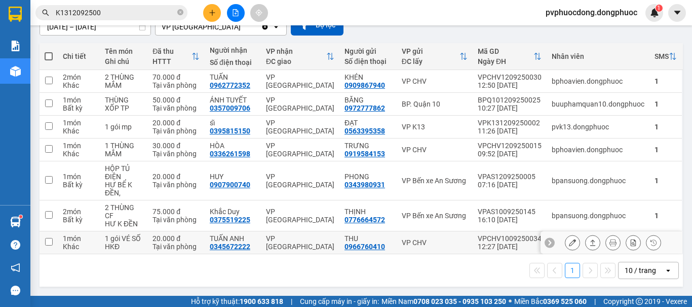
scroll to position [0, 0]
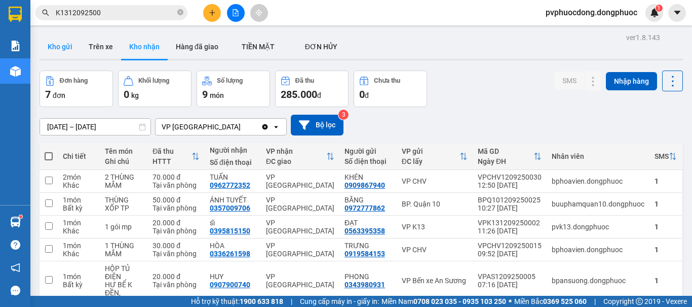
click at [59, 45] on button "Kho gửi" at bounding box center [60, 46] width 41 height 24
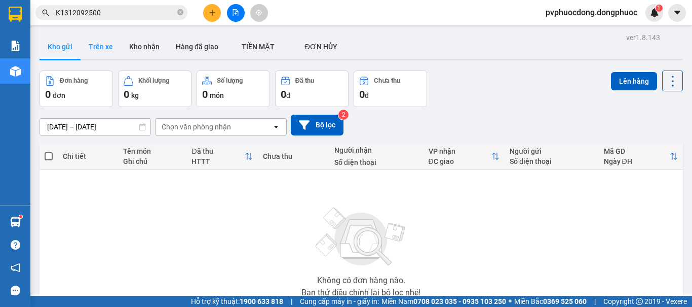
click at [102, 47] on button "Trên xe" at bounding box center [101, 46] width 41 height 24
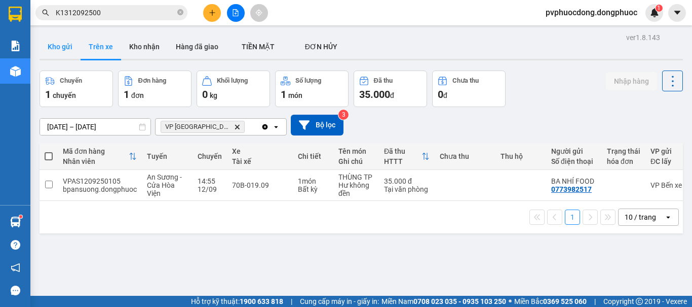
click at [61, 57] on button "Kho gửi" at bounding box center [60, 46] width 41 height 24
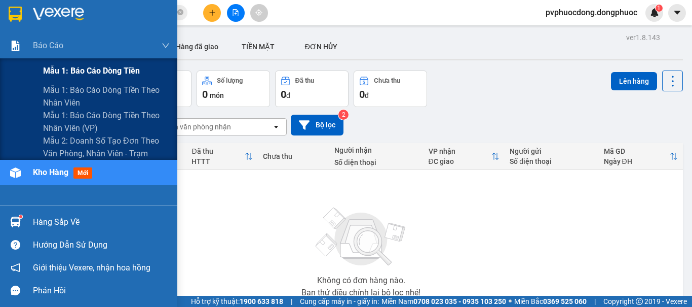
click at [66, 69] on span "Mẫu 1: Báo cáo dòng tiền" at bounding box center [91, 70] width 97 height 13
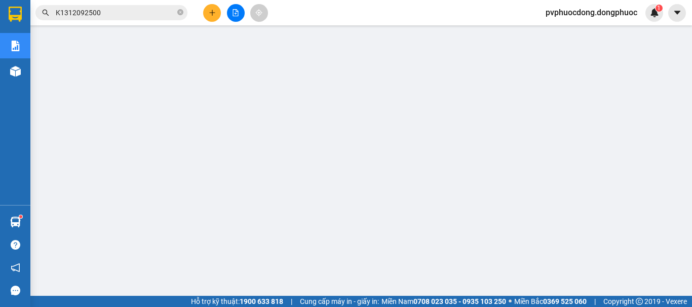
click at [210, 14] on icon "plus" at bounding box center [212, 12] width 7 height 7
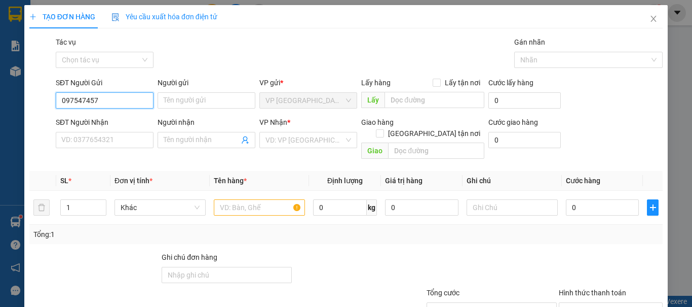
type input "0975474574"
click at [105, 122] on div "0975474574 - AĐAM STORE" at bounding box center [105, 120] width 89 height 11
type input "AĐAM STORE"
type input "0366539939"
type input "HỮU"
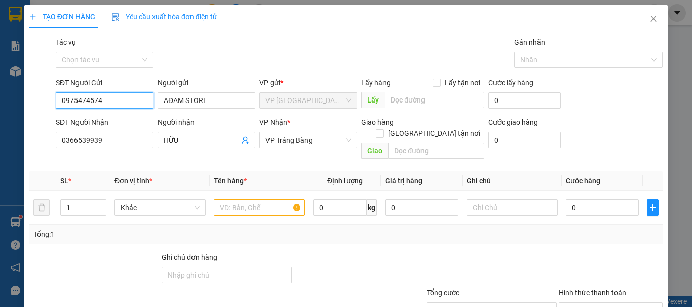
type input "20.000"
type input "0975474574"
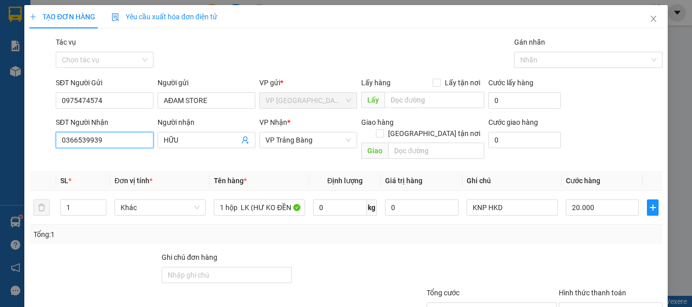
drag, startPoint x: 122, startPoint y: 142, endPoint x: 0, endPoint y: 138, distance: 121.7
click at [0, 138] on div "TẠO ĐƠN HÀNG Yêu cầu xuất hóa đơn điện tử Transit Pickup Surcharge Ids Transit …" at bounding box center [346, 153] width 692 height 307
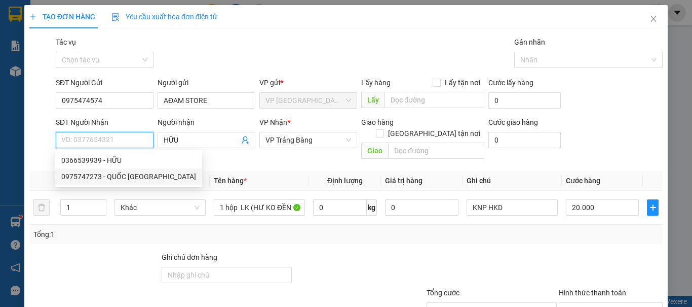
click at [93, 179] on div "0975747273 - QUỐC ANH" at bounding box center [128, 176] width 135 height 11
type input "0975747273"
type input "QUỐC ANH"
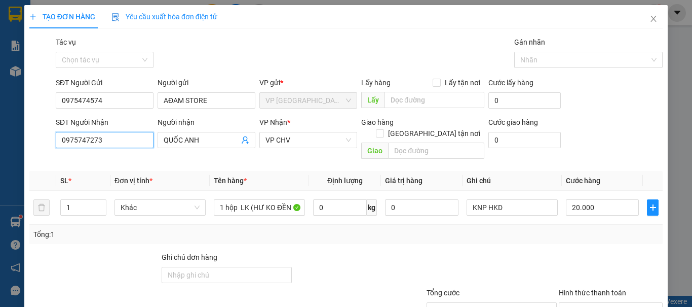
scroll to position [68, 0]
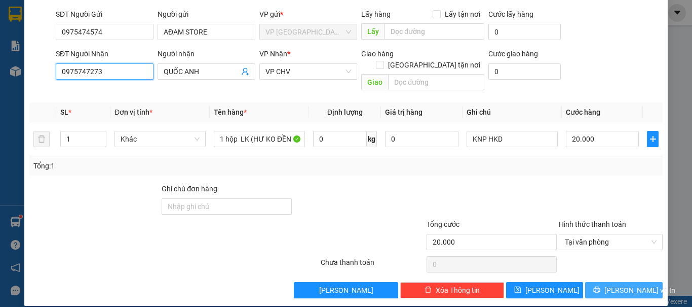
type input "0975747273"
click at [620, 284] on span "[PERSON_NAME] và In" at bounding box center [640, 289] width 71 height 11
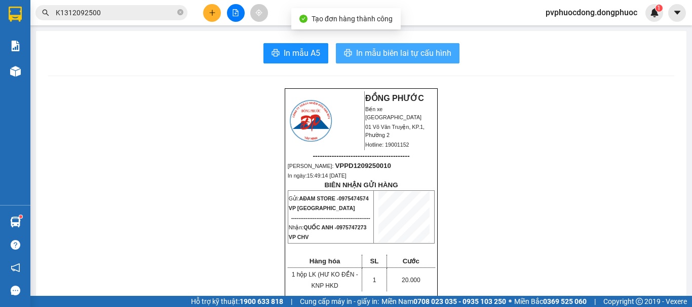
click at [410, 55] on span "In mẫu biên lai tự cấu hình" at bounding box center [403, 53] width 95 height 13
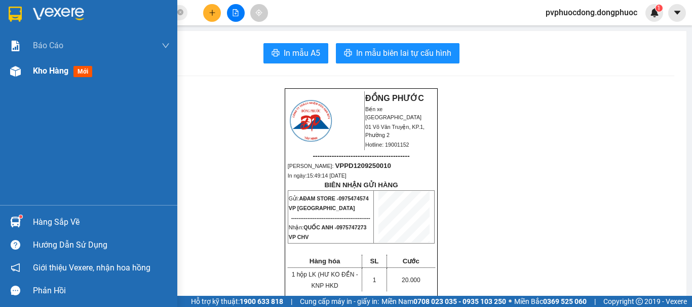
click at [20, 70] on img at bounding box center [15, 71] width 11 height 11
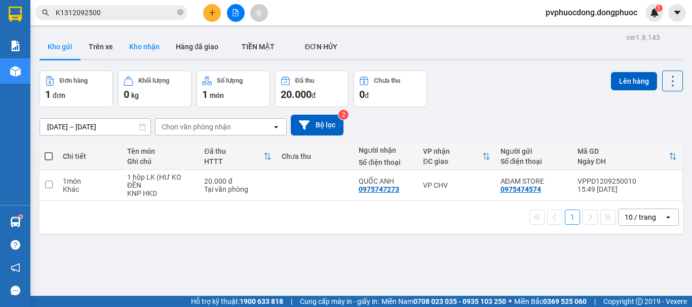
click at [141, 44] on button "Kho nhận" at bounding box center [144, 46] width 47 height 24
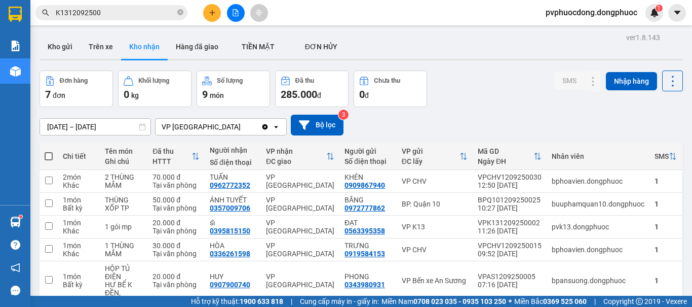
scroll to position [51, 0]
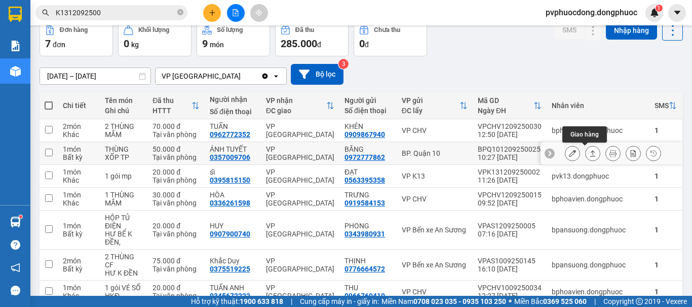
click at [589, 152] on icon at bounding box center [592, 152] width 7 height 7
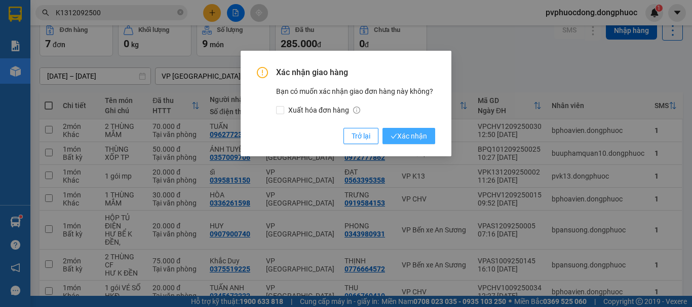
click at [426, 133] on span "Xác nhận" at bounding box center [409, 135] width 36 height 11
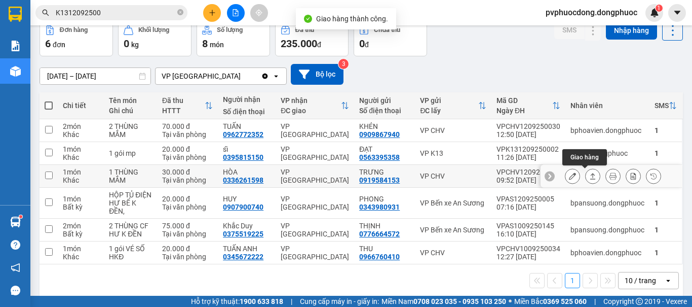
click at [589, 173] on icon at bounding box center [592, 175] width 7 height 7
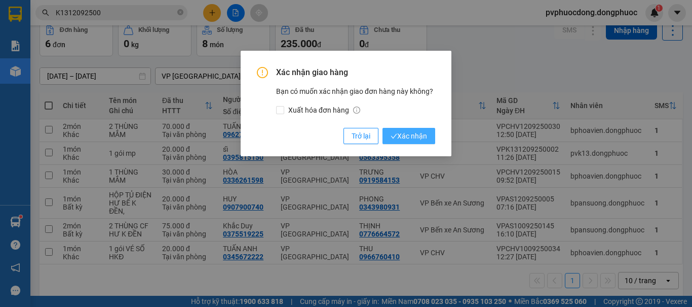
click at [400, 136] on span "Xác nhận" at bounding box center [409, 135] width 36 height 11
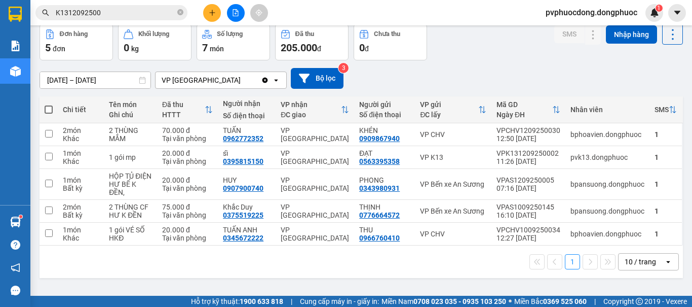
scroll to position [0, 0]
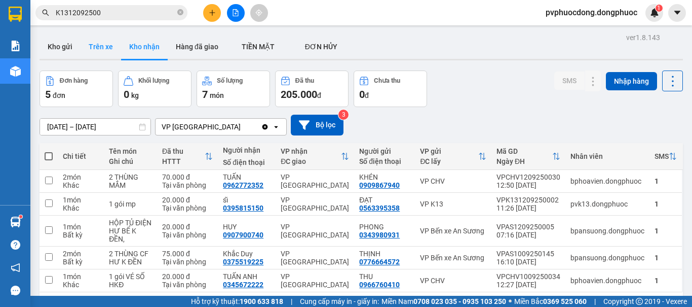
click at [95, 45] on button "Trên xe" at bounding box center [101, 46] width 41 height 24
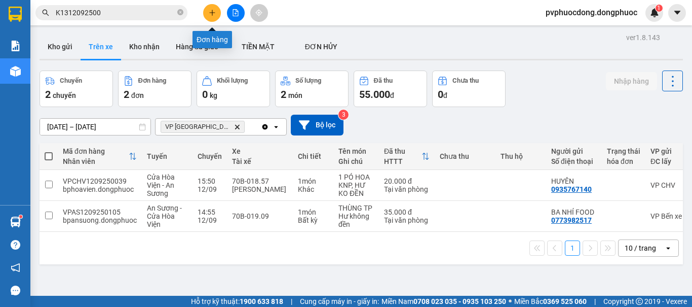
click at [214, 16] on button at bounding box center [212, 13] width 18 height 18
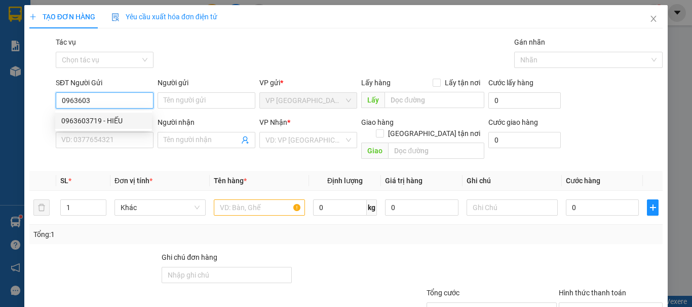
click at [73, 117] on div "0963603719 - HIẾU" at bounding box center [103, 120] width 85 height 11
type input "0963603719"
type input "HIẾU"
type input "0914370033"
type input "TÂM"
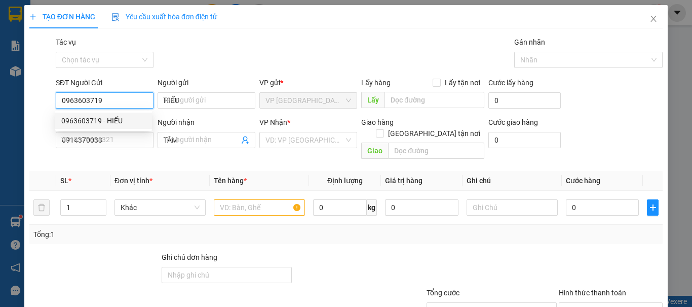
type input "50.000"
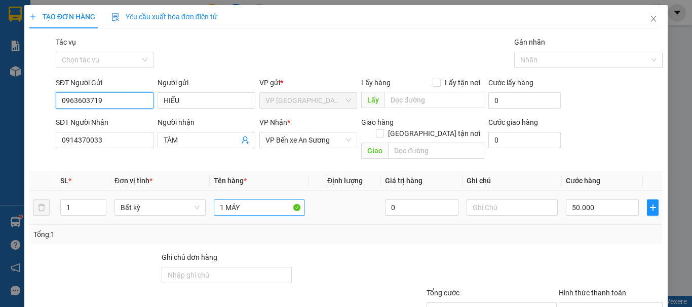
type input "0963603719"
click at [257, 199] on input "1 MÁY" at bounding box center [259, 207] width 91 height 16
type input "1 CUỘN TRÒN"
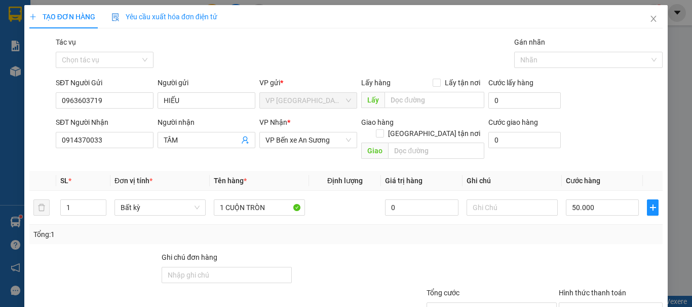
click at [519, 229] on div "Tổng: 1" at bounding box center [345, 234] width 625 height 11
click at [585, 199] on input "50.000" at bounding box center [602, 207] width 73 height 16
type input "8"
type input "80"
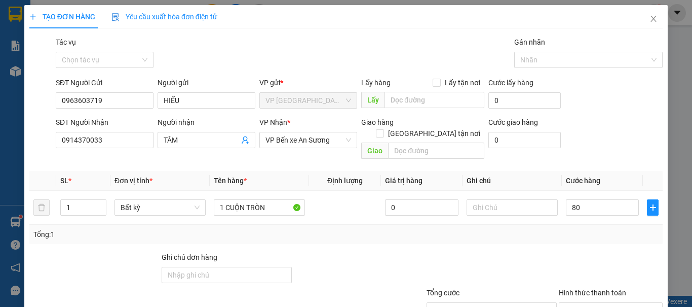
type input "80.000"
click at [479, 263] on div at bounding box center [492, 268] width 132 height 35
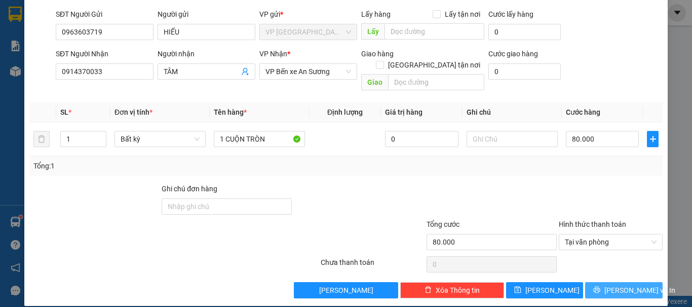
click at [628, 284] on span "[PERSON_NAME] và In" at bounding box center [640, 289] width 71 height 11
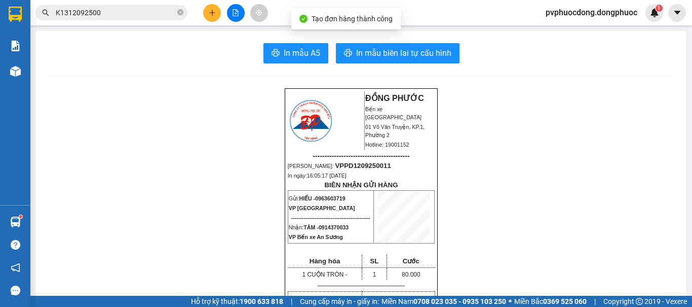
click at [372, 48] on span "In mẫu biên lai tự cấu hình" at bounding box center [403, 53] width 95 height 13
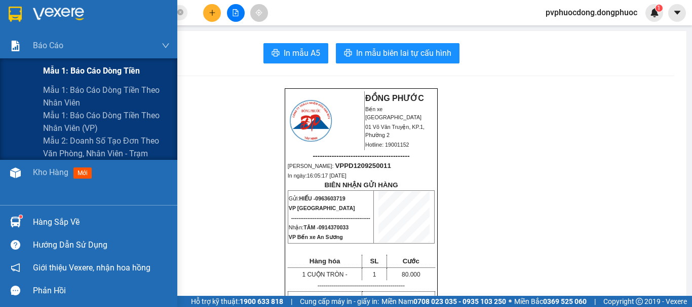
click at [66, 66] on span "Mẫu 1: Báo cáo dòng tiền" at bounding box center [91, 70] width 97 height 13
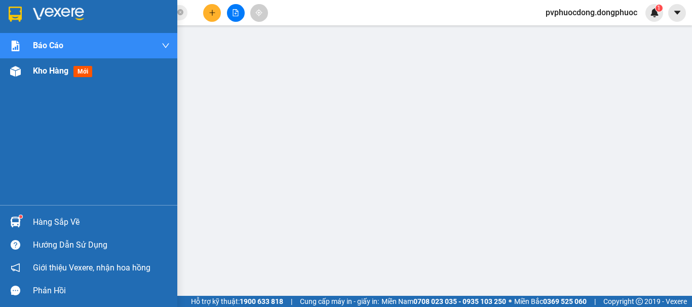
click at [40, 71] on span "Kho hàng" at bounding box center [50, 71] width 35 height 10
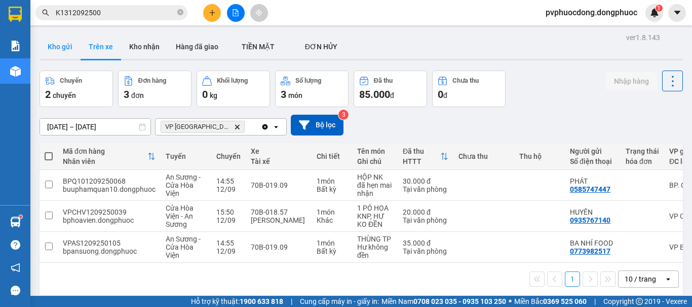
click at [54, 40] on button "Kho gửi" at bounding box center [60, 46] width 41 height 24
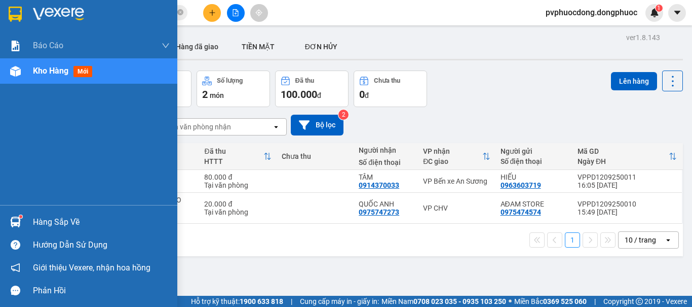
click at [71, 219] on div "Hàng sắp về" at bounding box center [101, 221] width 137 height 15
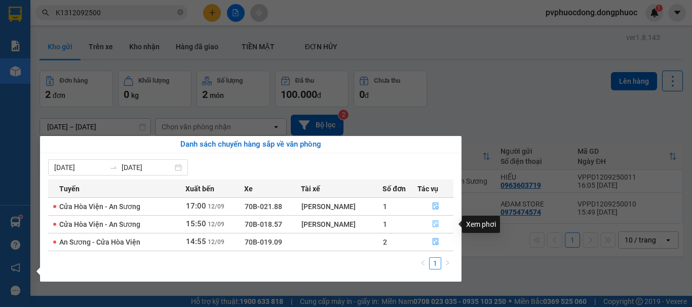
click at [434, 222] on icon "file-done" at bounding box center [435, 223] width 7 height 7
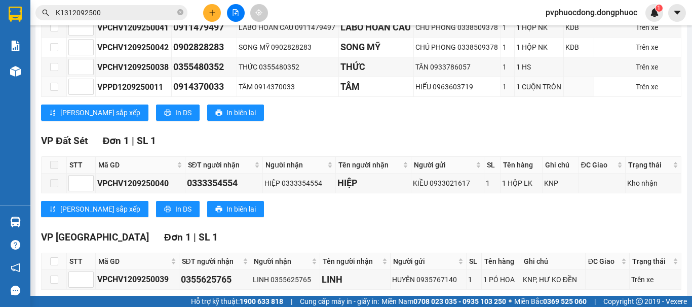
scroll to position [275, 0]
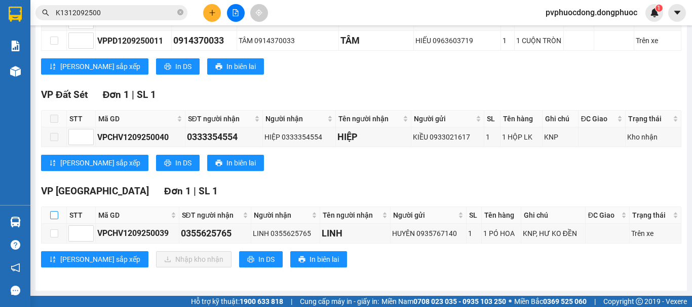
click at [56, 216] on input "checkbox" at bounding box center [54, 215] width 8 height 8
checkbox input "true"
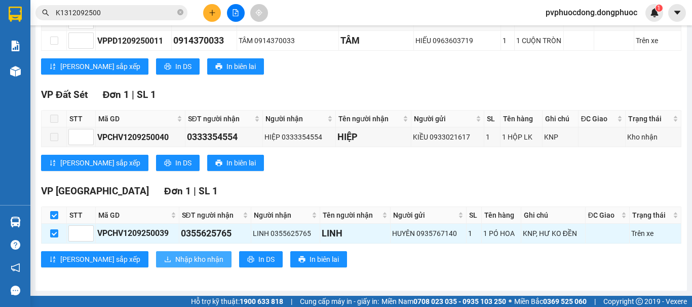
click at [175, 256] on span "Nhập kho nhận" at bounding box center [199, 258] width 48 height 11
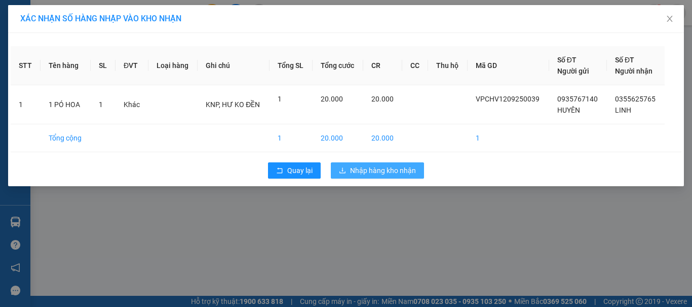
click at [399, 175] on span "Nhập hàng kho nhận" at bounding box center [383, 170] width 66 height 11
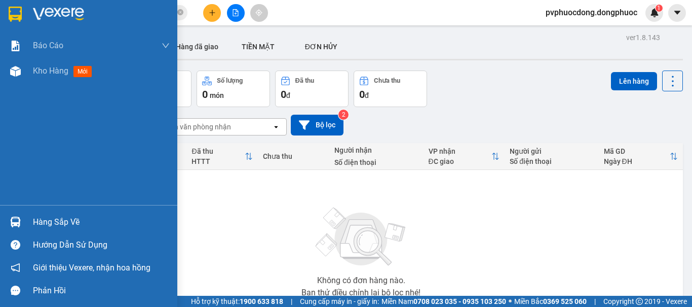
click at [63, 220] on div "Hàng sắp về" at bounding box center [101, 221] width 137 height 15
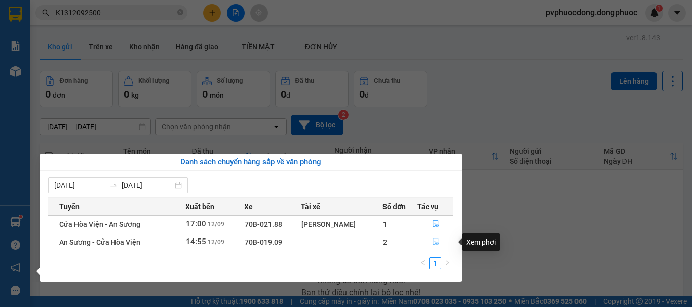
click at [435, 243] on icon "file-done" at bounding box center [435, 241] width 7 height 7
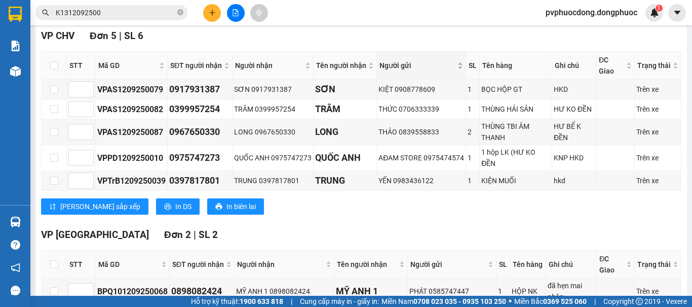
scroll to position [253, 0]
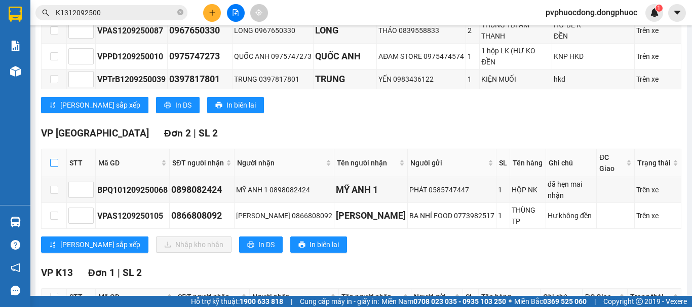
click at [52, 167] on input "checkbox" at bounding box center [54, 163] width 8 height 8
checkbox input "true"
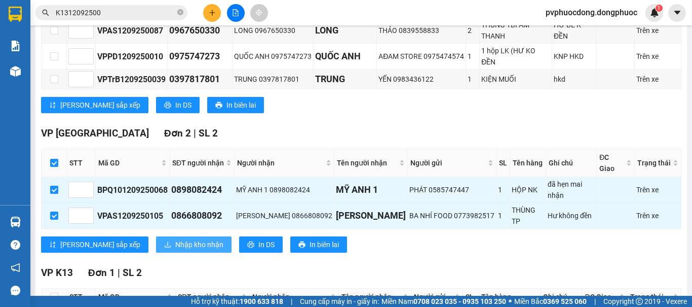
click at [175, 239] on span "Nhập kho nhận" at bounding box center [199, 244] width 48 height 11
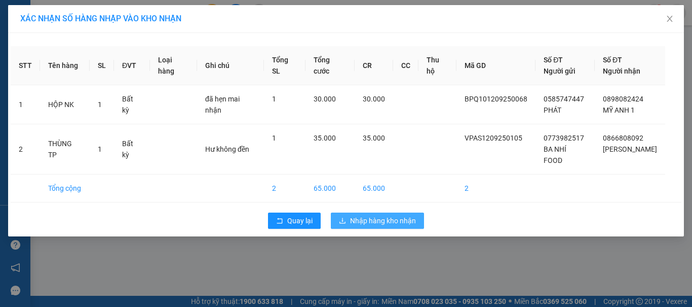
click at [362, 215] on span "Nhập hàng kho nhận" at bounding box center [383, 220] width 66 height 11
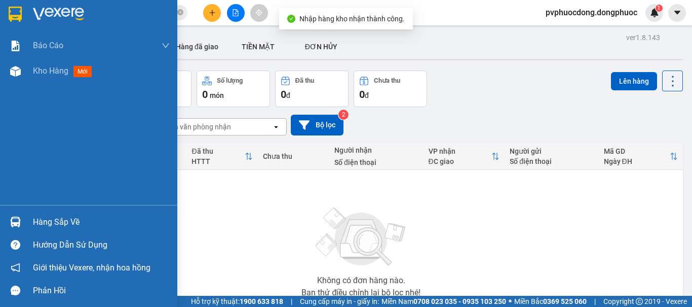
click at [63, 217] on div "Hàng sắp về" at bounding box center [101, 221] width 137 height 15
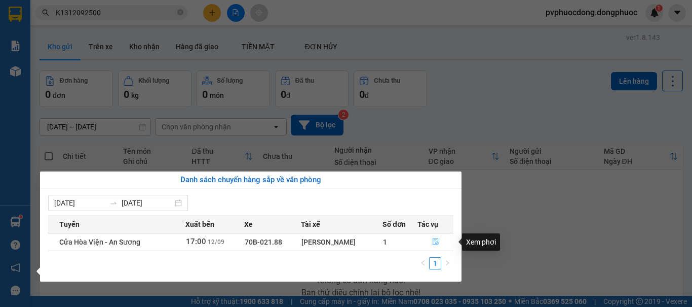
click at [434, 241] on icon "file-done" at bounding box center [435, 241] width 7 height 7
